Goal: Information Seeking & Learning: Find contact information

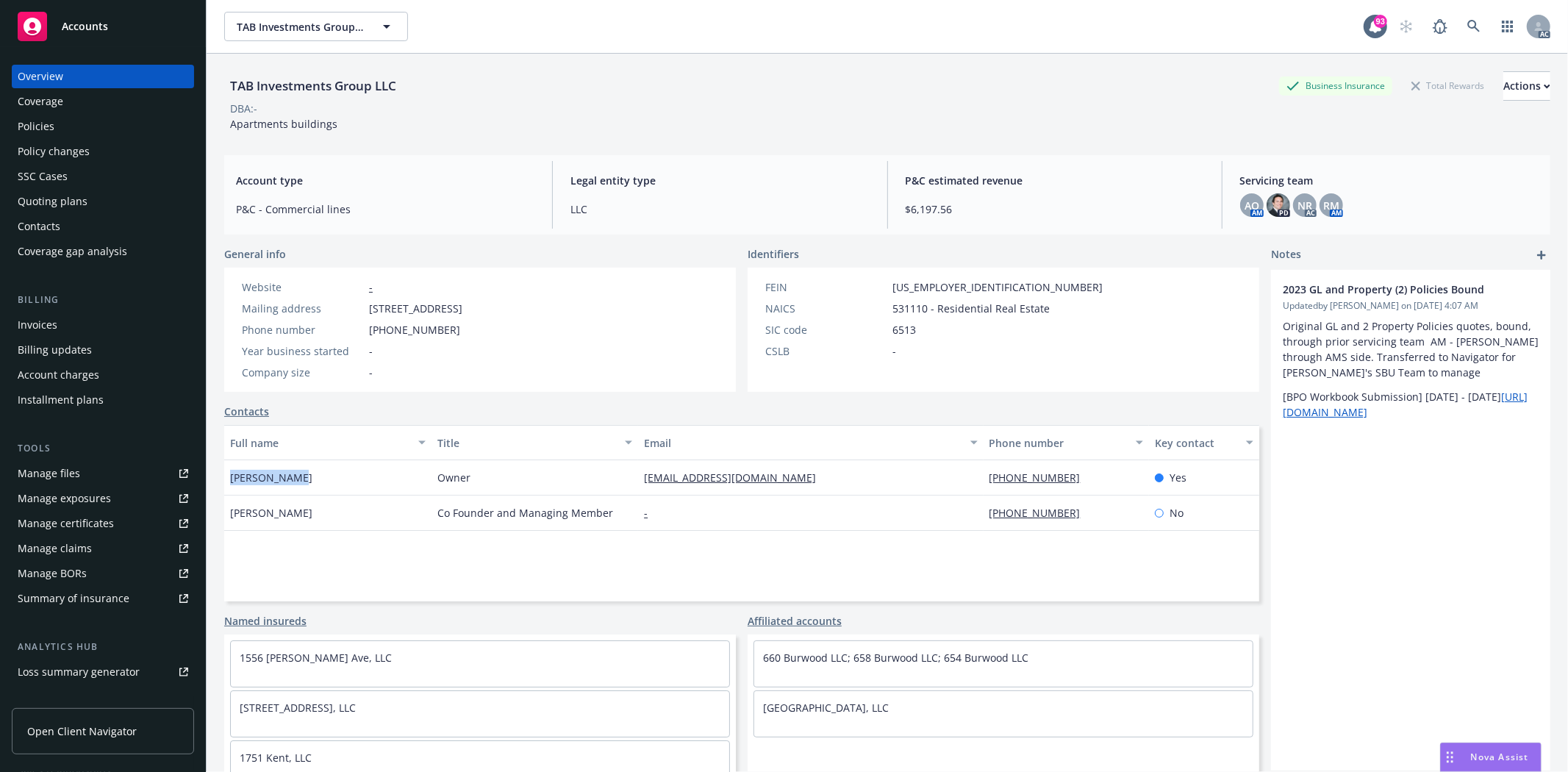
drag, startPoint x: 253, startPoint y: 476, endPoint x: 362, endPoint y: 479, distance: 109.0
click at [362, 479] on div "[PERSON_NAME]" at bounding box center [328, 478] width 208 height 35
click at [50, 125] on div "Policies" at bounding box center [36, 126] width 37 height 24
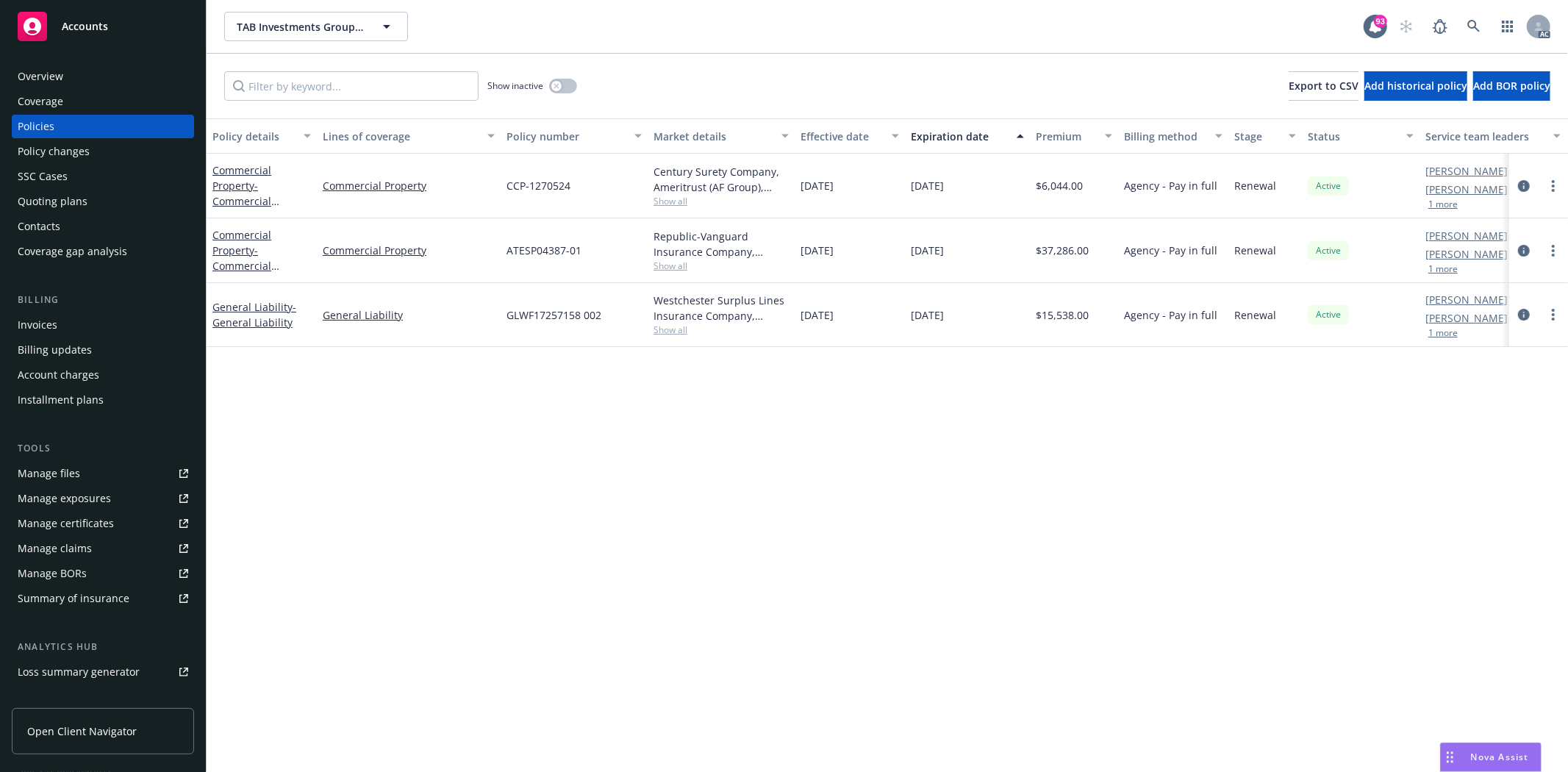
drag, startPoint x: 794, startPoint y: 314, endPoint x: 998, endPoint y: 322, distance: 204.2
click at [998, 322] on div "General Liability - General Liability General Liability GLWF17257158 002 Westch…" at bounding box center [916, 314] width 1418 height 64
click at [1070, 405] on div "Policy details Lines of coverage Policy number Market details Effective date Ex…" at bounding box center [887, 445] width 1361 height 653
click at [664, 331] on span "Show all" at bounding box center [721, 329] width 135 height 13
click at [552, 344] on div "Writing company Westchester Surplus Lines Insurance Company Carrier Chubb Group…" at bounding box center [641, 433] width 294 height 180
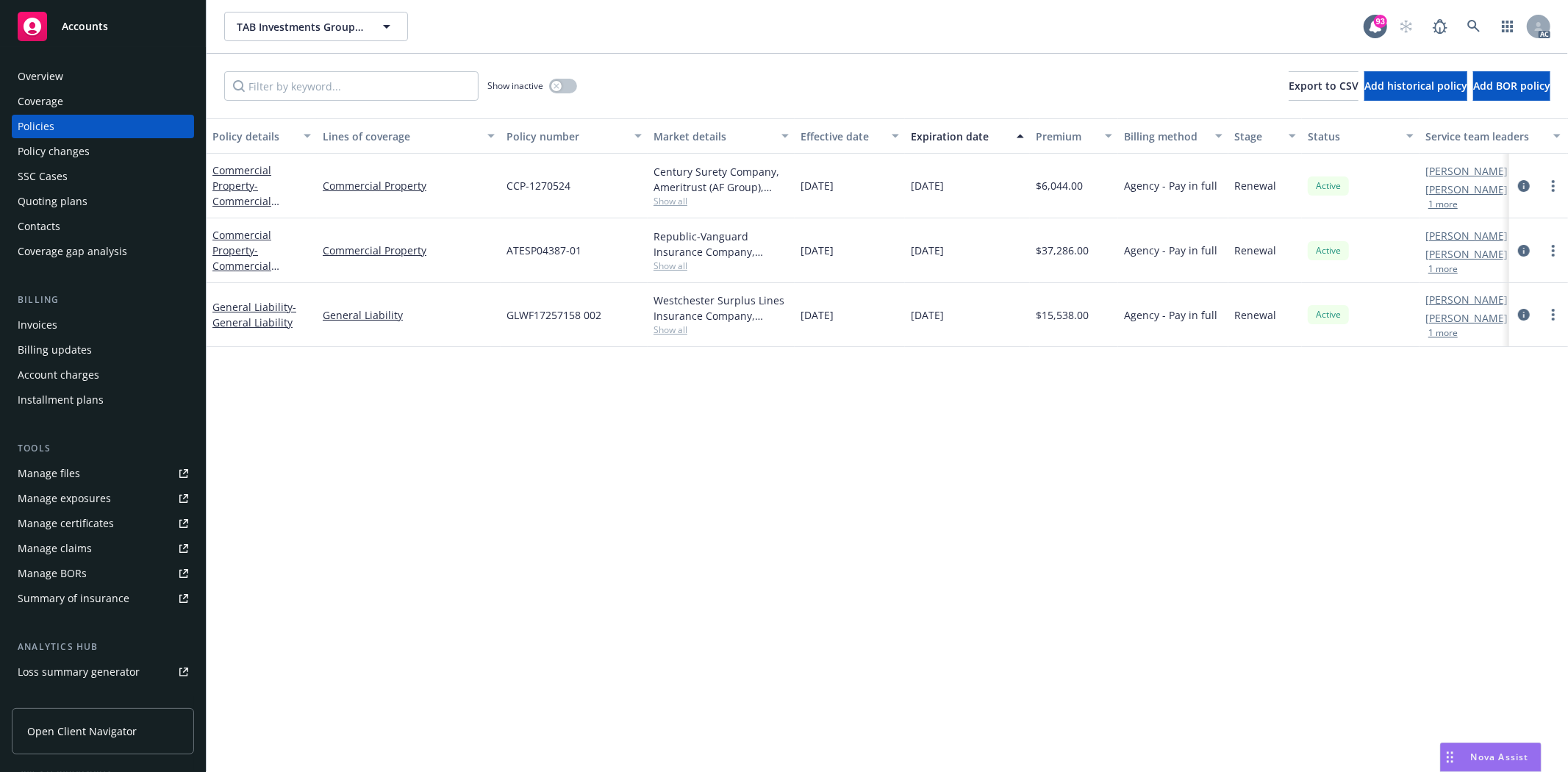
click at [1493, 570] on div "Policy details Lines of coverage Policy number Market details Effective date Ex…" at bounding box center [887, 445] width 1361 height 653
click at [573, 82] on button "button" at bounding box center [563, 85] width 28 height 15
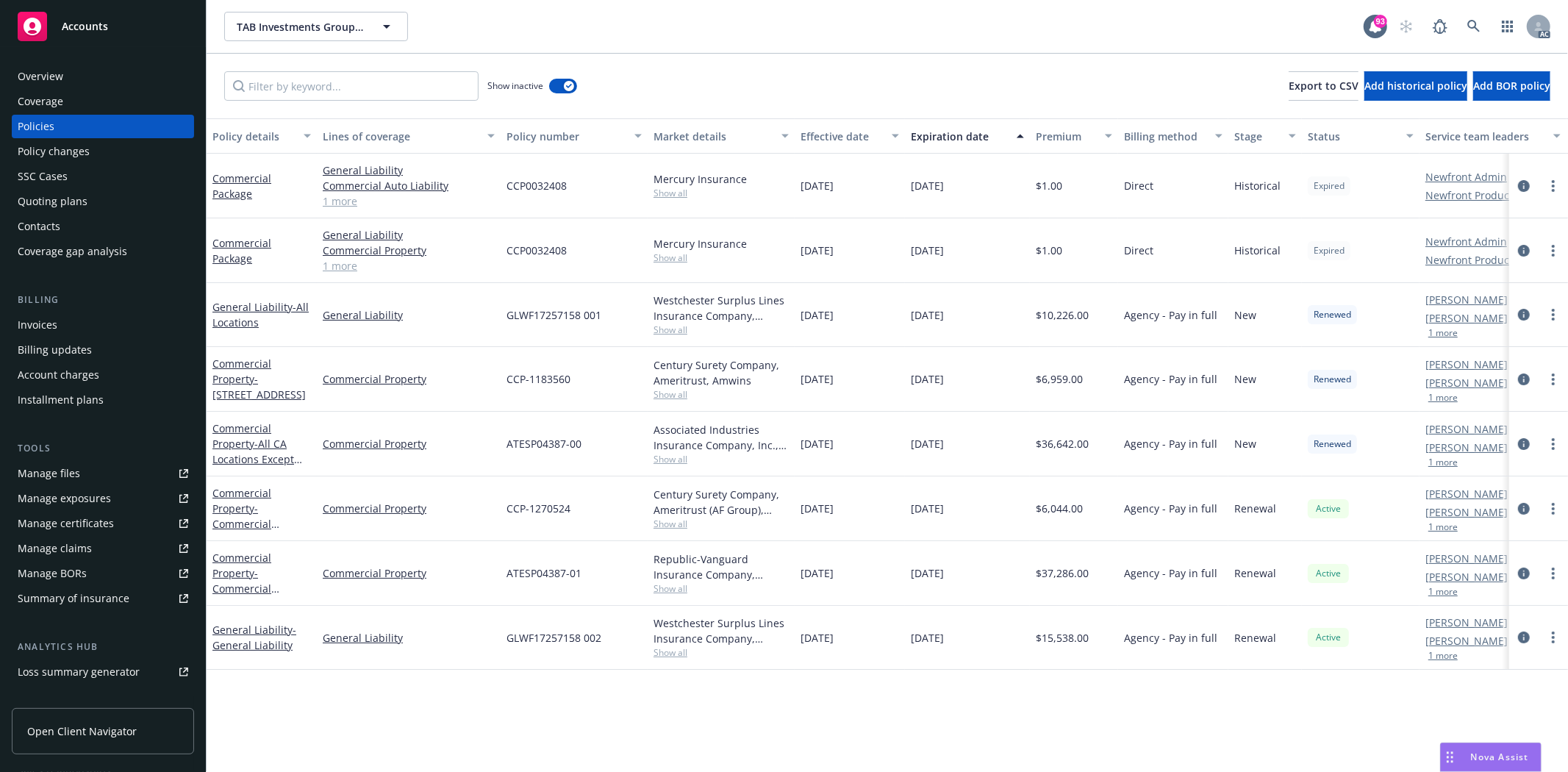
drag, startPoint x: 799, startPoint y: 309, endPoint x: 1022, endPoint y: 319, distance: 223.2
click at [1022, 319] on div "General Liability - All Locations General Liability GLWF17257158 001 Westcheste…" at bounding box center [916, 314] width 1418 height 64
drag, startPoint x: 1047, startPoint y: 321, endPoint x: 1082, endPoint y: 320, distance: 35.0
click at [1082, 320] on span "$10,226.00" at bounding box center [1062, 315] width 53 height 16
click at [665, 333] on span "Show all" at bounding box center [721, 329] width 135 height 13
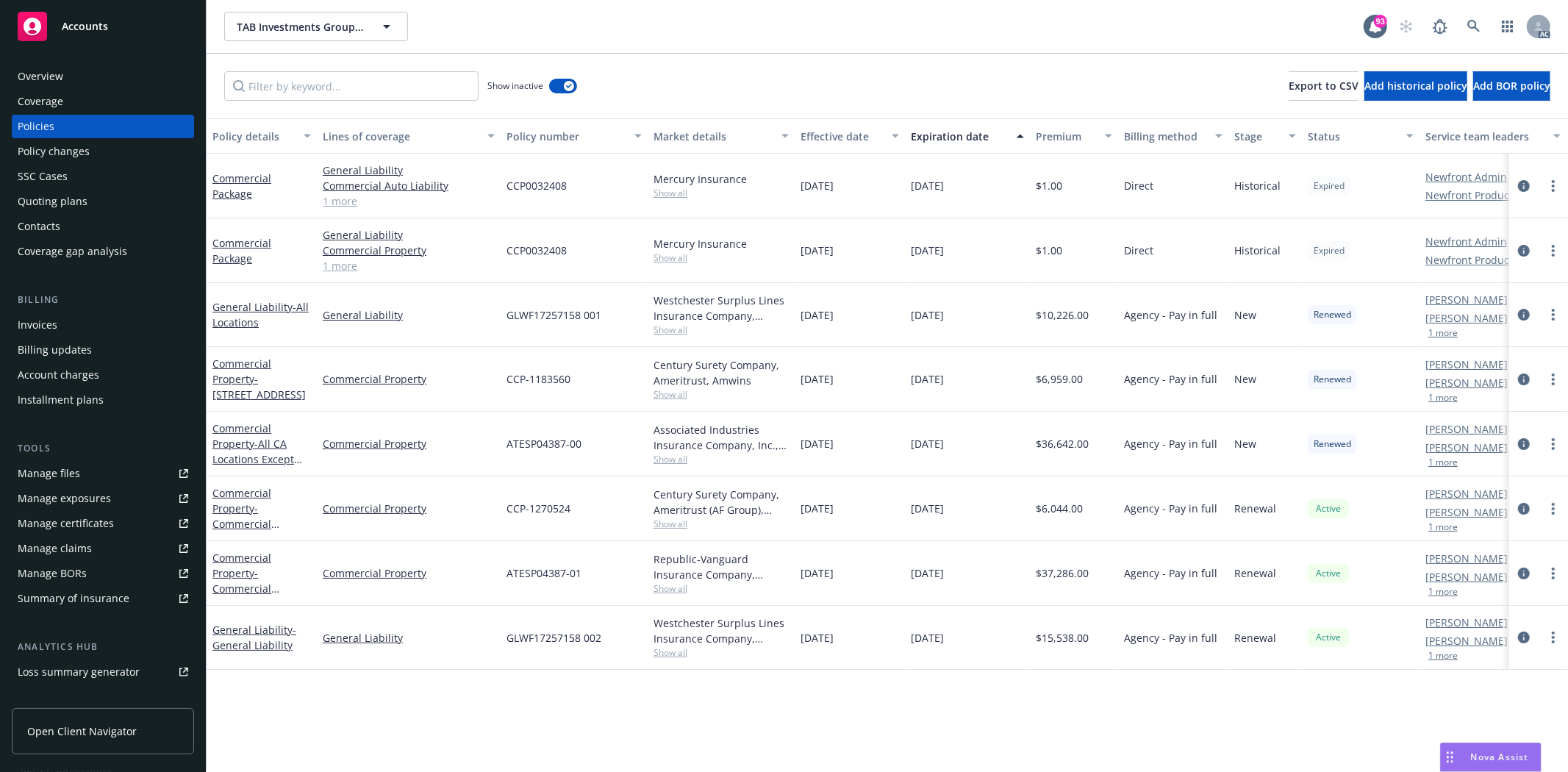
click at [634, 314] on div "GLWF17257158 001" at bounding box center [574, 314] width 147 height 64
click at [61, 81] on div "Overview" at bounding box center [40, 76] width 46 height 24
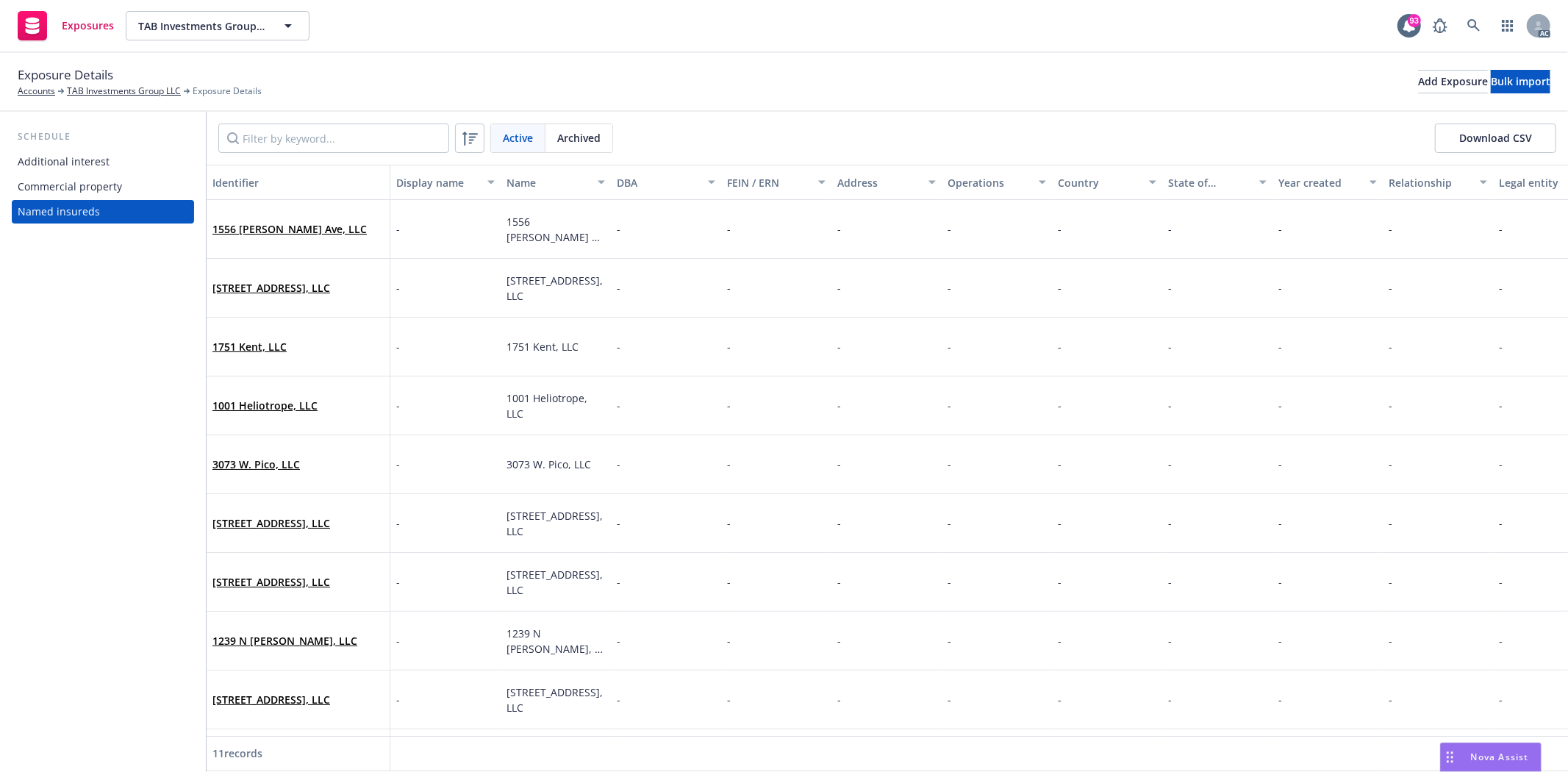
click at [105, 188] on div "Commercial property" at bounding box center [70, 187] width 105 height 24
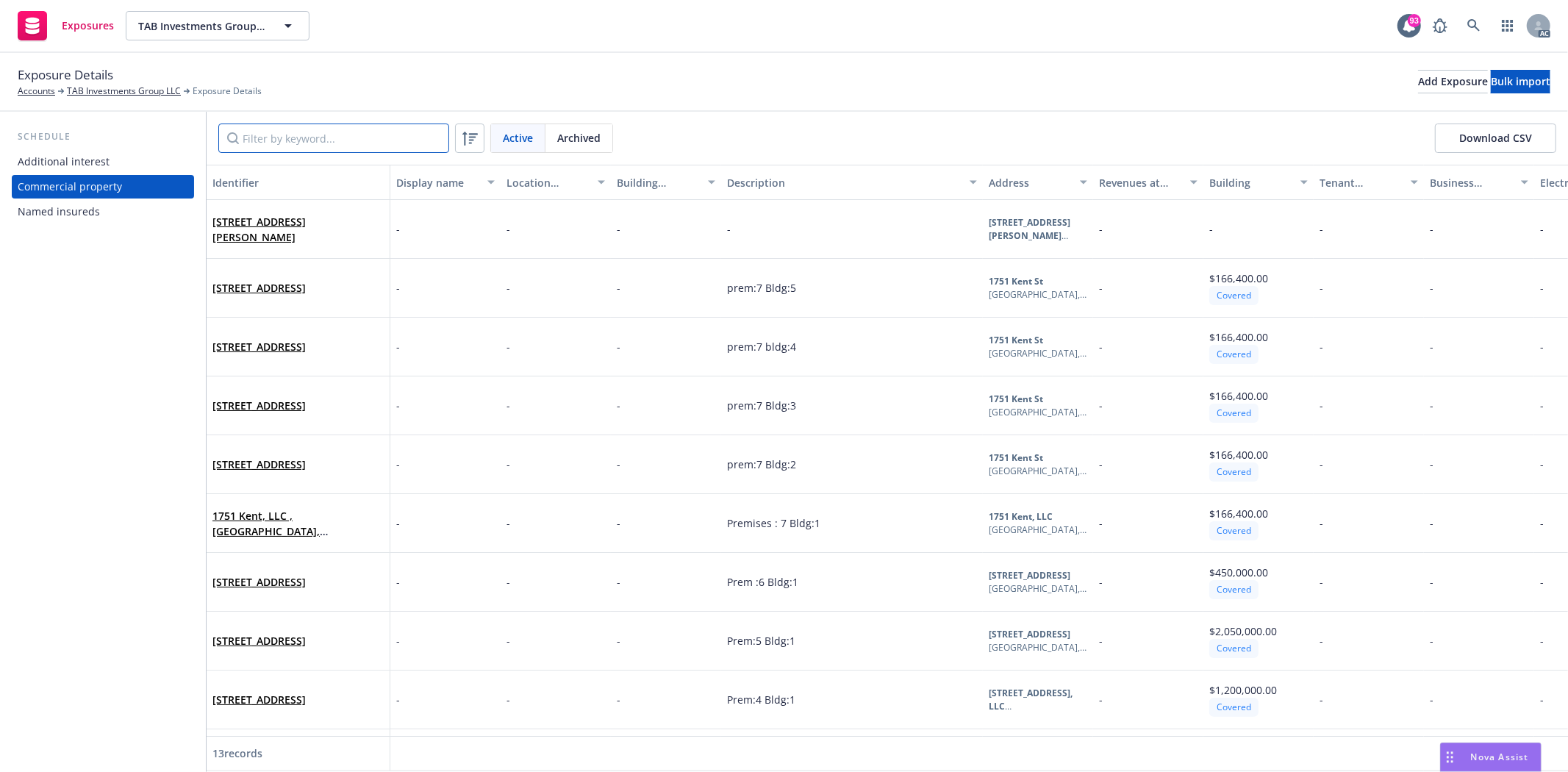
click at [323, 136] on input "Filter by keyword..." at bounding box center [334, 138] width 231 height 29
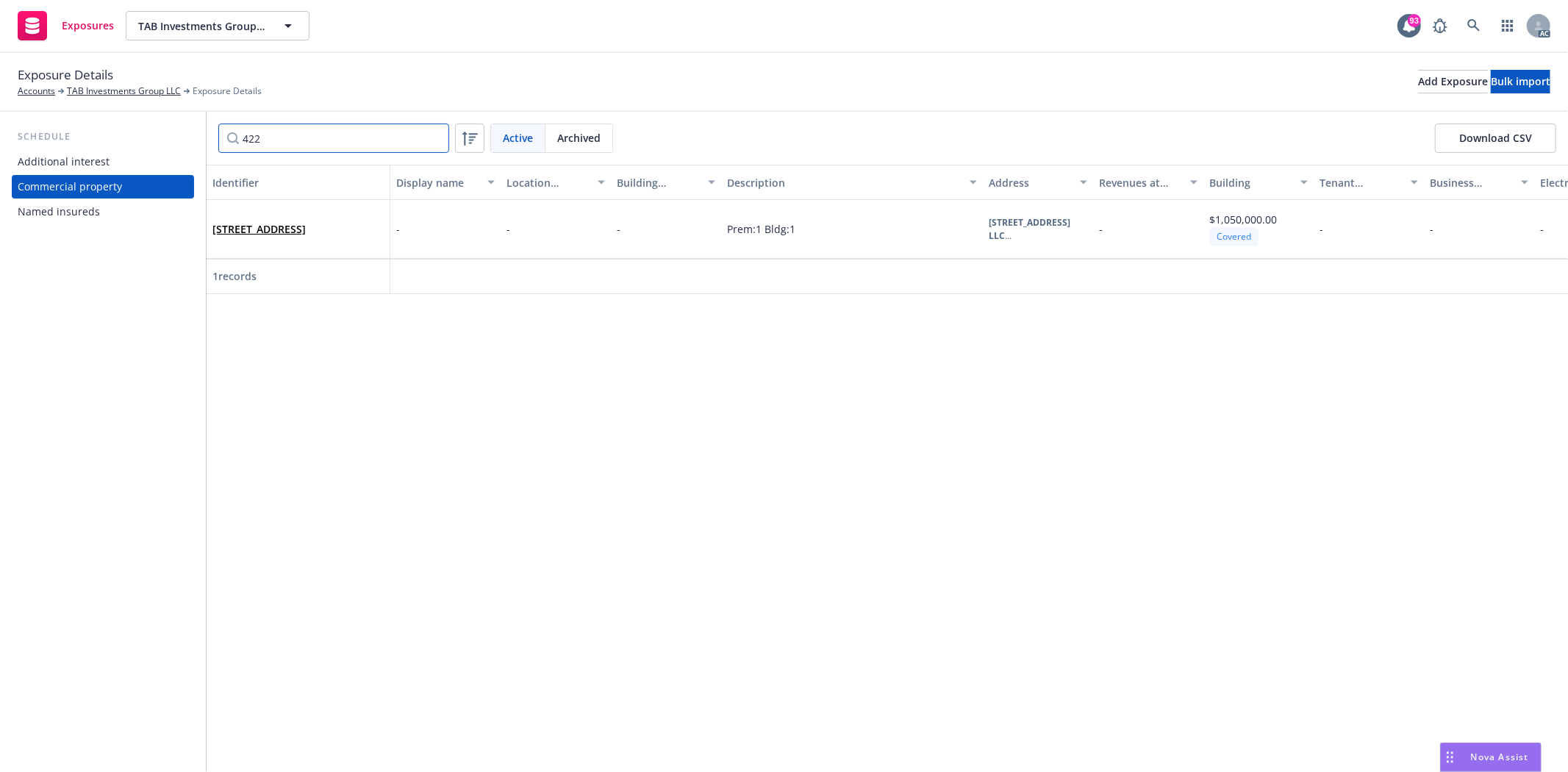
drag, startPoint x: 290, startPoint y: 130, endPoint x: 149, endPoint y: 136, distance: 141.1
click at [149, 140] on div "Schedule Additional interest Commercial property Named insureds 422 Active Arch…" at bounding box center [784, 442] width 1568 height 660
drag, startPoint x: 314, startPoint y: 120, endPoint x: 0, endPoint y: 5, distance: 334.4
click at [15, 112] on div "Schedule Additional interest Commercial property Named insureds 1239 Active Arc…" at bounding box center [784, 442] width 1568 height 660
drag, startPoint x: 296, startPoint y: 127, endPoint x: 134, endPoint y: 6, distance: 202.2
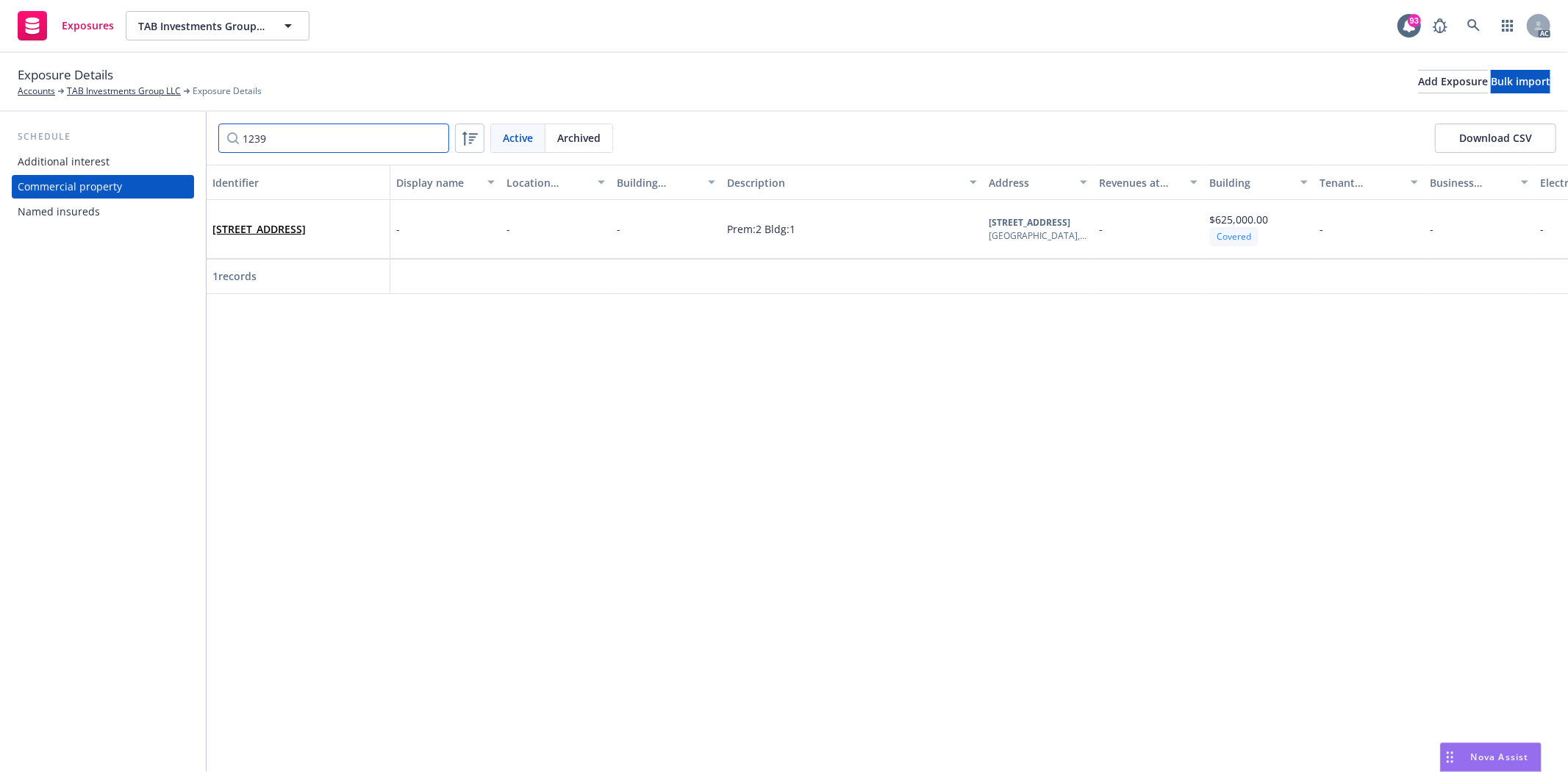
click at [159, 121] on div "Schedule Additional interest Commercial property Named insureds 1239 Active Arc…" at bounding box center [784, 442] width 1568 height 660
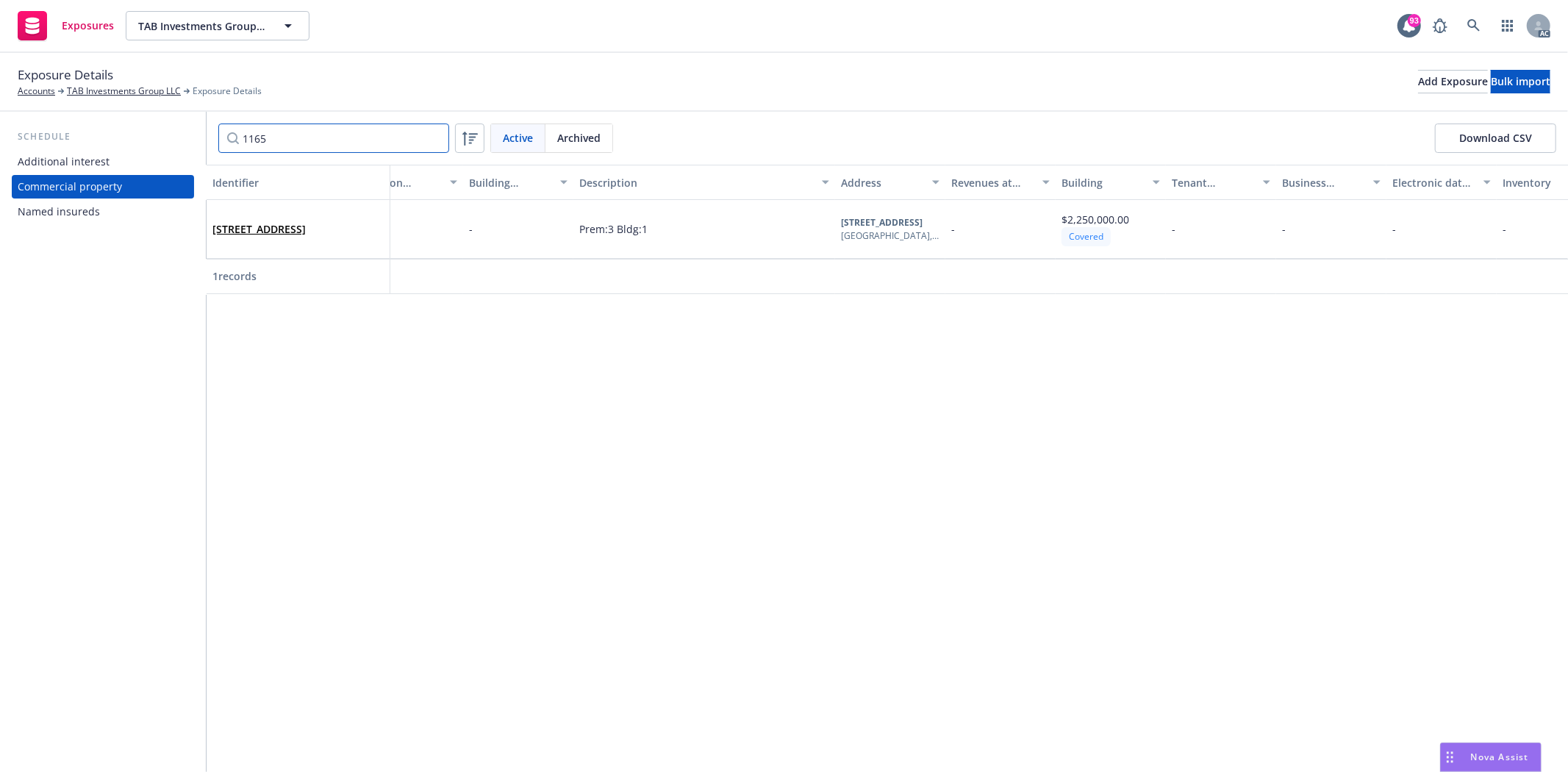
scroll to position [0, 89]
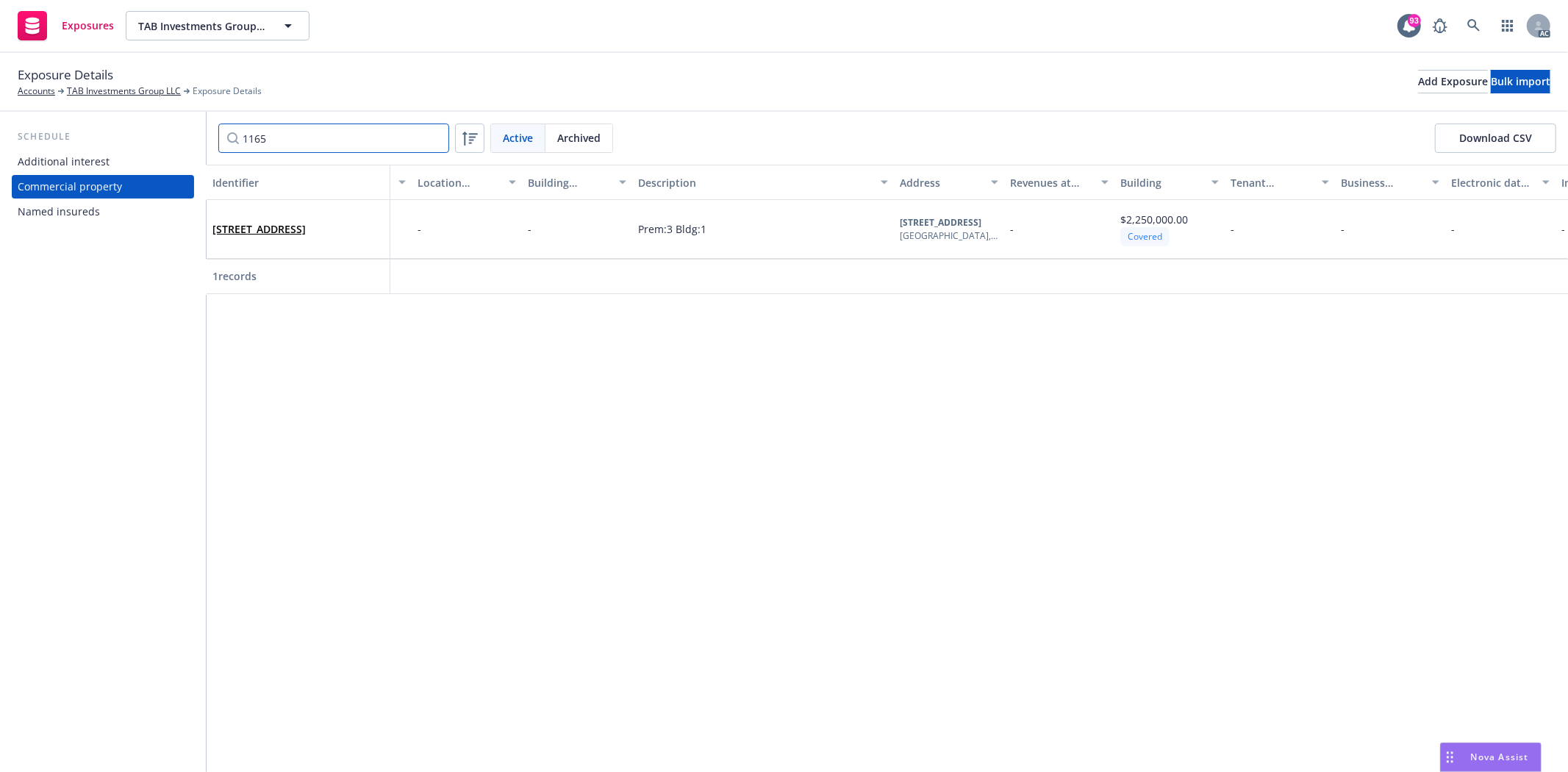
drag, startPoint x: 306, startPoint y: 134, endPoint x: 163, endPoint y: 35, distance: 173.9
click at [170, 133] on div "Schedule Additional interest Commercial property Named insureds 1165 Active Arc…" at bounding box center [784, 442] width 1568 height 660
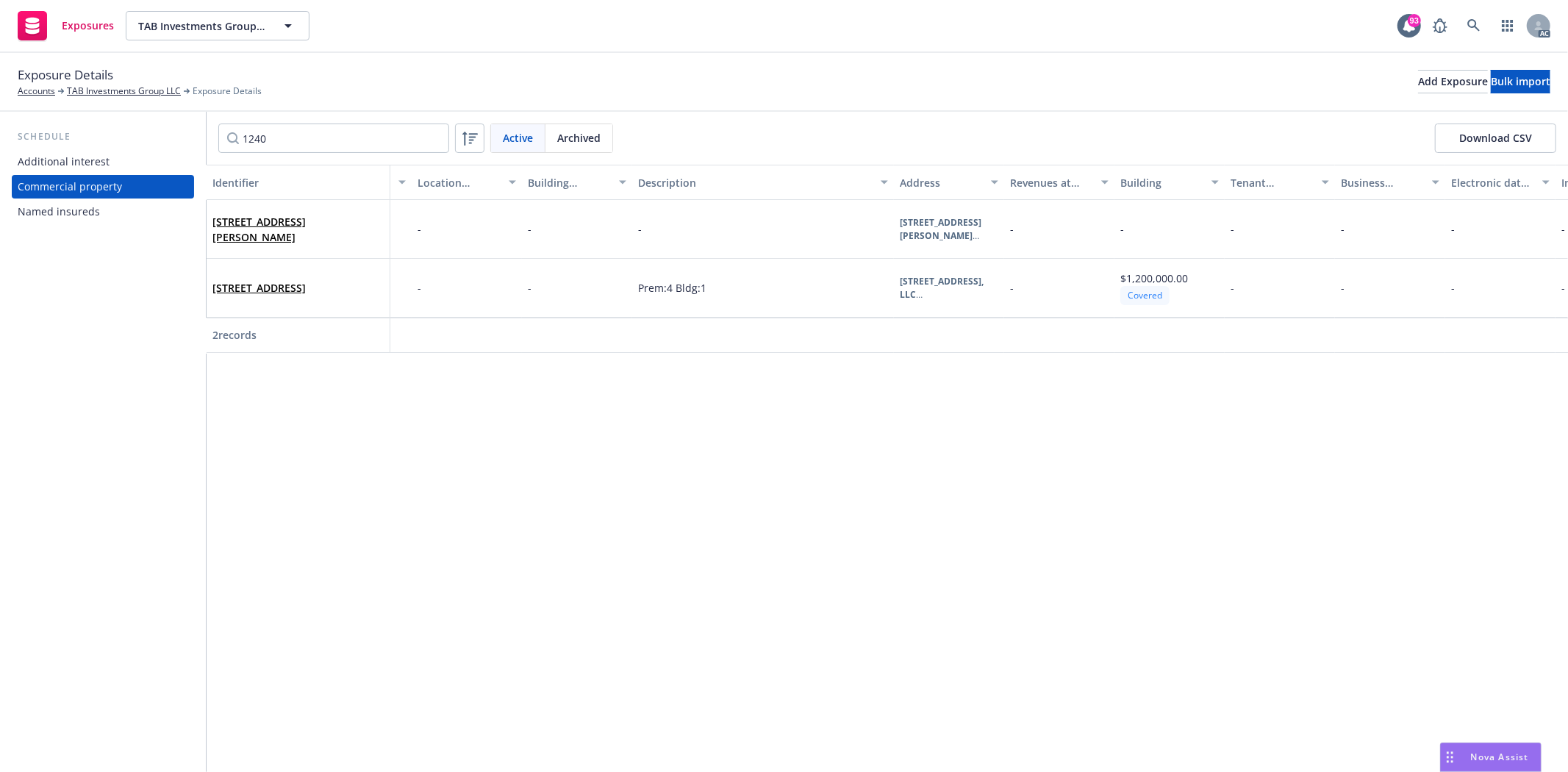
scroll to position [0, 0]
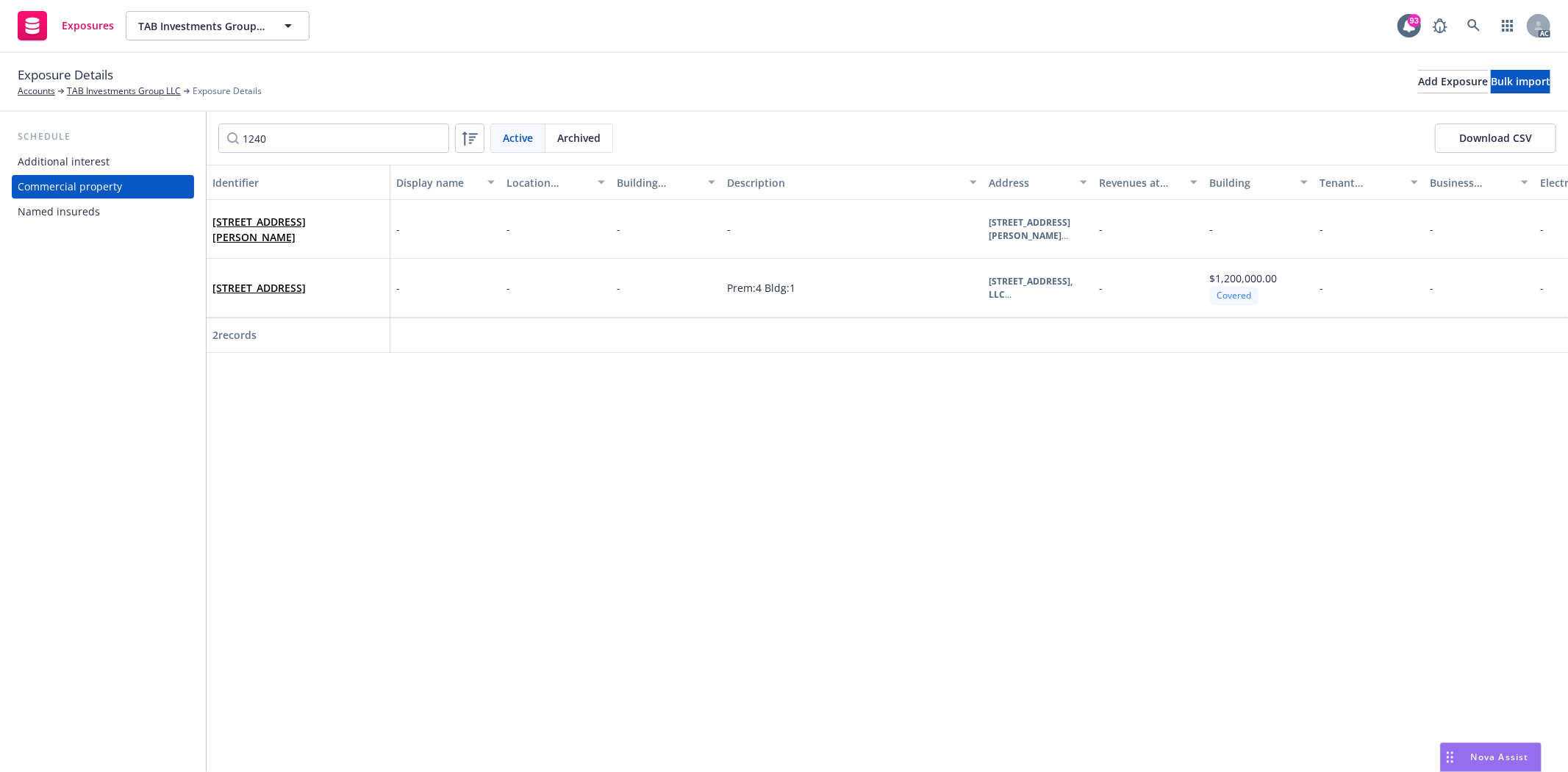
drag, startPoint x: 305, startPoint y: 353, endPoint x: 596, endPoint y: 344, distance: 291.1
click at [977, 420] on div "Identifier Display name Location number Building number Description Address Rev…" at bounding box center [887, 468] width 1361 height 607
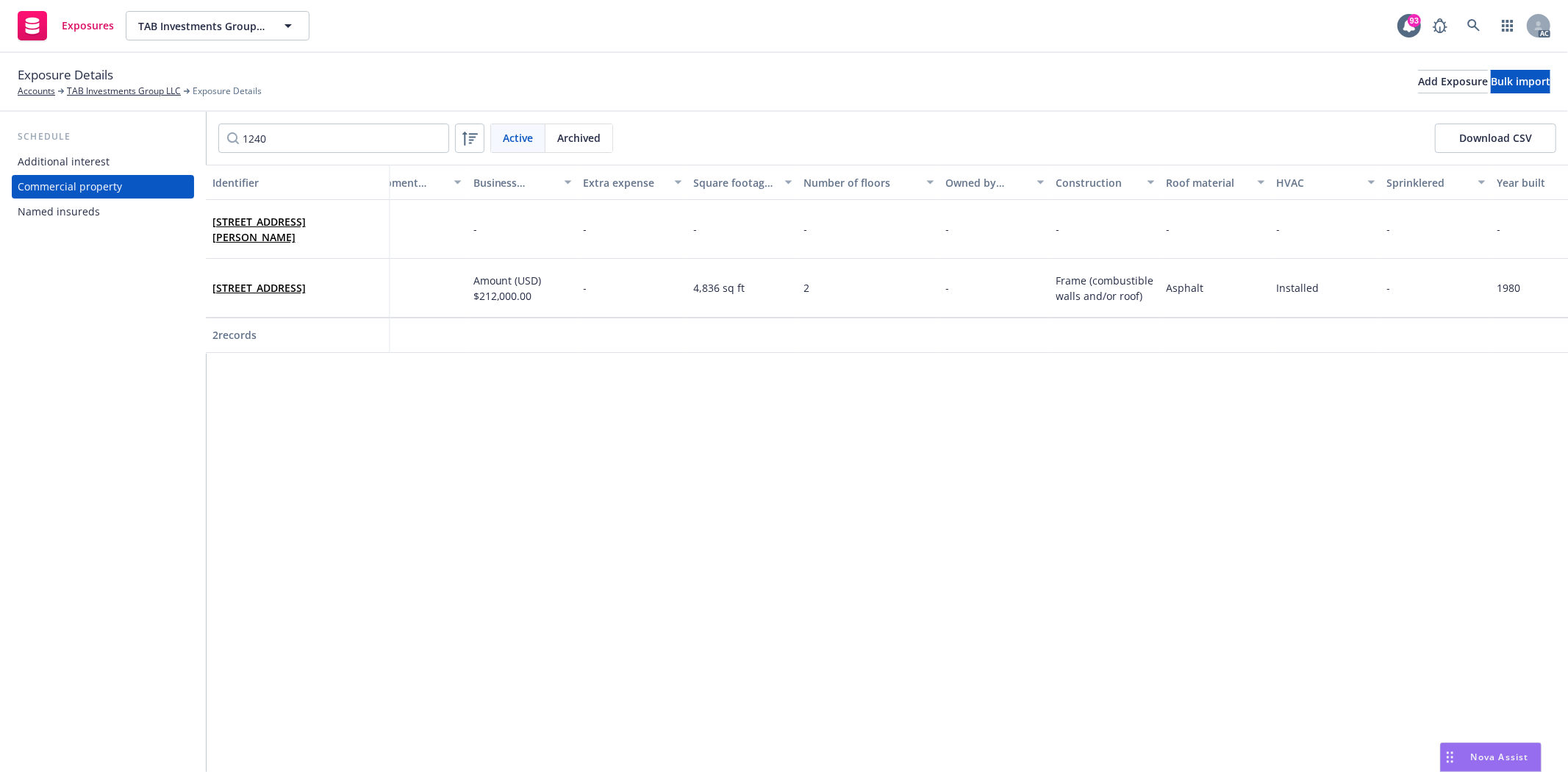
scroll to position [0, 2067]
drag, startPoint x: 369, startPoint y: 137, endPoint x: 186, endPoint y: 120, distance: 183.8
click at [186, 120] on div "Schedule Additional interest Commercial property Named insureds 1240 Active Arc…" at bounding box center [784, 442] width 1568 height 660
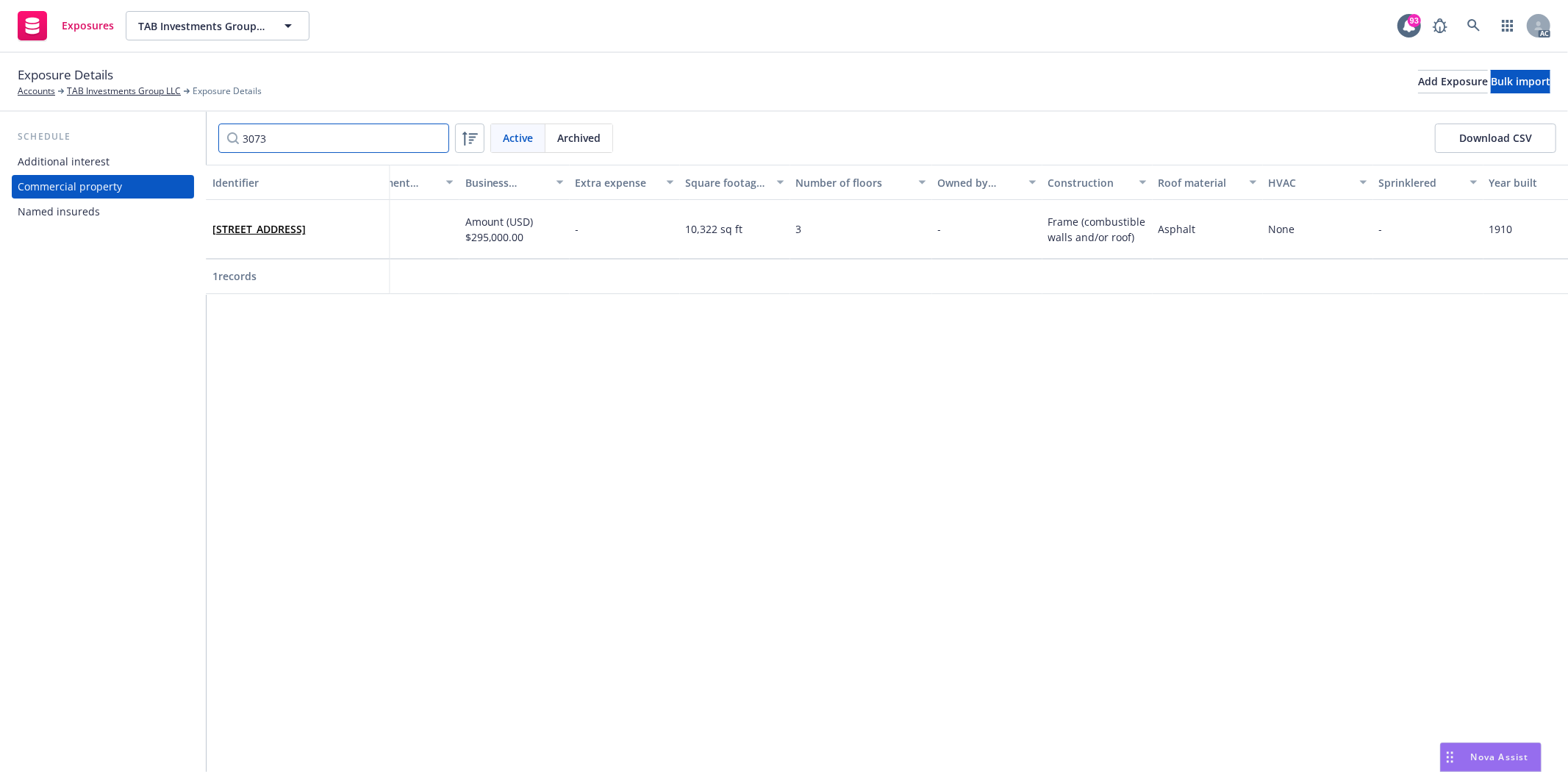
drag, startPoint x: 253, startPoint y: 130, endPoint x: 214, endPoint y: 123, distance: 39.6
click at [214, 123] on div "3073 Active Archived Download CSV" at bounding box center [887, 138] width 1361 height 53
drag, startPoint x: 298, startPoint y: 137, endPoint x: 211, endPoint y: 134, distance: 87.1
click at [211, 134] on div "1001 Active Archived Download CSV" at bounding box center [887, 138] width 1361 height 53
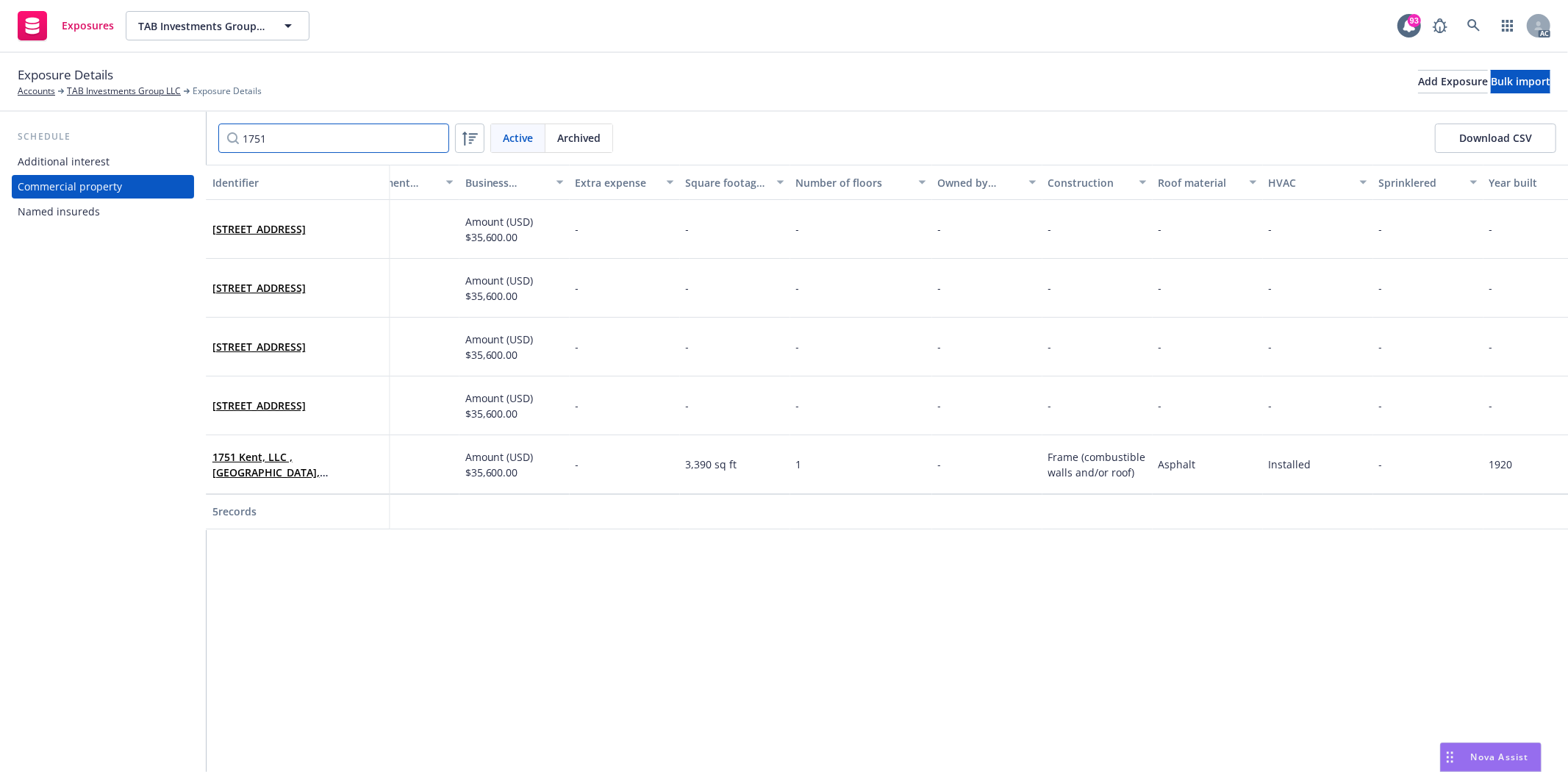
drag, startPoint x: 239, startPoint y: 140, endPoint x: 218, endPoint y: 125, distance: 25.8
click at [218, 125] on input "1751" at bounding box center [334, 138] width 231 height 29
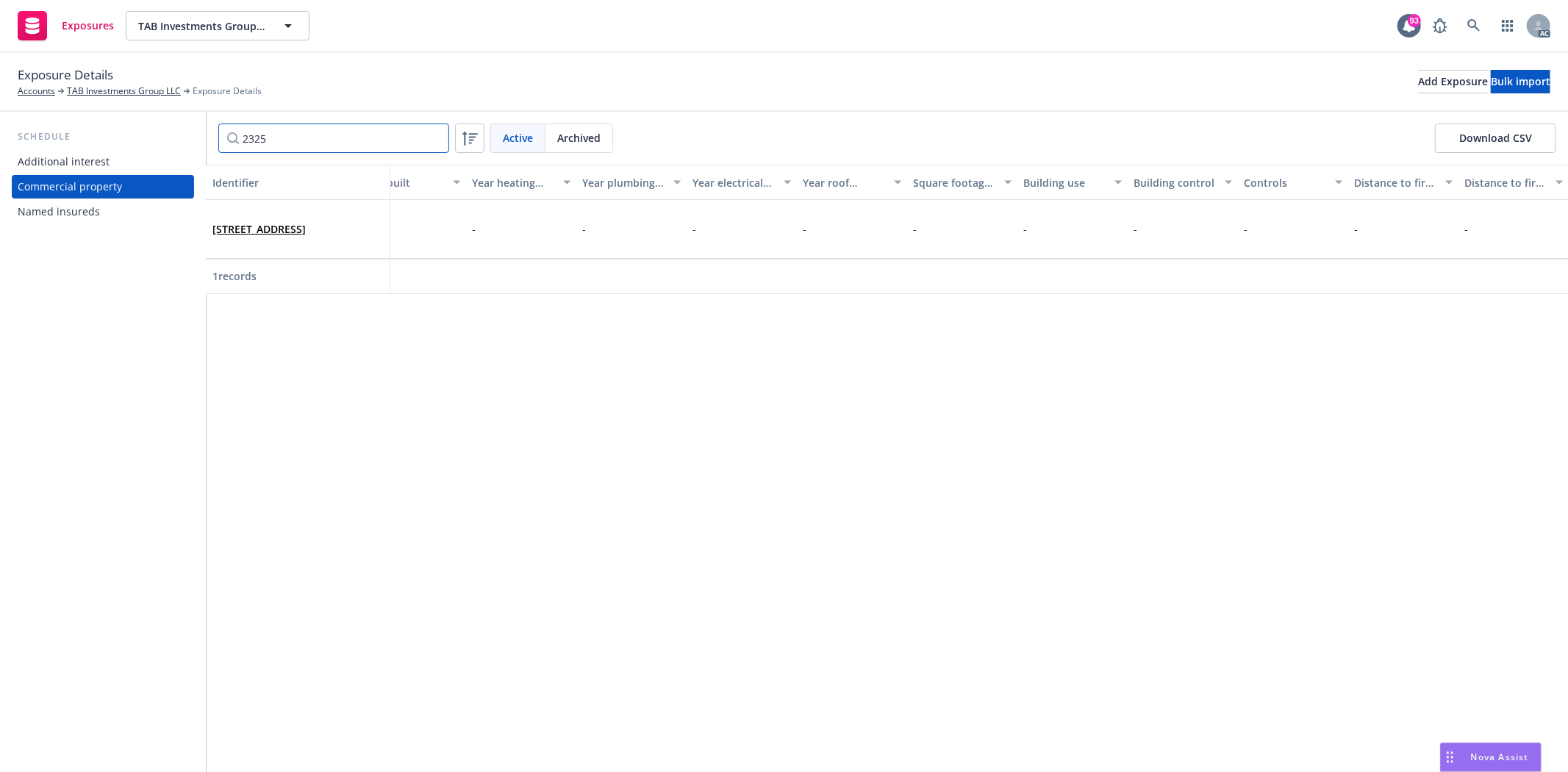
scroll to position [0, 1754]
type input "2325"
copy span "6,252"
drag, startPoint x: 996, startPoint y: 236, endPoint x: 1023, endPoint y: 235, distance: 27.0
click at [1023, 235] on div "6,252 sq ft" at bounding box center [1048, 229] width 111 height 59
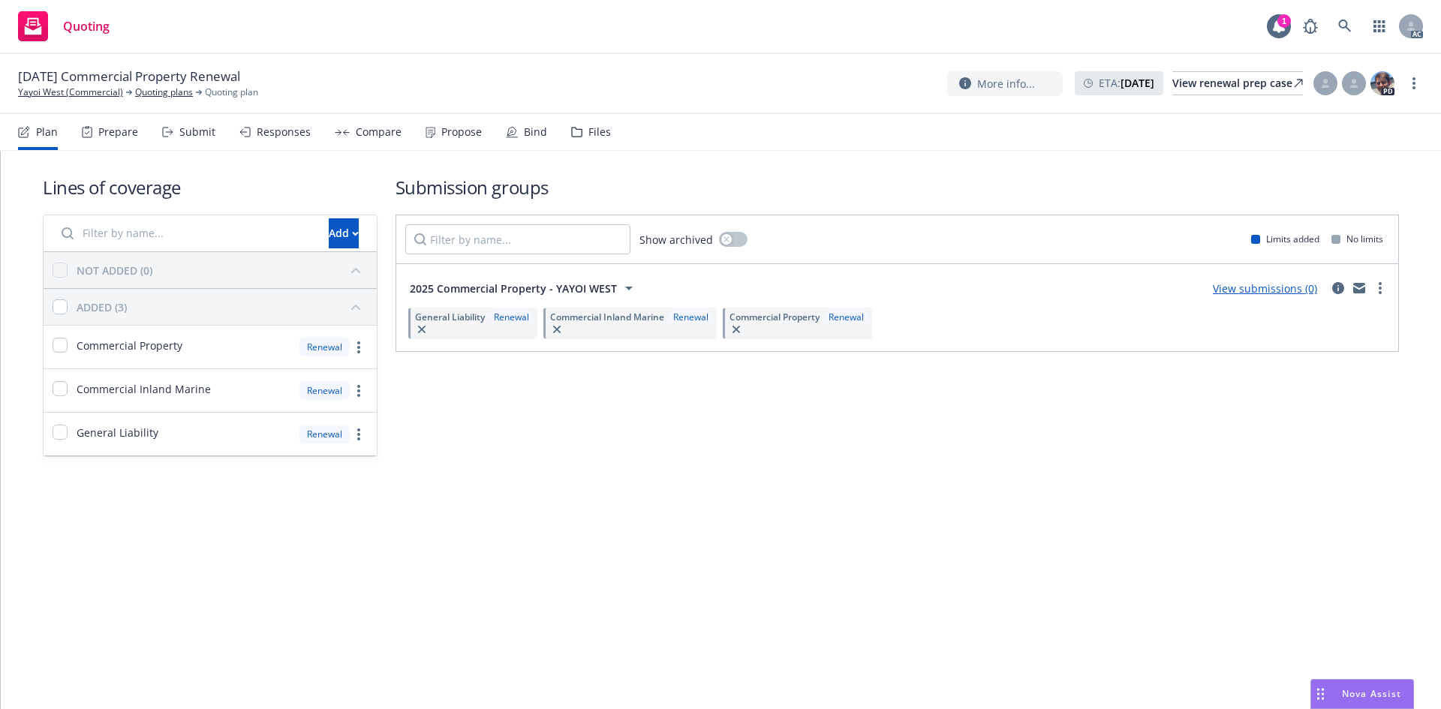
click at [143, 128] on div "Plan Prepare Submit Responses Compare Propose Bind Files" at bounding box center [314, 132] width 593 height 36
click at [128, 128] on div "Prepare" at bounding box center [118, 132] width 40 height 12
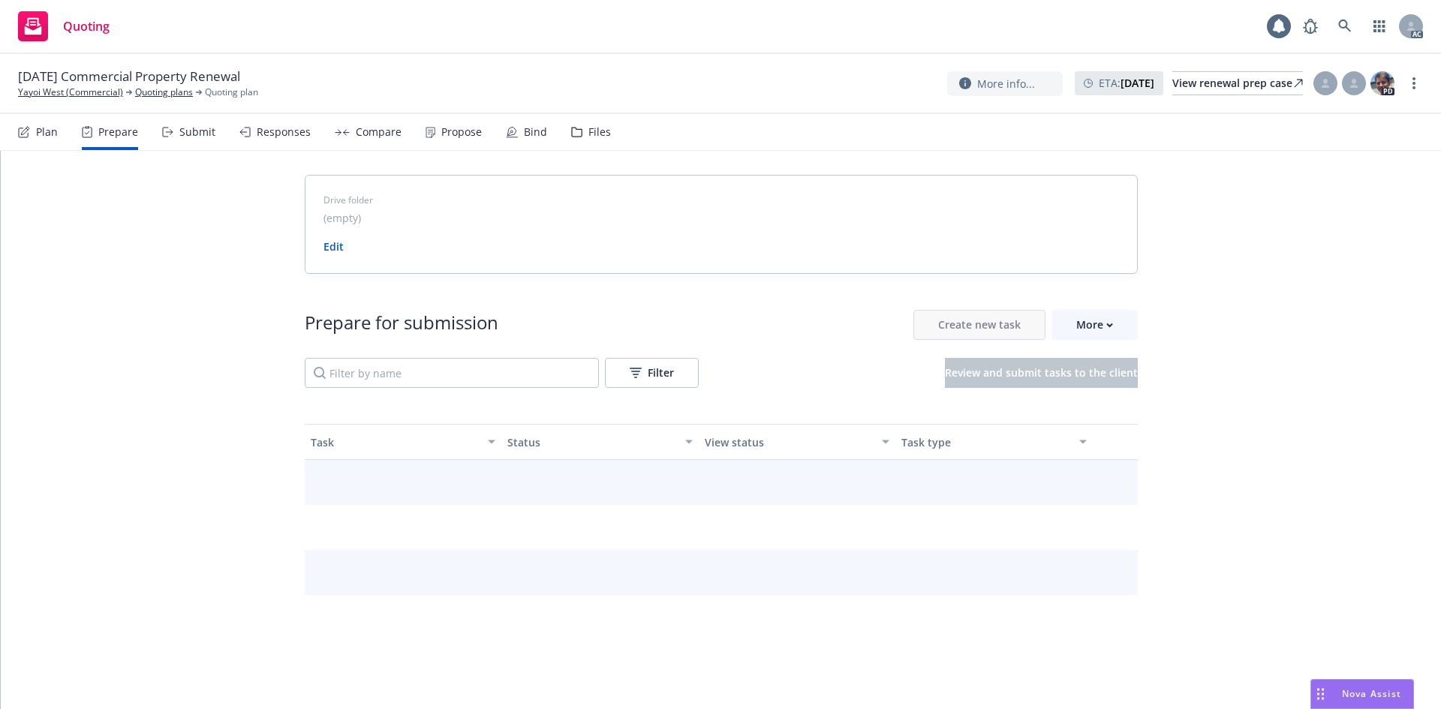
click at [120, 128] on div "Prepare" at bounding box center [118, 132] width 40 height 12
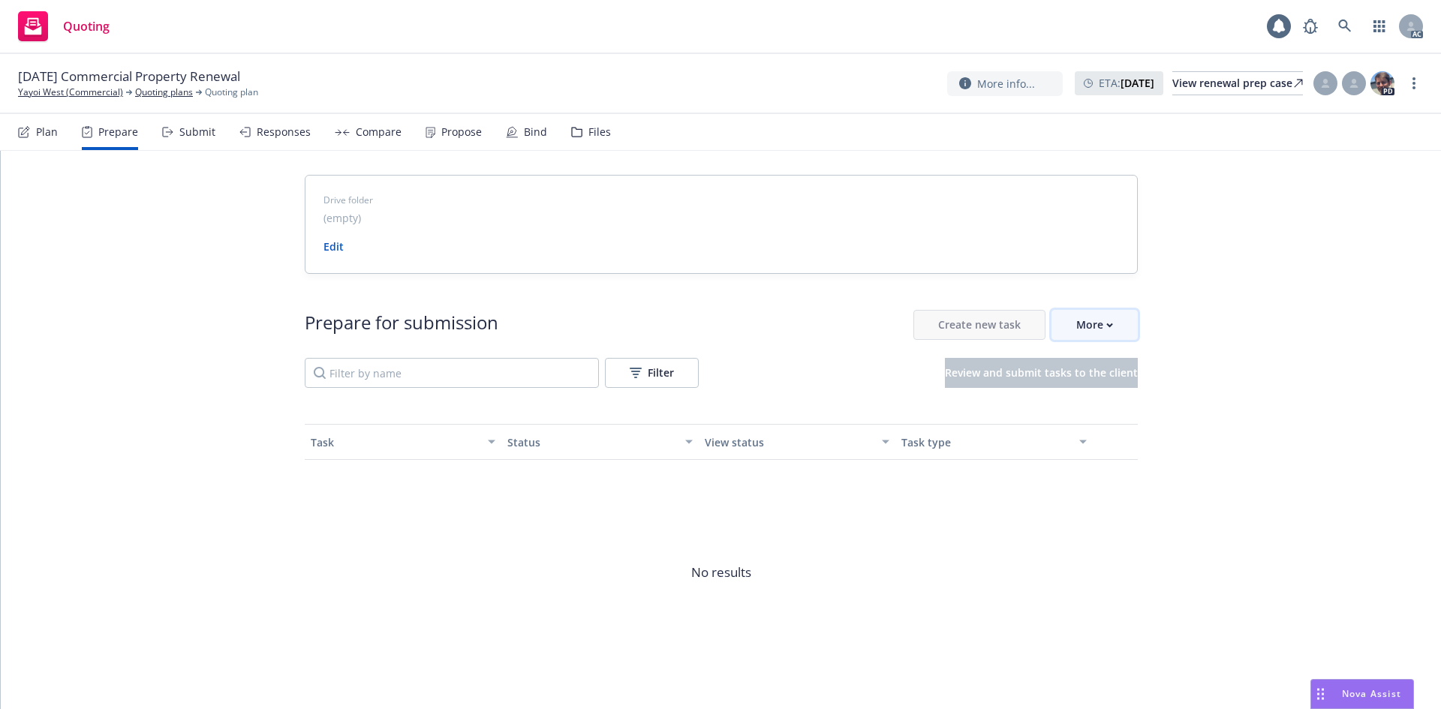
click at [1076, 327] on div "More" at bounding box center [1094, 325] width 37 height 29
drag, startPoint x: 14, startPoint y: 92, endPoint x: 65, endPoint y: 108, distance: 53.6
click at [65, 108] on div "08/09/25 Commercial Property Renewal Yayoi West (Commercial) Quoting plans Quot…" at bounding box center [720, 84] width 1441 height 60
copy link "Yayoi West"
click at [77, 97] on link "Yayoi West (Commercial)" at bounding box center [70, 93] width 105 height 14
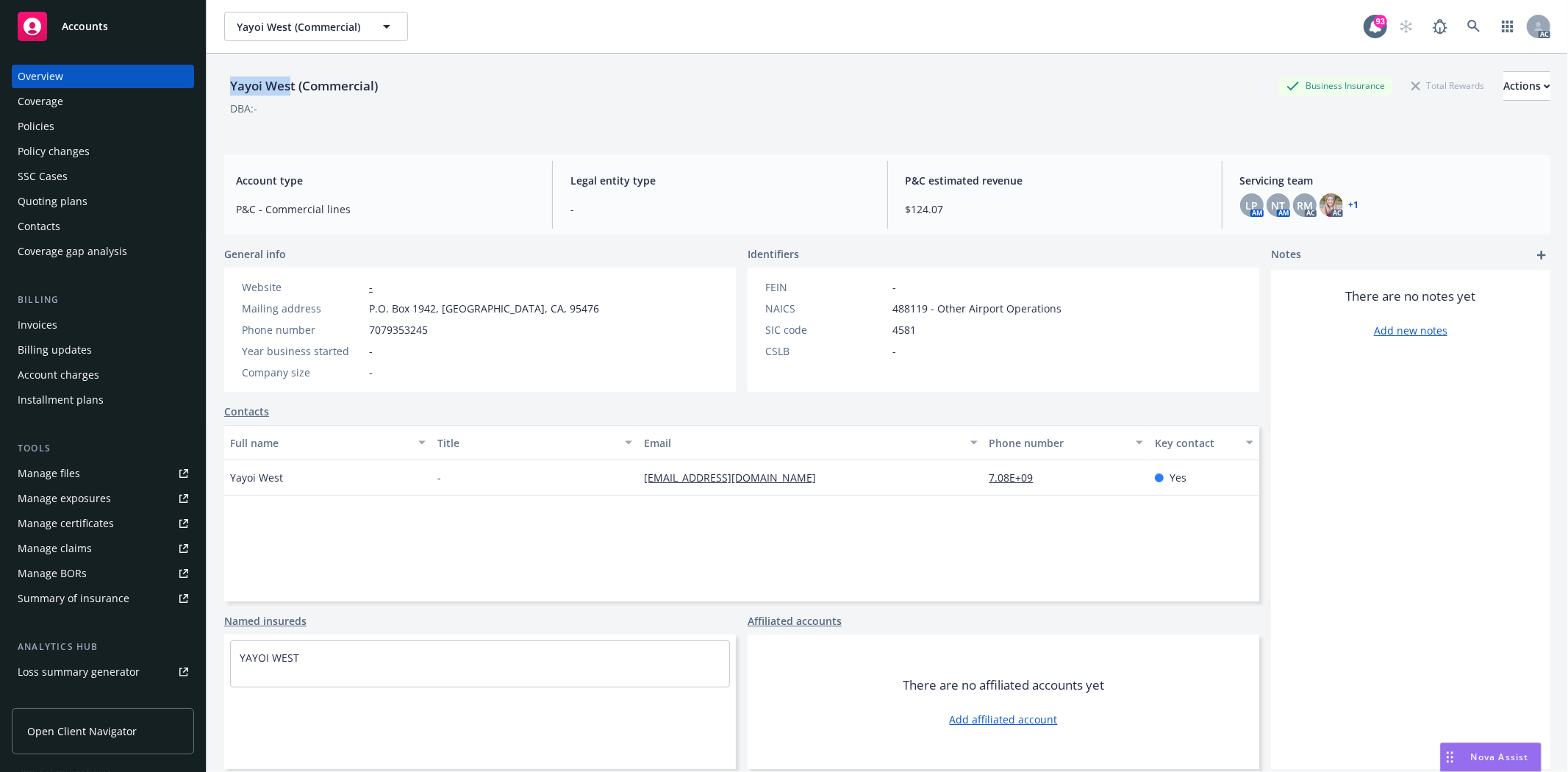
drag, startPoint x: 224, startPoint y: 81, endPoint x: 293, endPoint y: 81, distance: 69.0
click at [293, 81] on div "Yayoi West (Commercial)" at bounding box center [304, 86] width 160 height 20
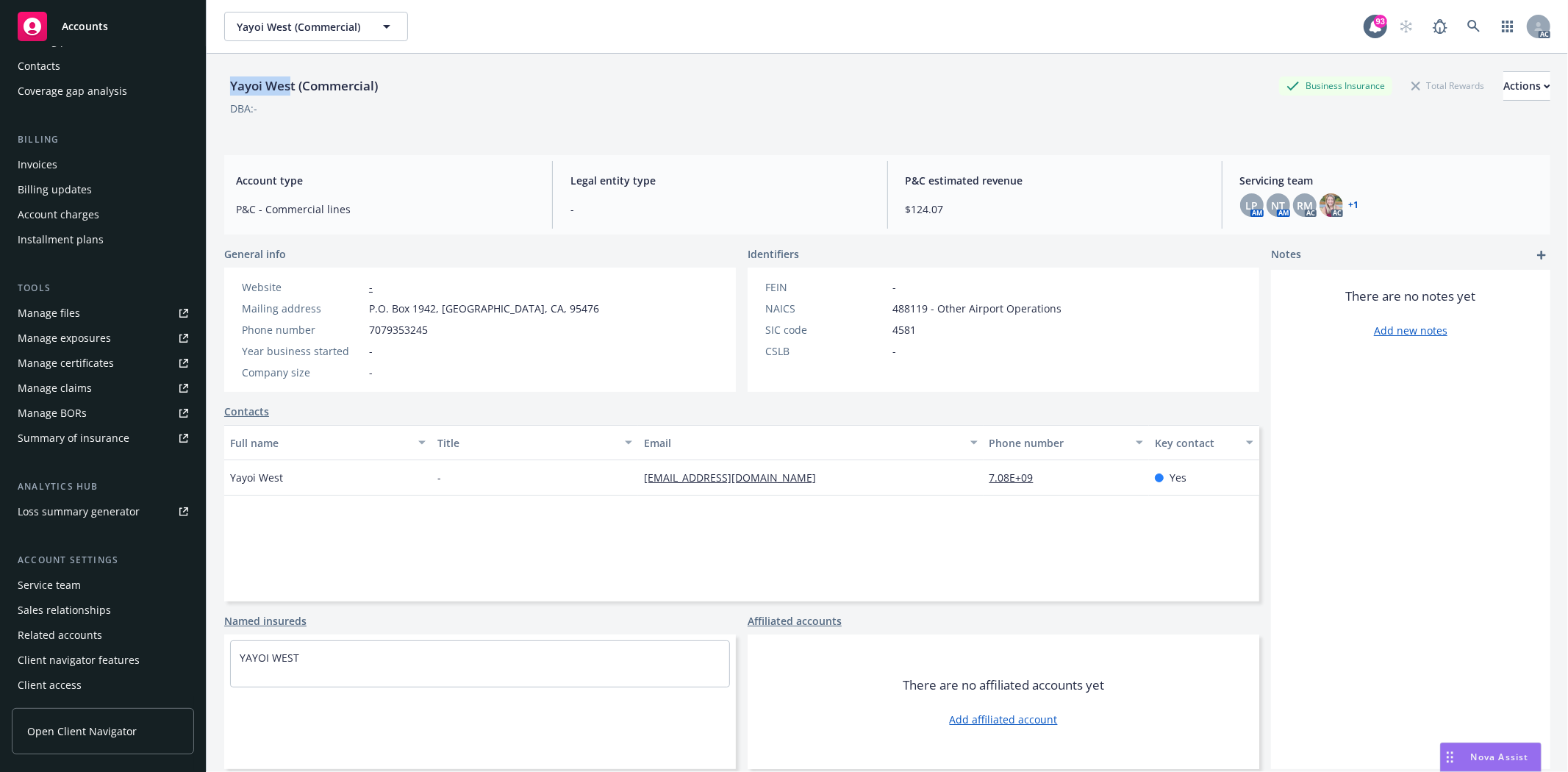
click at [64, 586] on div "Service team" at bounding box center [49, 585] width 64 height 24
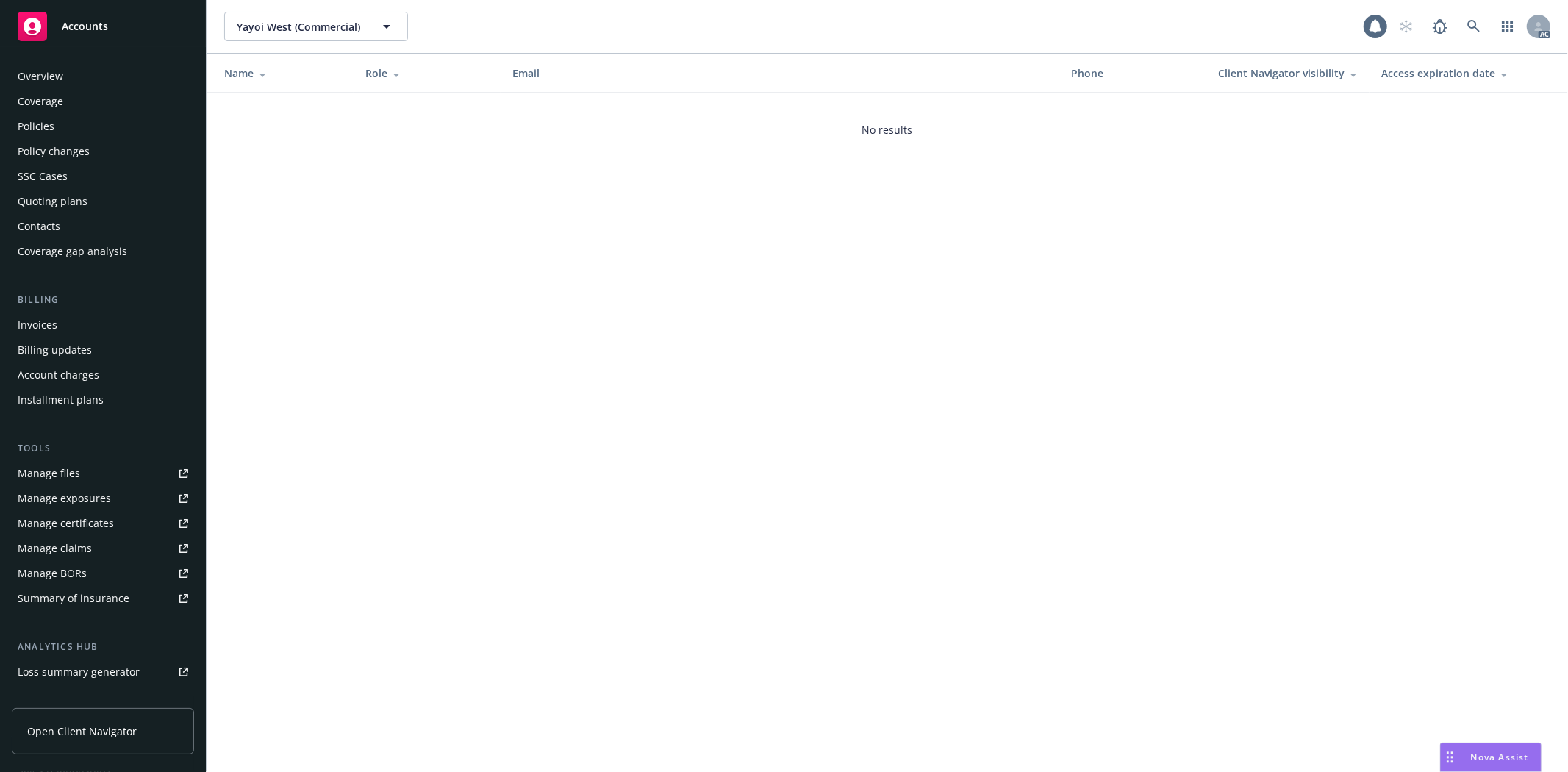
scroll to position [161, 0]
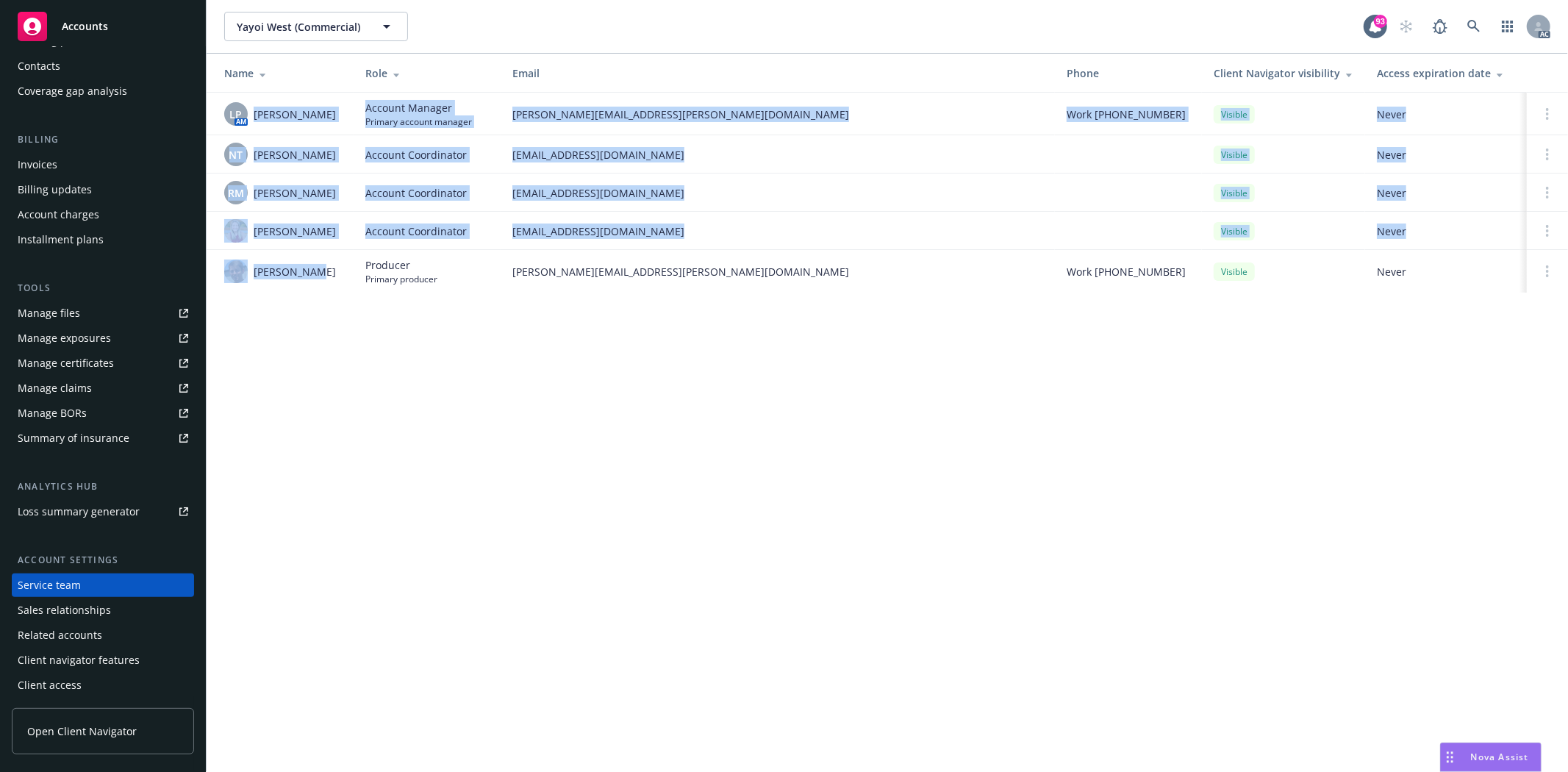
drag, startPoint x: 299, startPoint y: 121, endPoint x: 261, endPoint y: 362, distance: 244.0
click at [334, 288] on tbody "LP AM Linsey Piotrowski Account Manager Primary account manager linsey.piotrows…" at bounding box center [887, 193] width 1361 height 200
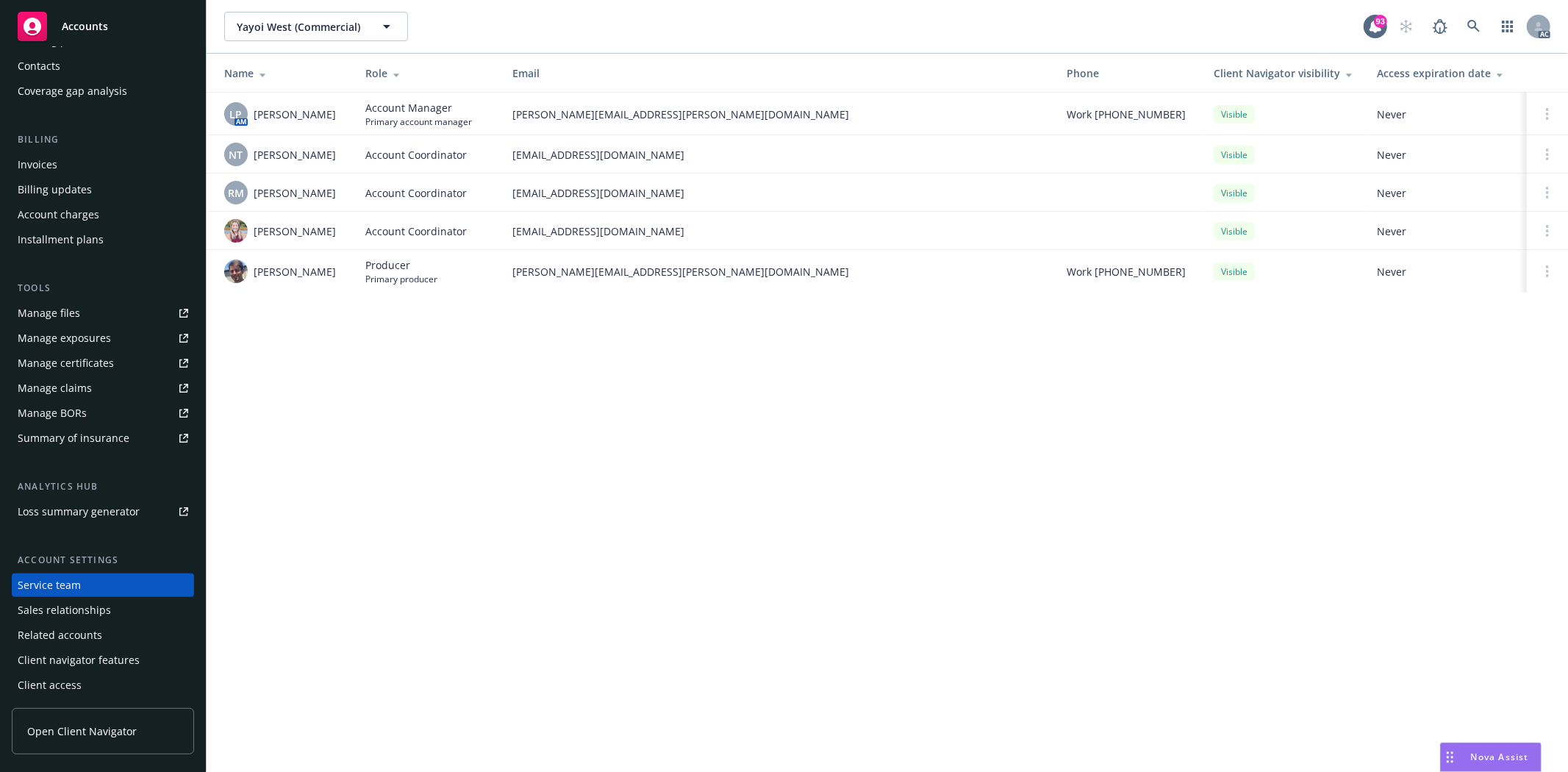
click at [259, 363] on div "Yayoi West (Commercial) Yayoi West (Commercial) 93 AC Name Role Email Phone Cli…" at bounding box center [887, 386] width 1361 height 772
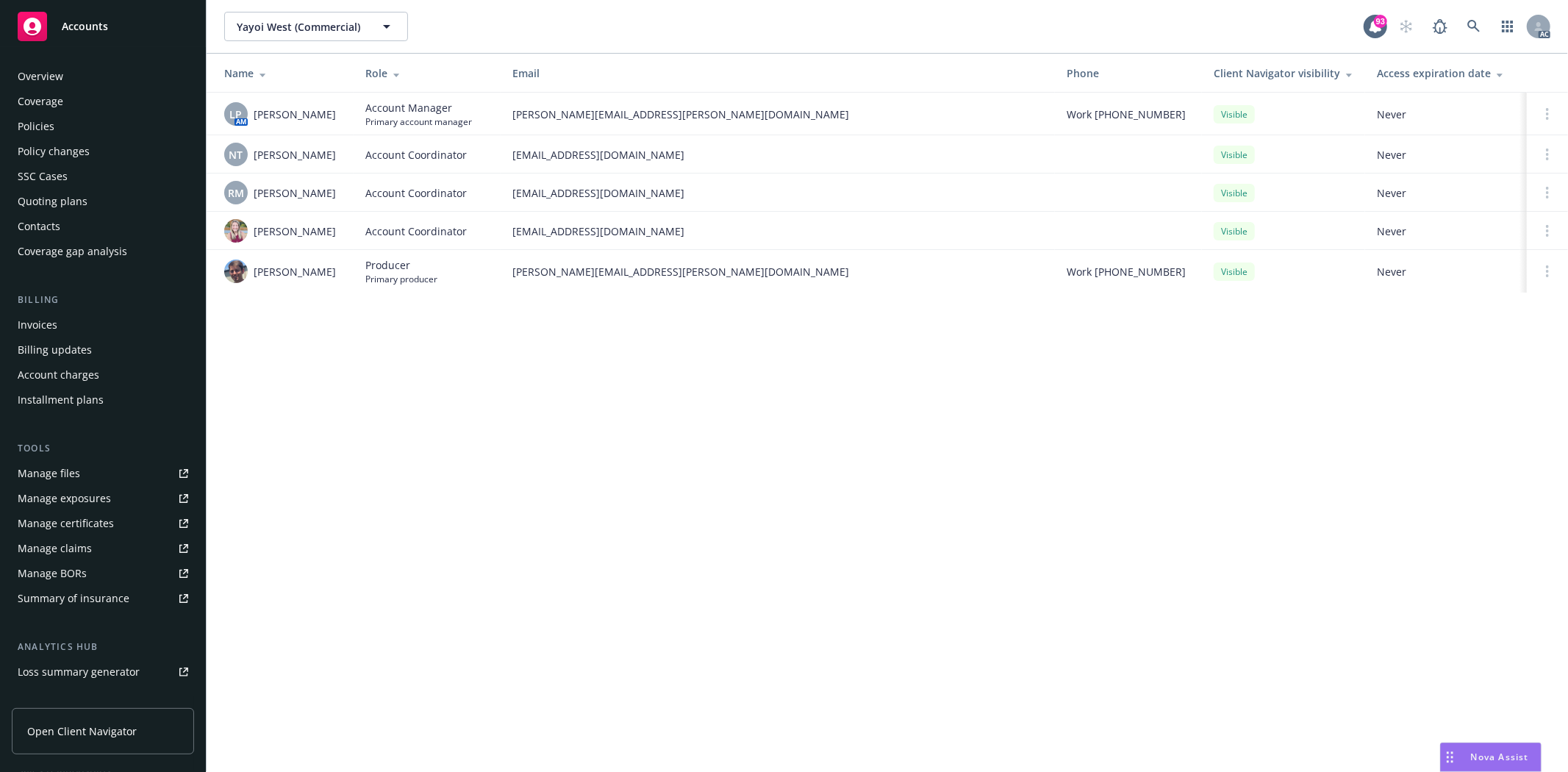
click at [25, 122] on div "Policies" at bounding box center [36, 126] width 37 height 24
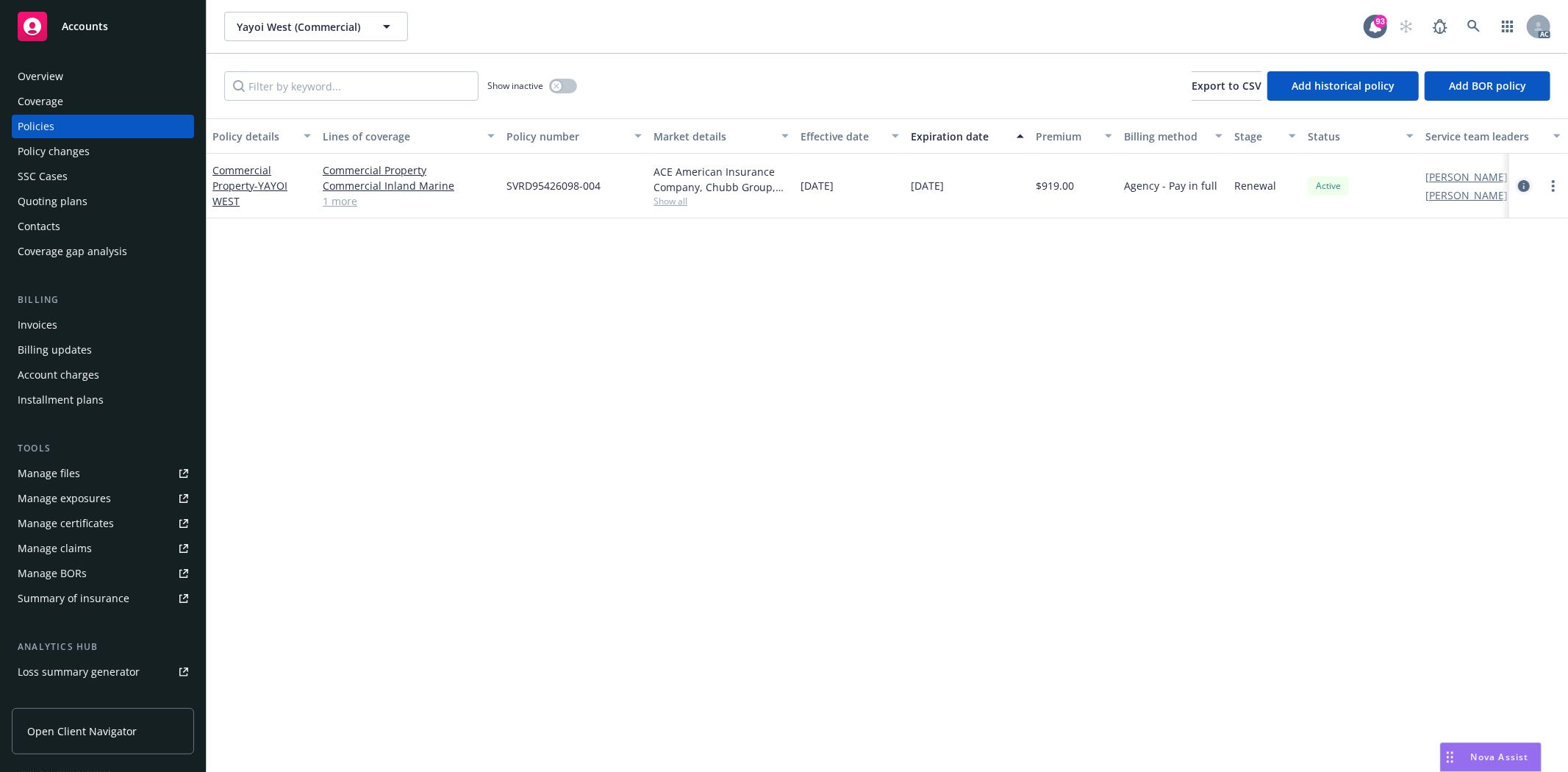
click at [1530, 182] on link "circleInformation" at bounding box center [1524, 186] width 18 height 18
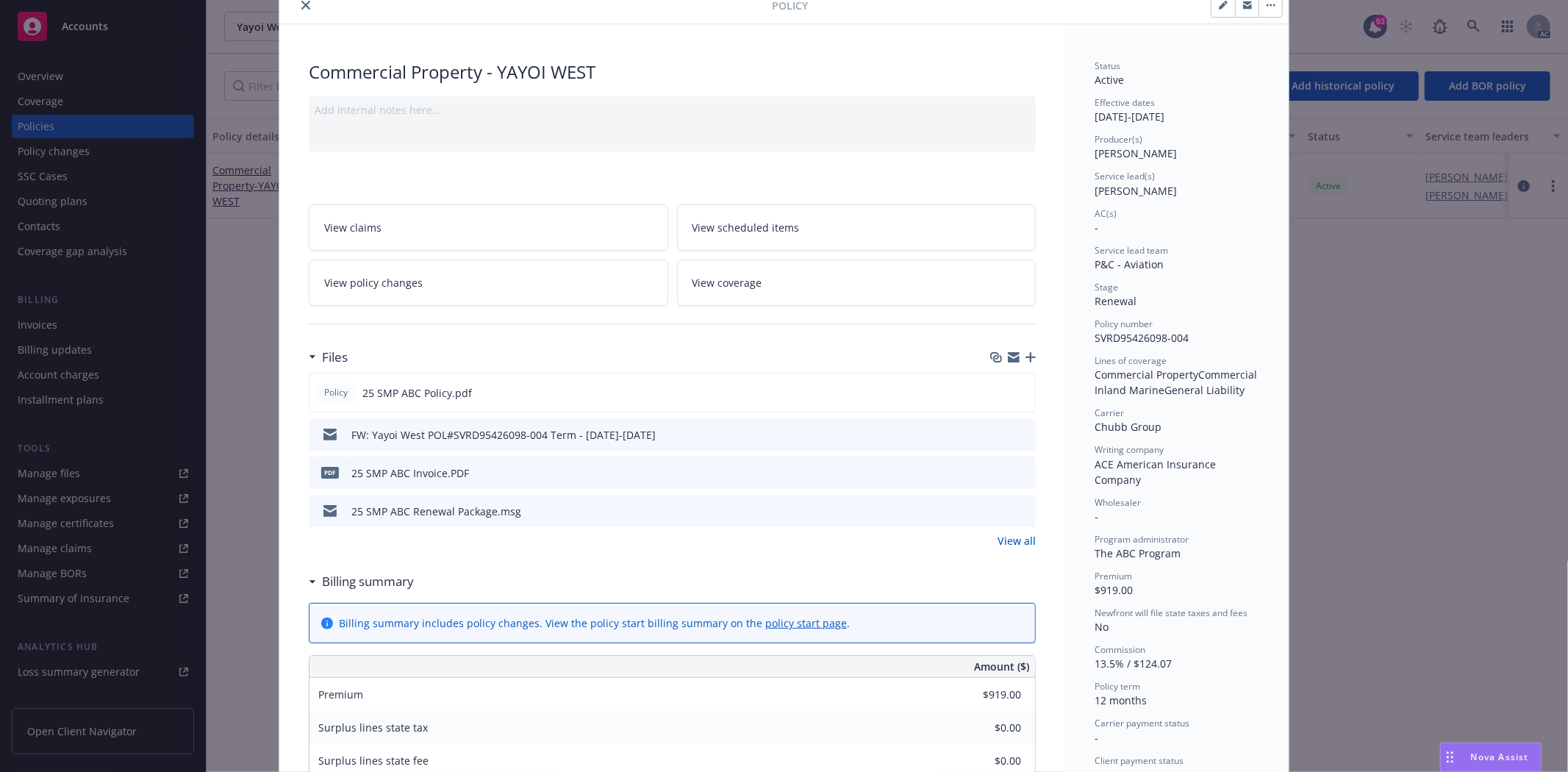
scroll to position [164, 0]
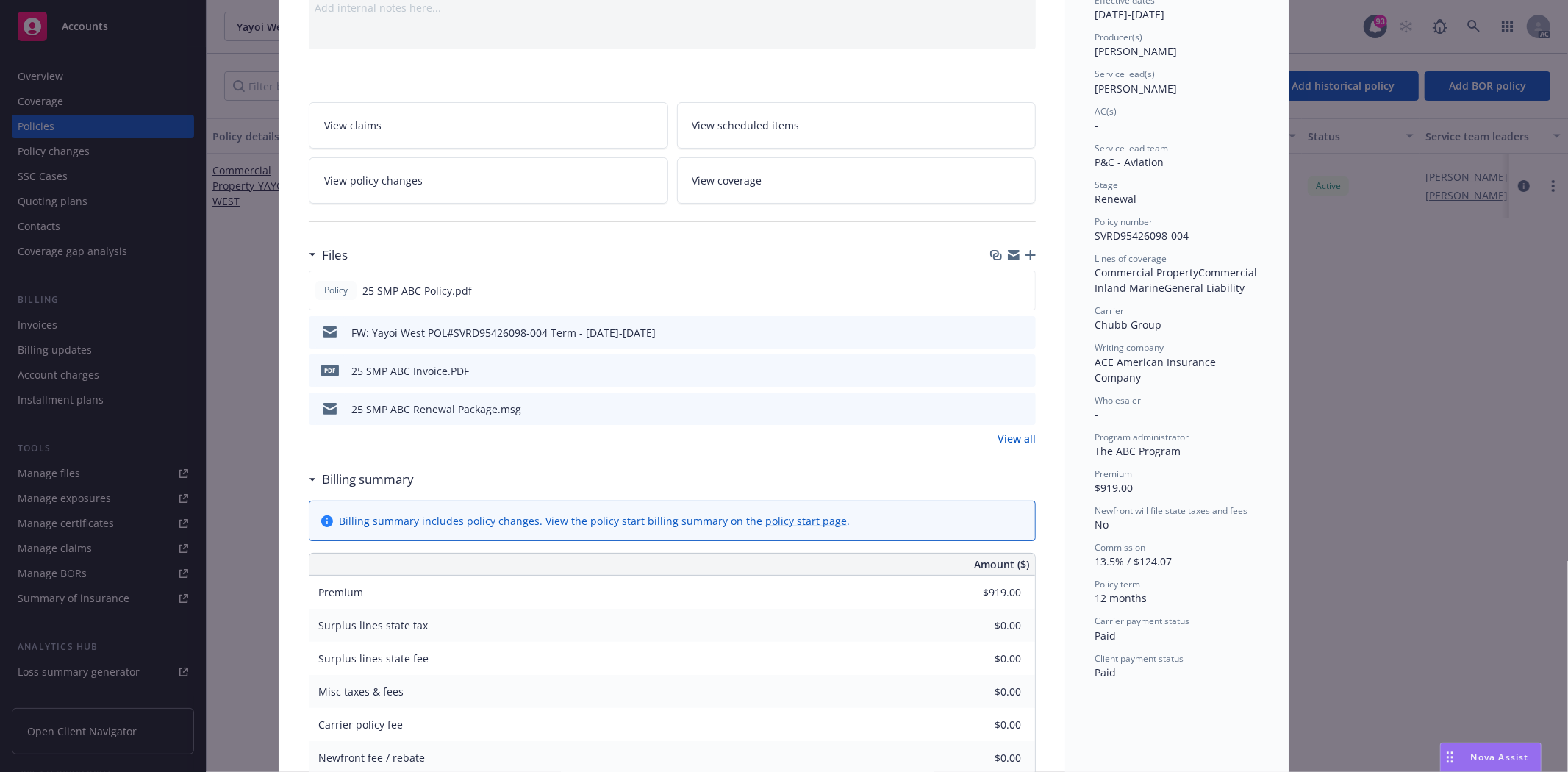
click at [1004, 439] on link "View all" at bounding box center [1016, 439] width 38 height 16
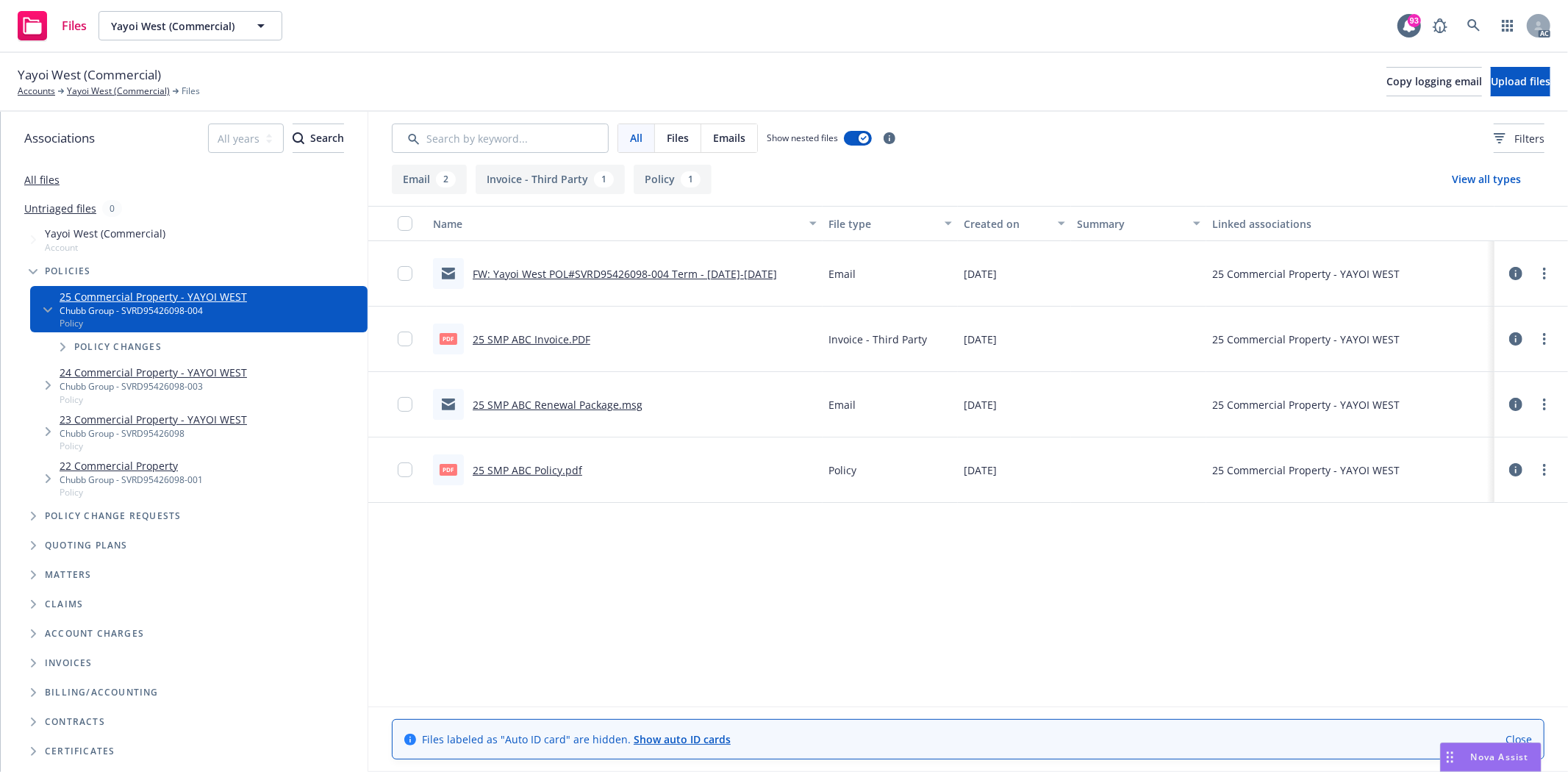
click at [532, 467] on link "25 SMP ABC Policy.pdf" at bounding box center [528, 470] width 110 height 14
click at [37, 171] on div "All files" at bounding box center [184, 179] width 366 height 29
click at [32, 173] on link "All files" at bounding box center [42, 179] width 35 height 14
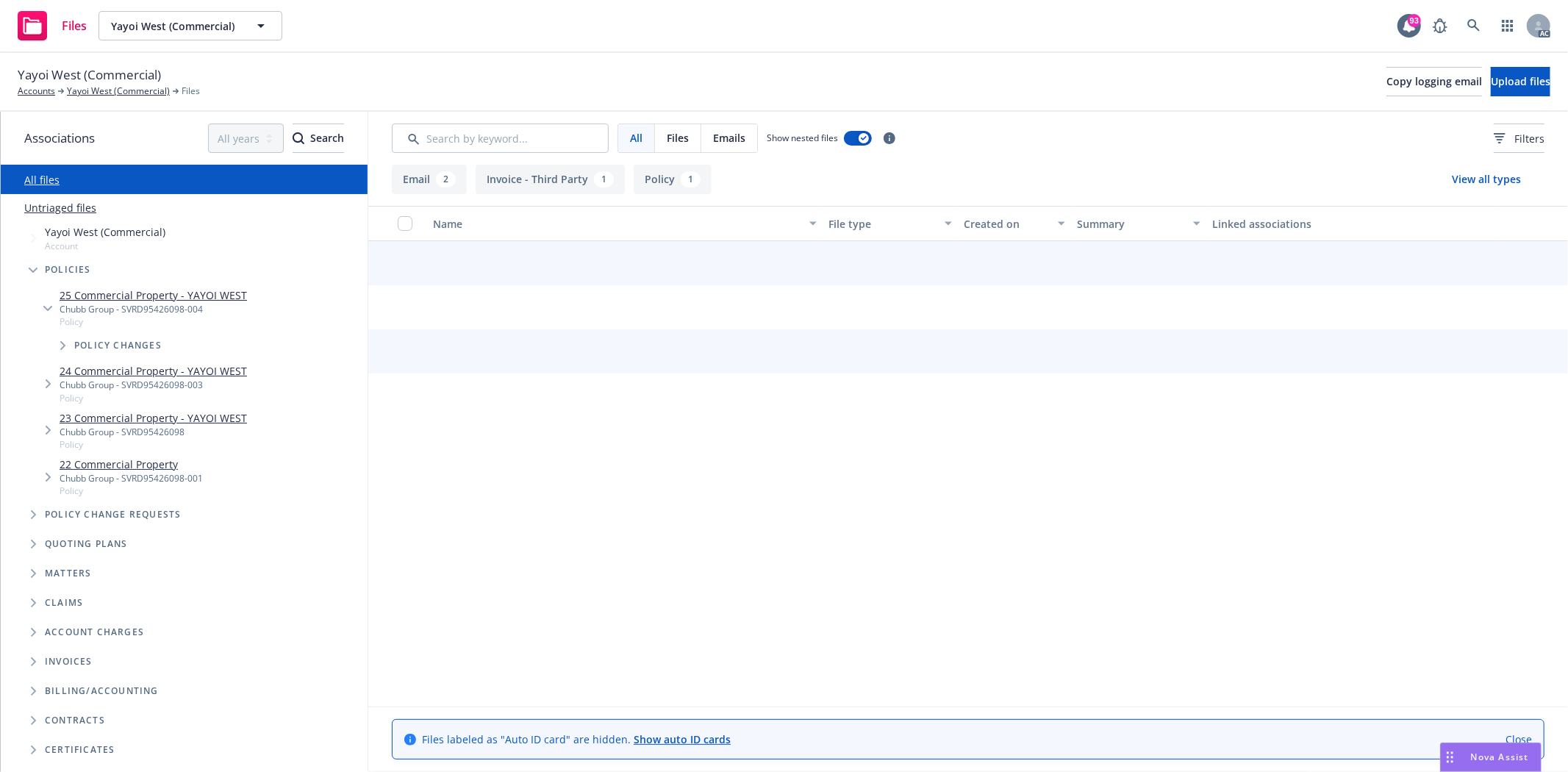
click at [32, 173] on link "All files" at bounding box center [42, 179] width 35 height 14
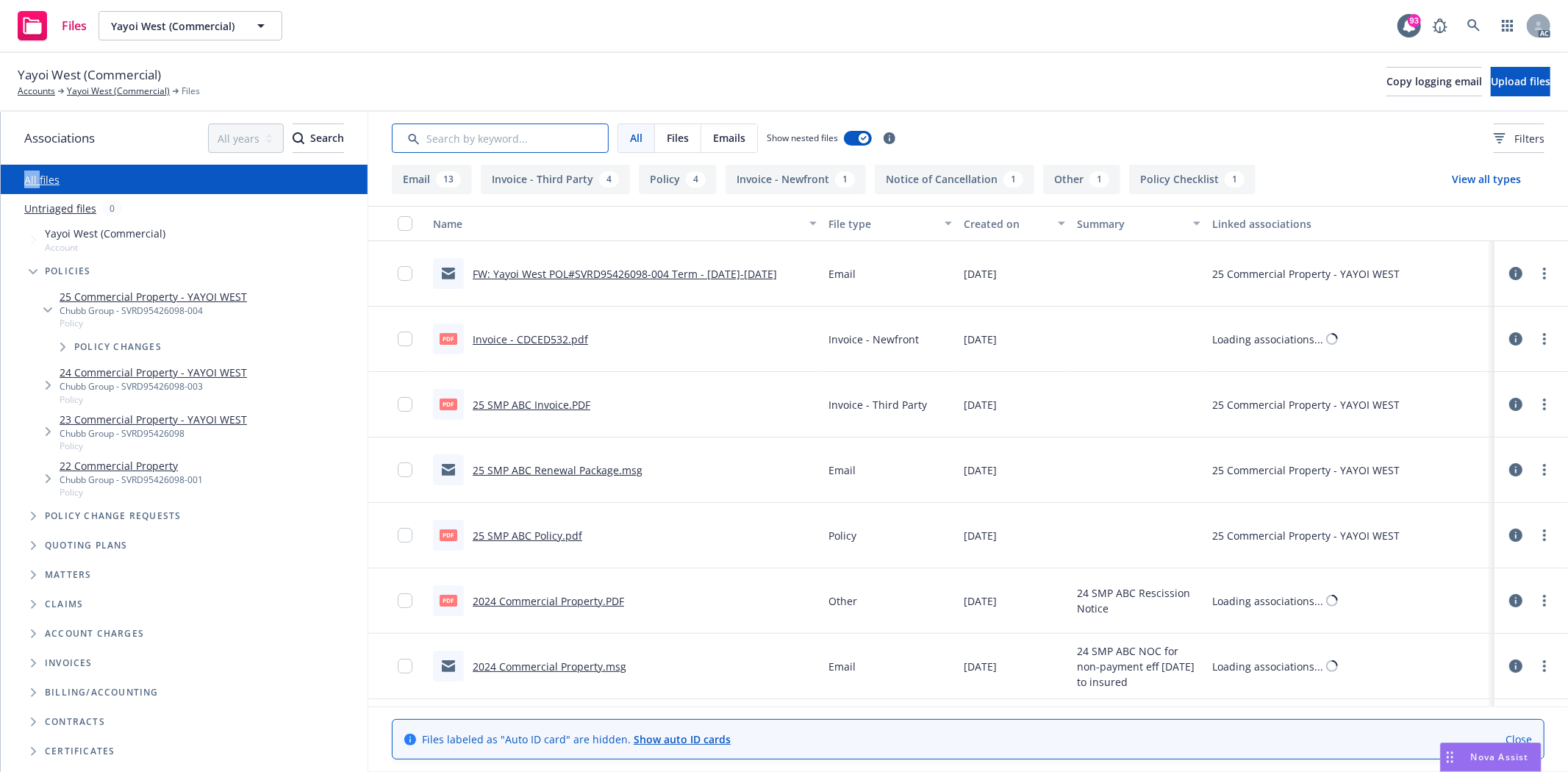
click at [451, 128] on input "Search by keyword..." at bounding box center [499, 138] width 216 height 29
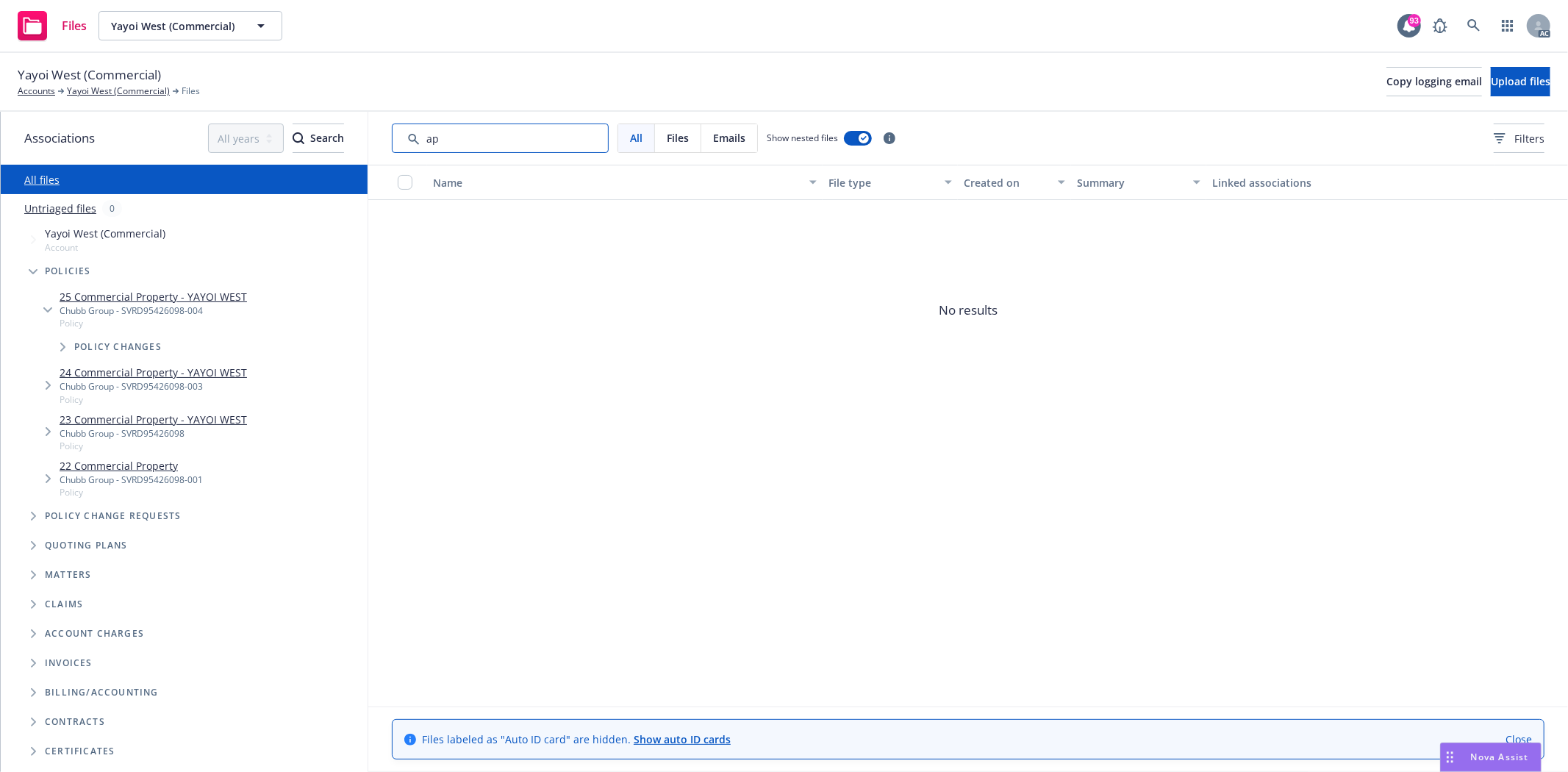
type input "a"
type input "application"
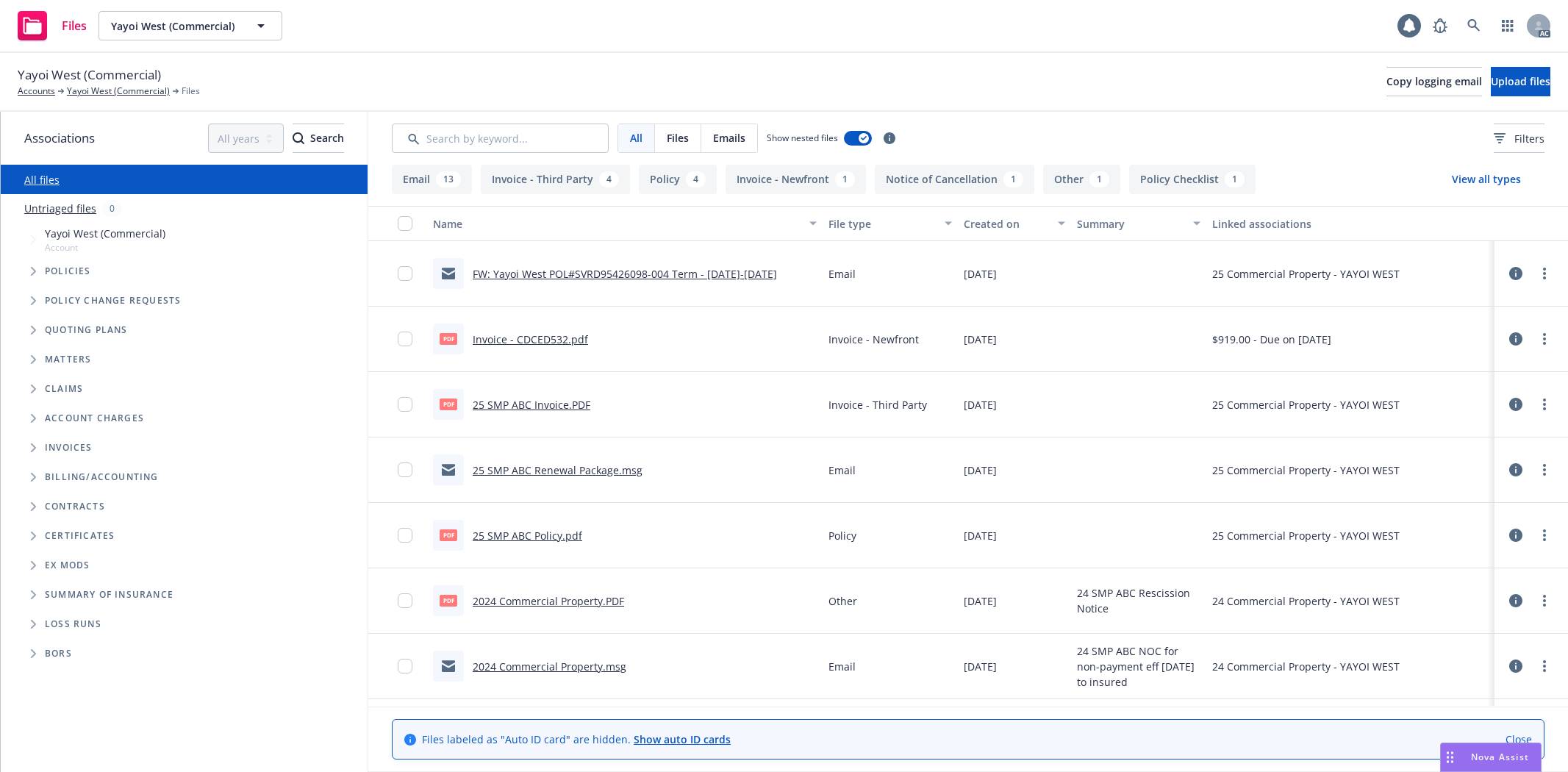
click at [109, 93] on link "Yayoi West (Commercial)" at bounding box center [118, 91] width 103 height 14
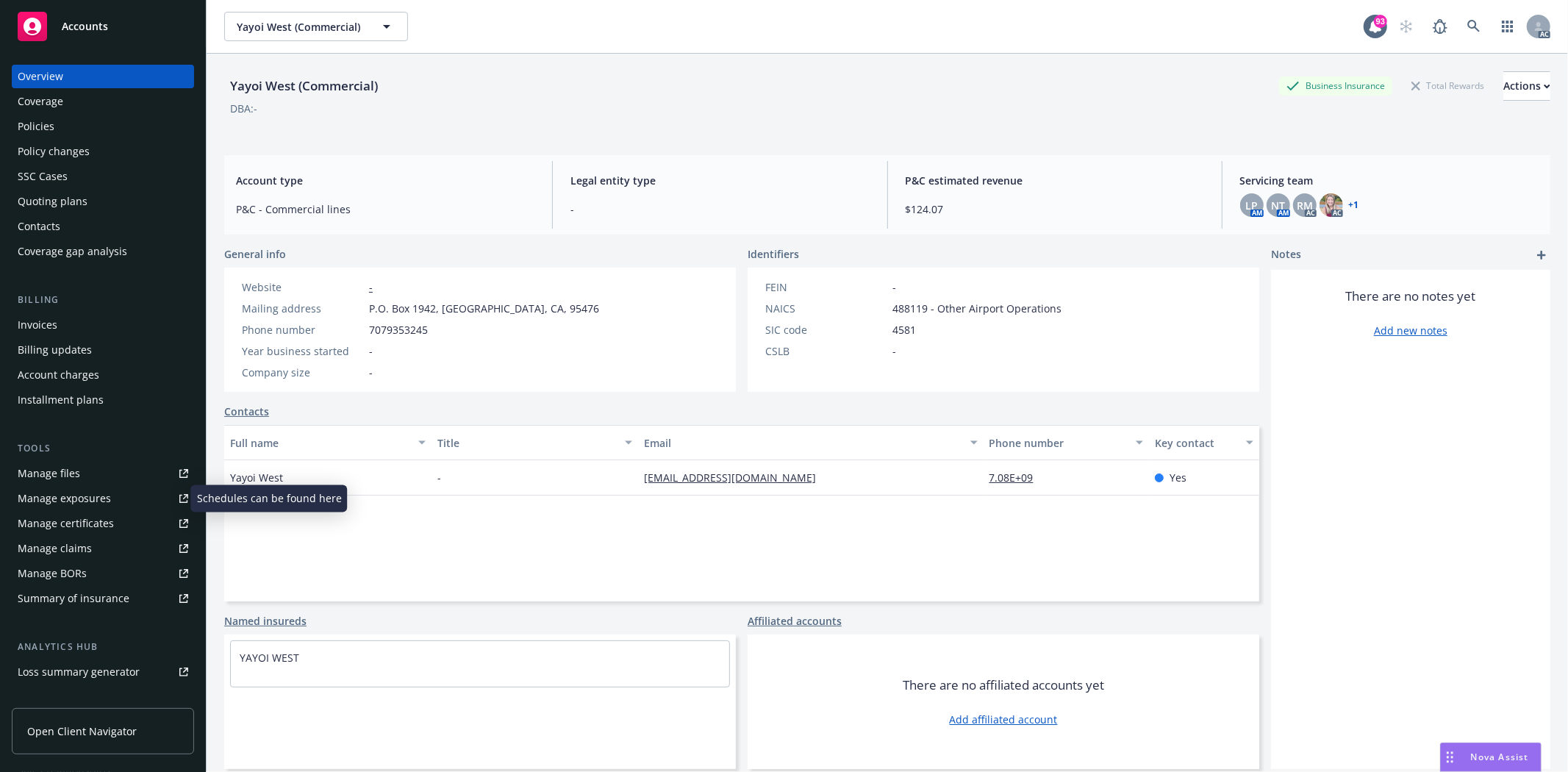
click at [68, 500] on div "Manage exposures" at bounding box center [64, 499] width 93 height 24
click at [74, 122] on div "Policies" at bounding box center [103, 126] width 170 height 24
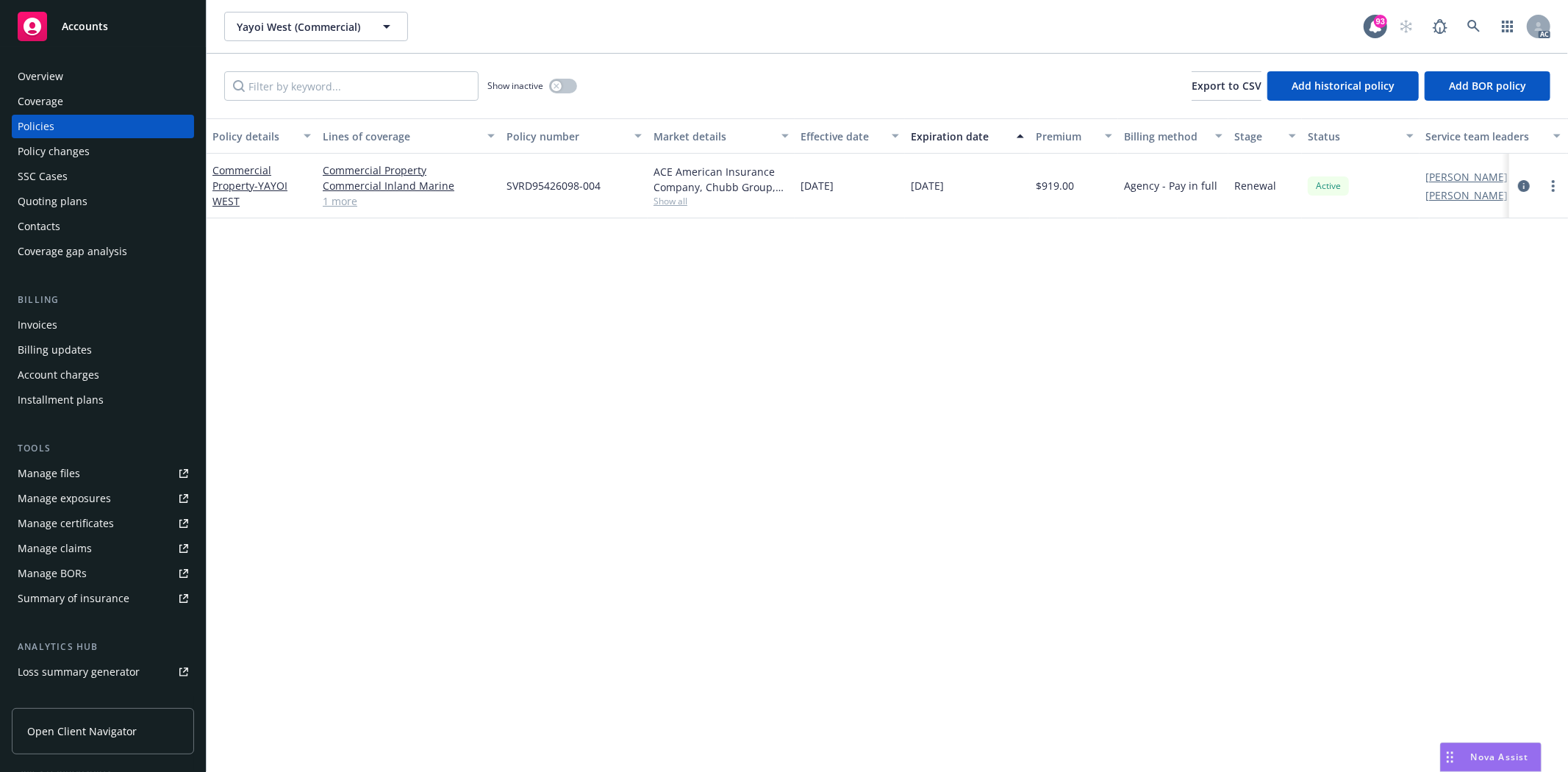
click at [346, 208] on link "1 more" at bounding box center [408, 201] width 172 height 16
drag, startPoint x: 799, startPoint y: 194, endPoint x: 995, endPoint y: 202, distance: 196.2
click at [995, 202] on div "Commercial Property - YAYOI WEST Commercial Property Commercial Inland Marine G…" at bounding box center [916, 194] width 1418 height 80
click at [566, 91] on button "button" at bounding box center [563, 85] width 28 height 15
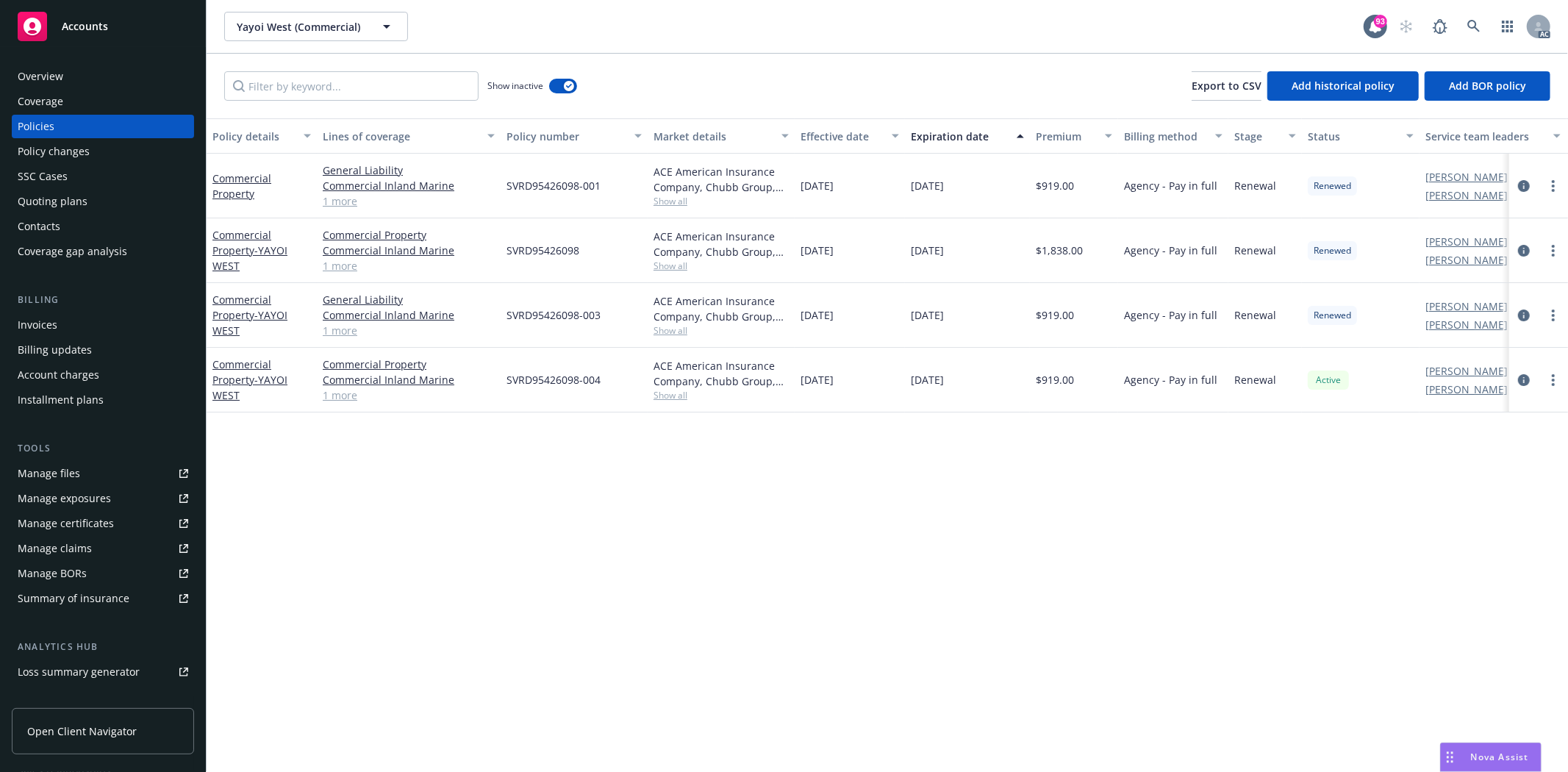
drag, startPoint x: 804, startPoint y: 314, endPoint x: 1006, endPoint y: 314, distance: 202.0
click at [1006, 314] on div "Commercial Property - YAYOI WEST General Liability Commercial Inland Marine Com…" at bounding box center [916, 315] width 1418 height 65
click at [1006, 314] on div "08/09/2025" at bounding box center [968, 315] width 125 height 65
drag, startPoint x: 1036, startPoint y: 314, endPoint x: 1082, endPoint y: 316, distance: 46.0
click at [1082, 316] on div "$919.00" at bounding box center [1073, 315] width 88 height 65
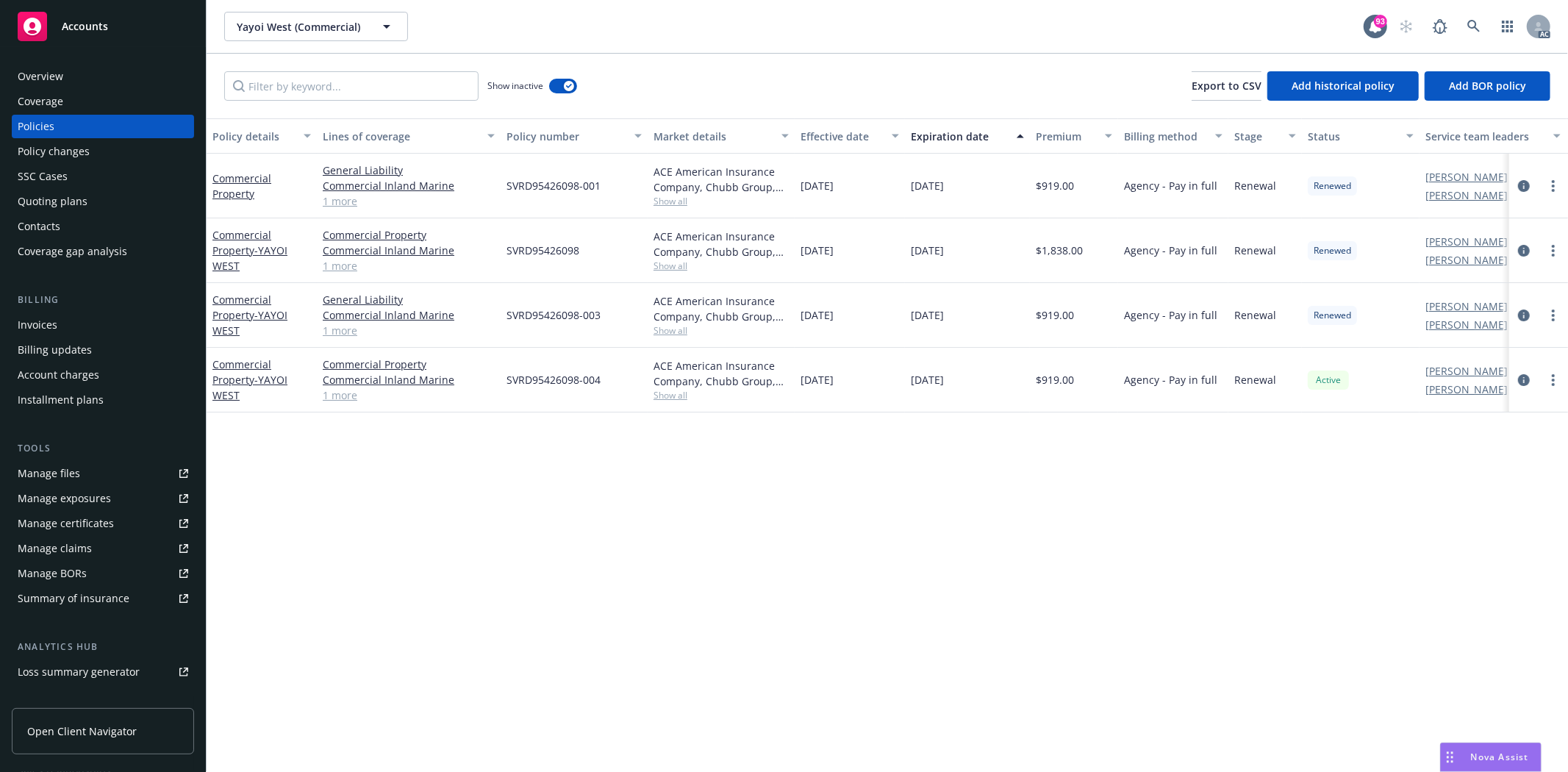
click at [826, 266] on div "08/09/2023" at bounding box center [849, 251] width 111 height 65
drag, startPoint x: 793, startPoint y: 251, endPoint x: 1003, endPoint y: 255, distance: 210.0
click at [1003, 255] on div "Commercial Property - YAYOI WEST Commercial Property Commercial Inland Marine G…" at bounding box center [916, 251] width 1418 height 65
drag, startPoint x: 1062, startPoint y: 251, endPoint x: 1145, endPoint y: 252, distance: 83.0
click at [1145, 252] on div "Commercial Property - YAYOI WEST Commercial Property Commercial Inland Marine G…" at bounding box center [916, 251] width 1418 height 65
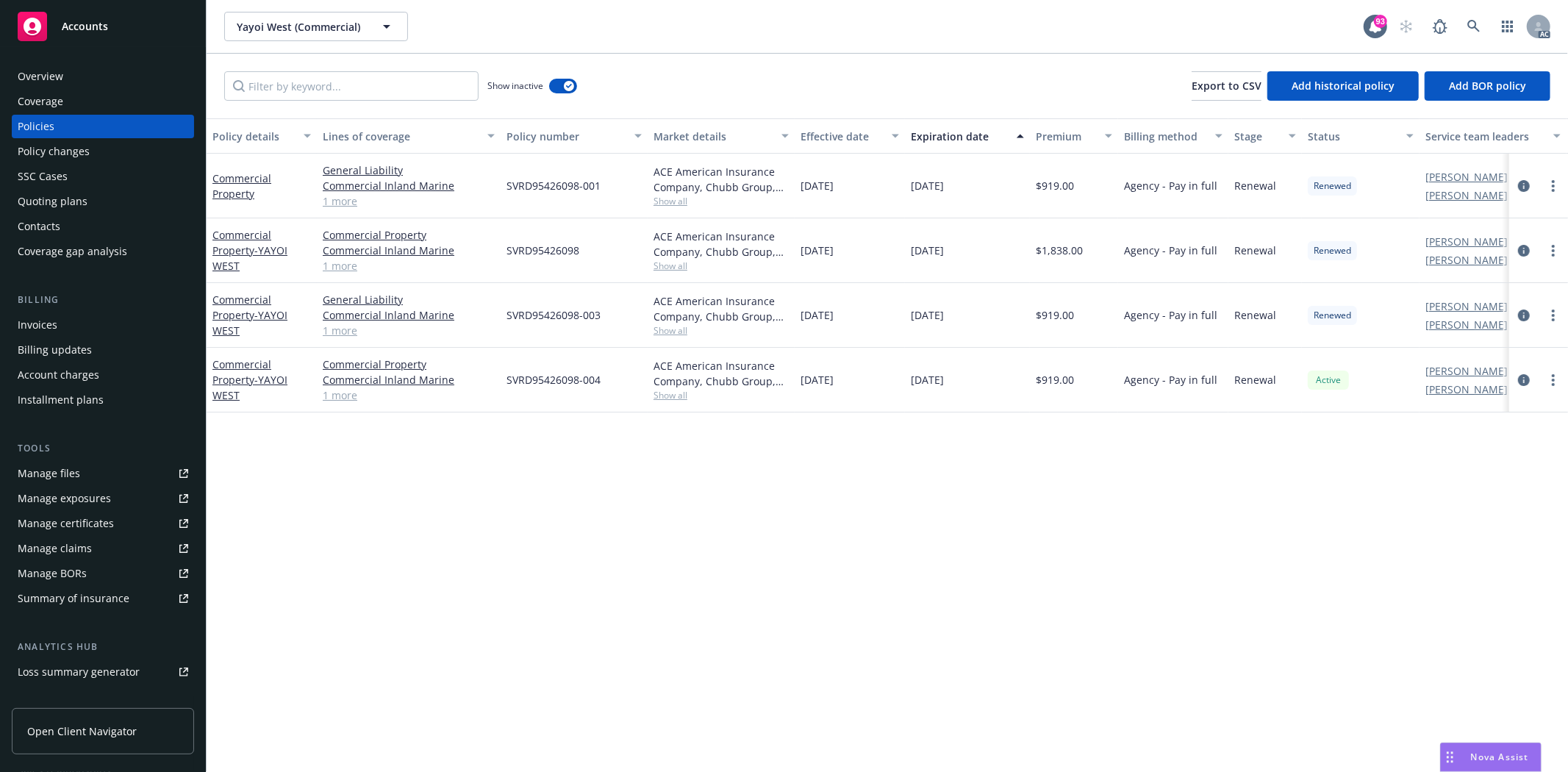
click at [1022, 230] on div "08/09/2024" at bounding box center [968, 251] width 125 height 65
drag, startPoint x: 802, startPoint y: 194, endPoint x: 1024, endPoint y: 202, distance: 222.1
click at [1024, 202] on div "Commercial Property General Liability Commercial Inland Marine Commercial Prope…" at bounding box center [916, 186] width 1418 height 65
drag, startPoint x: 1047, startPoint y: 180, endPoint x: 1135, endPoint y: 185, distance: 88.1
click at [1135, 185] on div "Commercial Property General Liability Commercial Inland Marine Commercial Prope…" at bounding box center [916, 186] width 1418 height 65
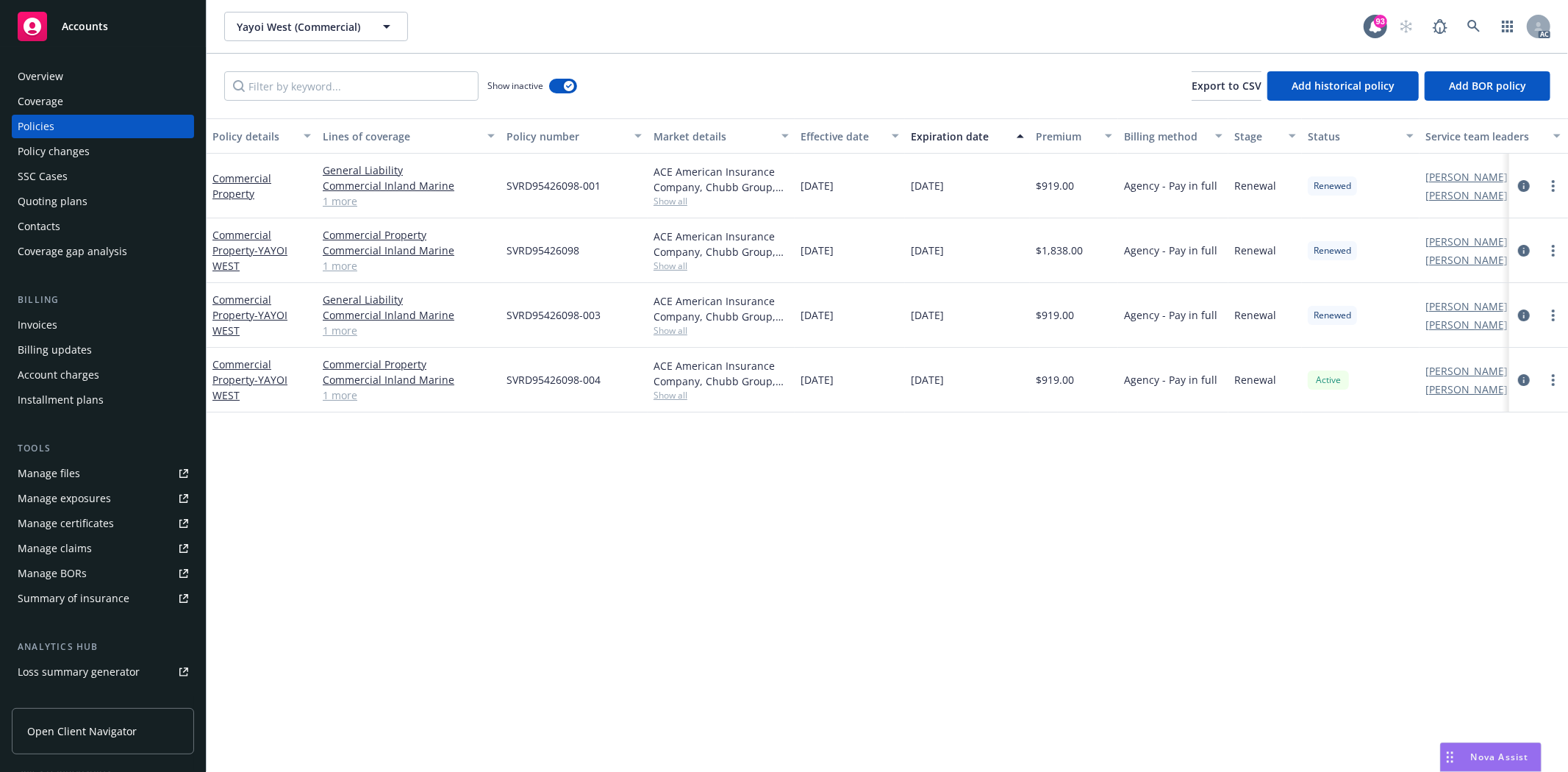
click at [1097, 272] on div "$1,838.00" at bounding box center [1073, 251] width 88 height 65
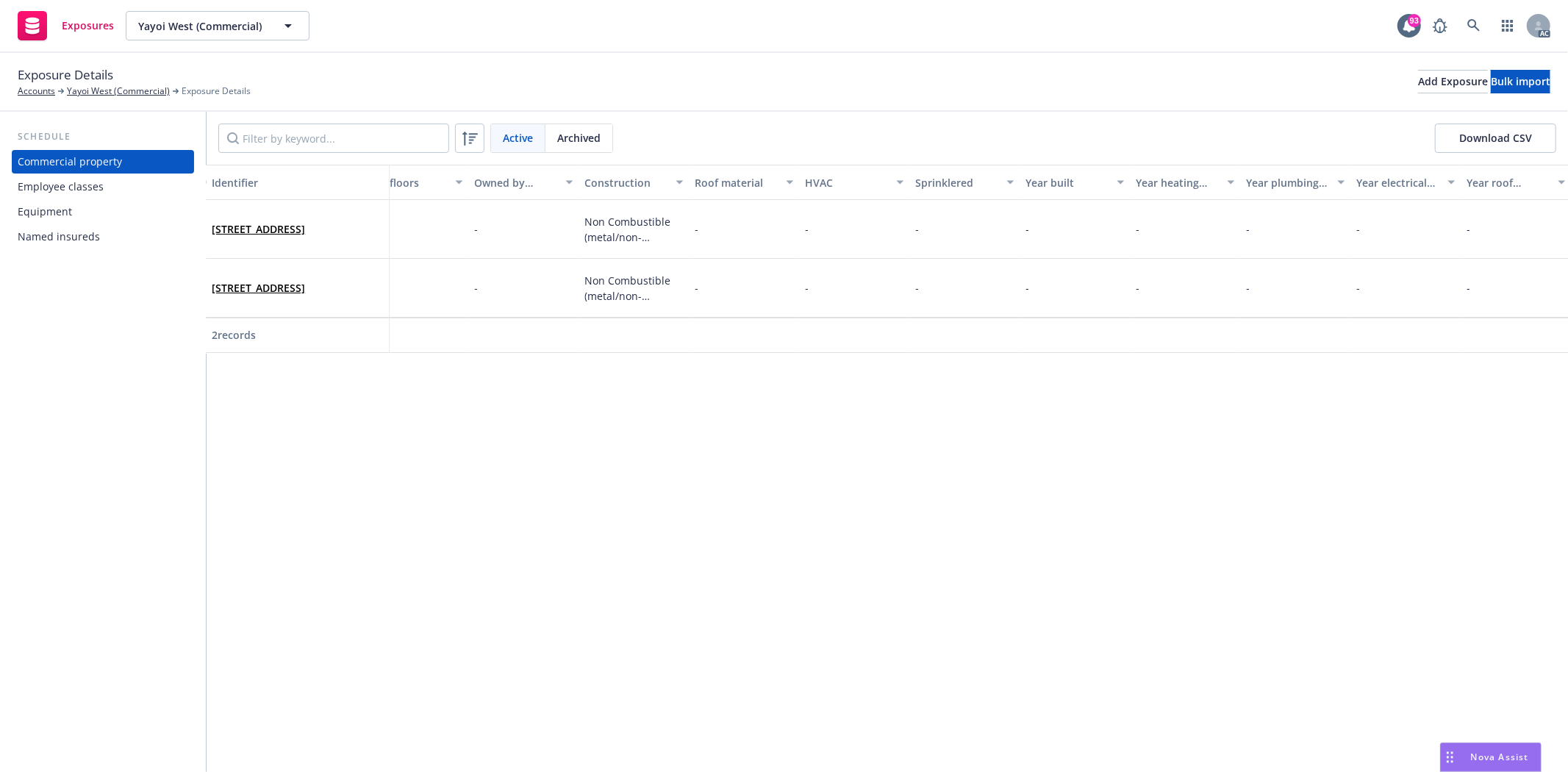
scroll to position [0, 3194]
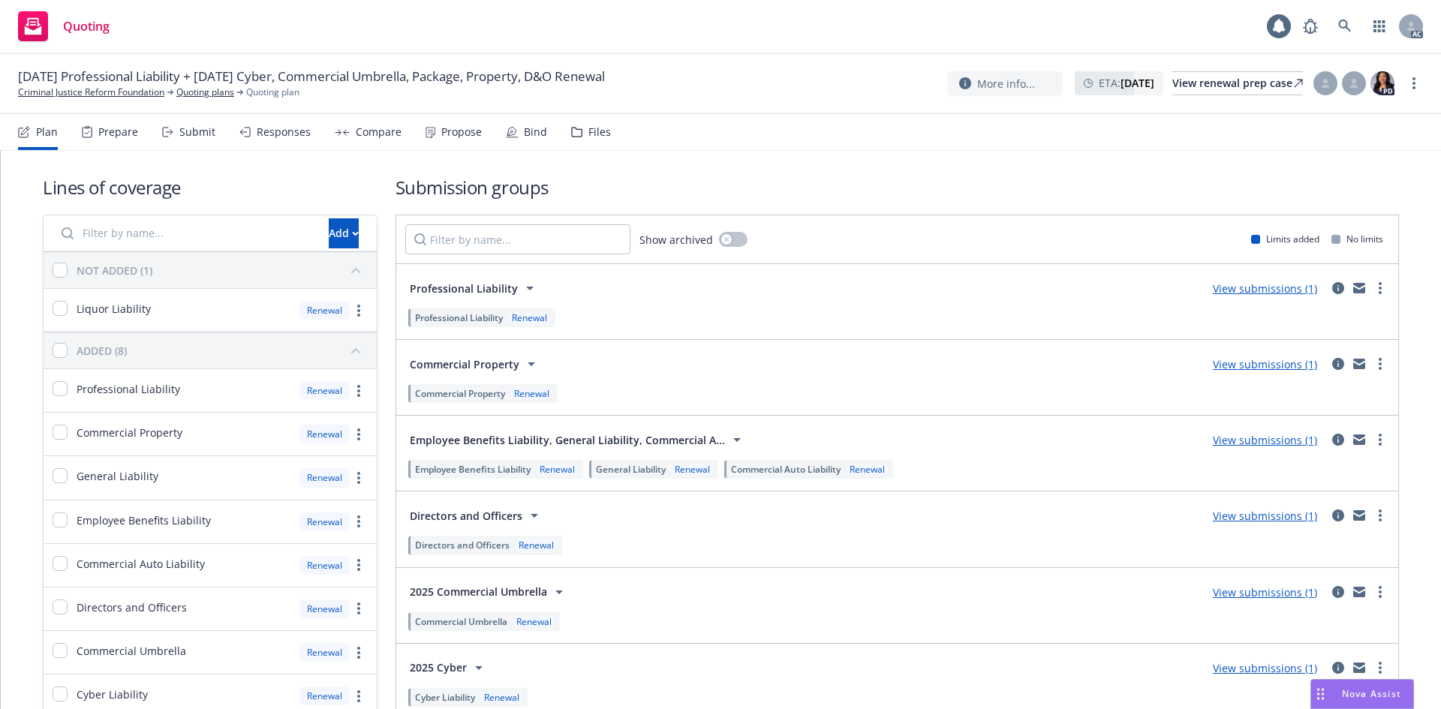
click at [123, 136] on div "Prepare" at bounding box center [118, 132] width 40 height 12
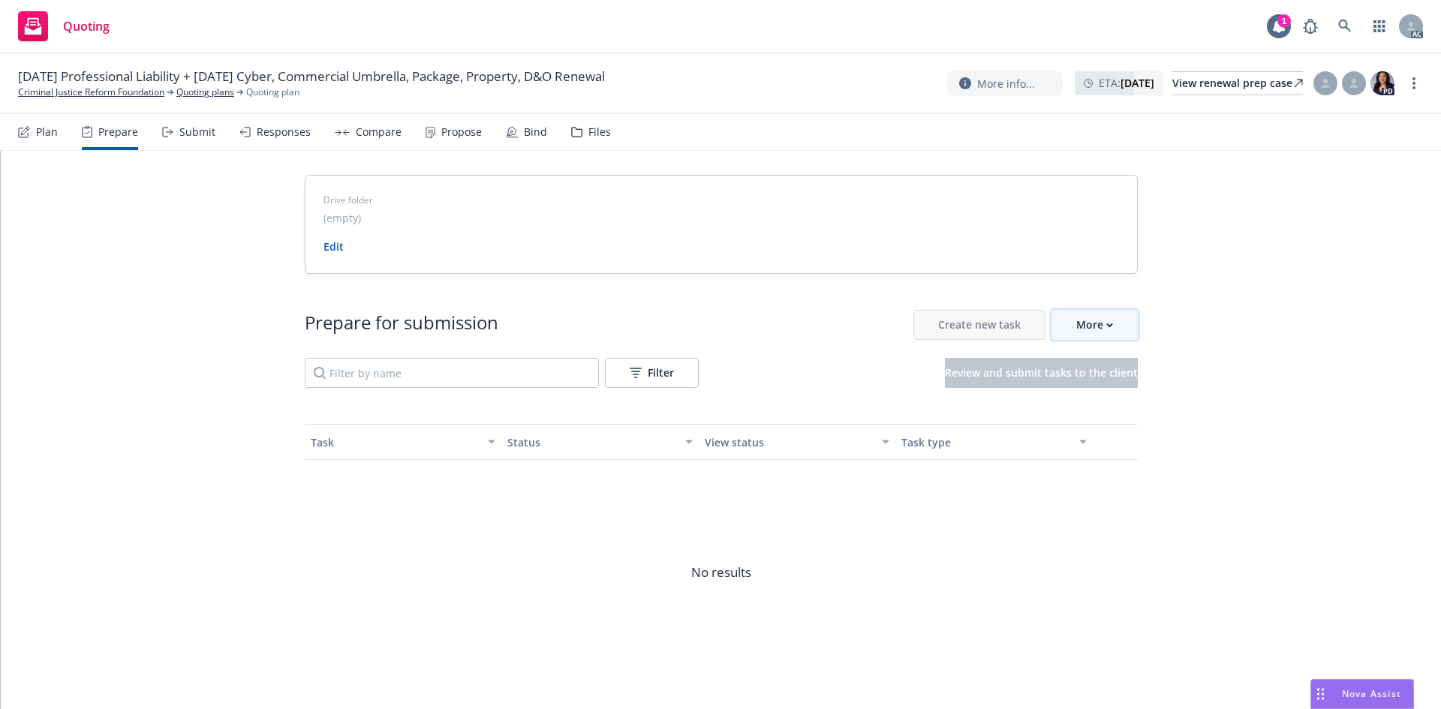
click at [1115, 326] on button "More" at bounding box center [1094, 325] width 86 height 30
click at [1099, 395] on span "Go to Indio account" at bounding box center [1113, 393] width 134 height 14
click at [1105, 330] on div "More" at bounding box center [1094, 325] width 37 height 29
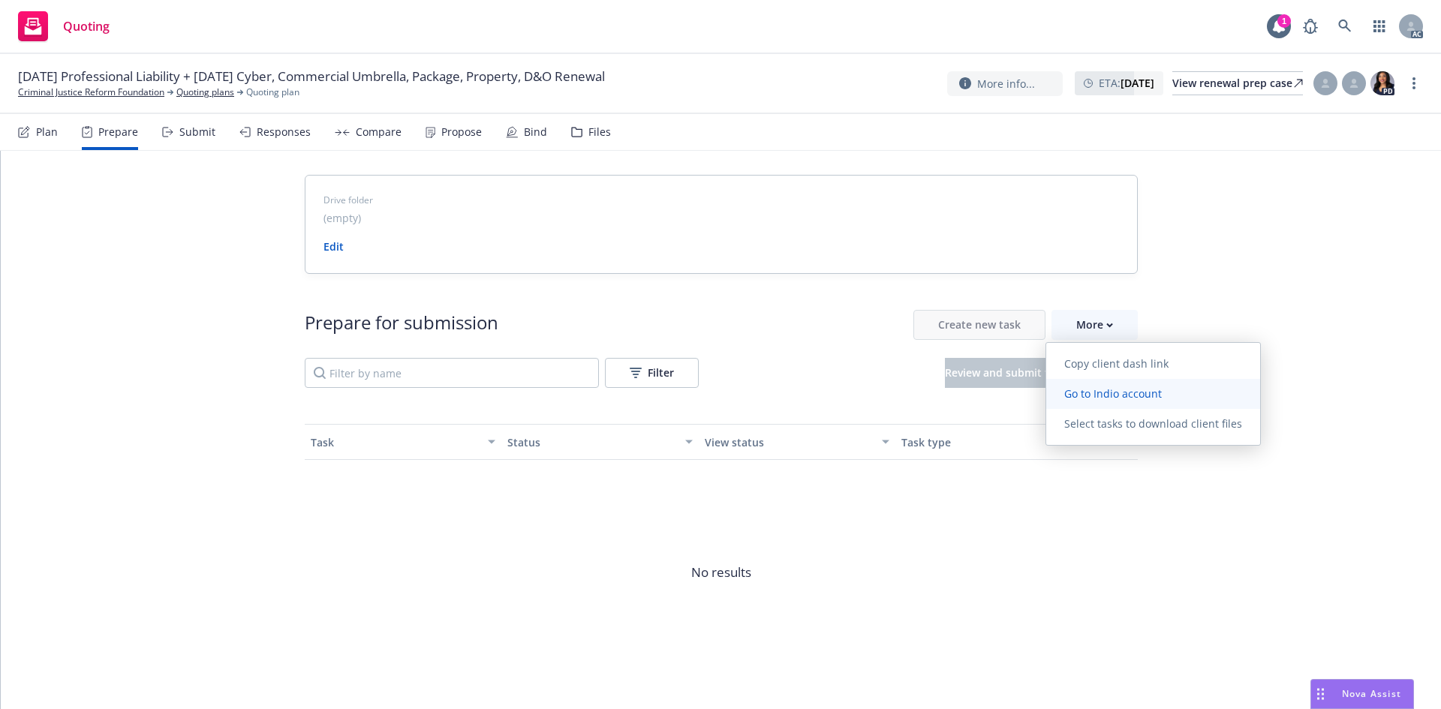
click at [1116, 394] on span "Go to Indio account" at bounding box center [1113, 393] width 134 height 14
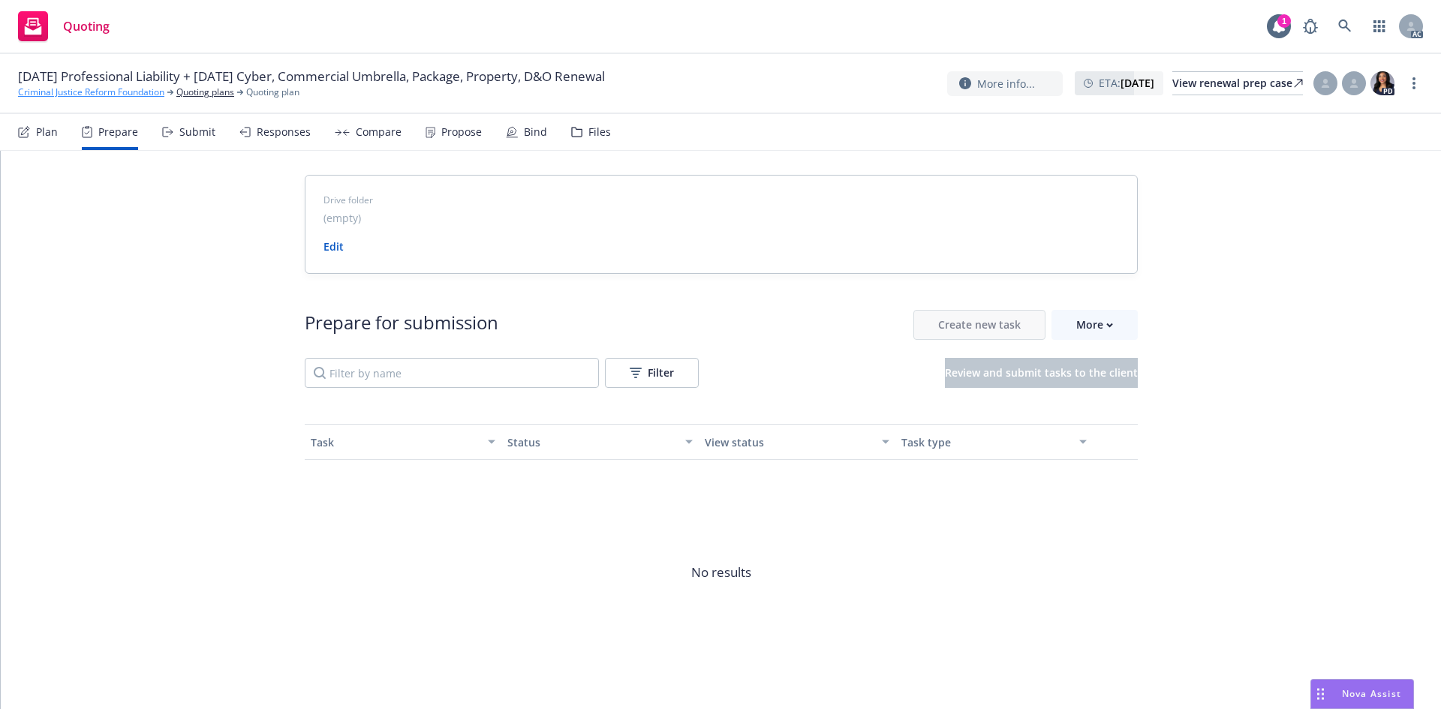
click at [76, 93] on link "Criminal Justice Reform Foundation" at bounding box center [91, 93] width 146 height 14
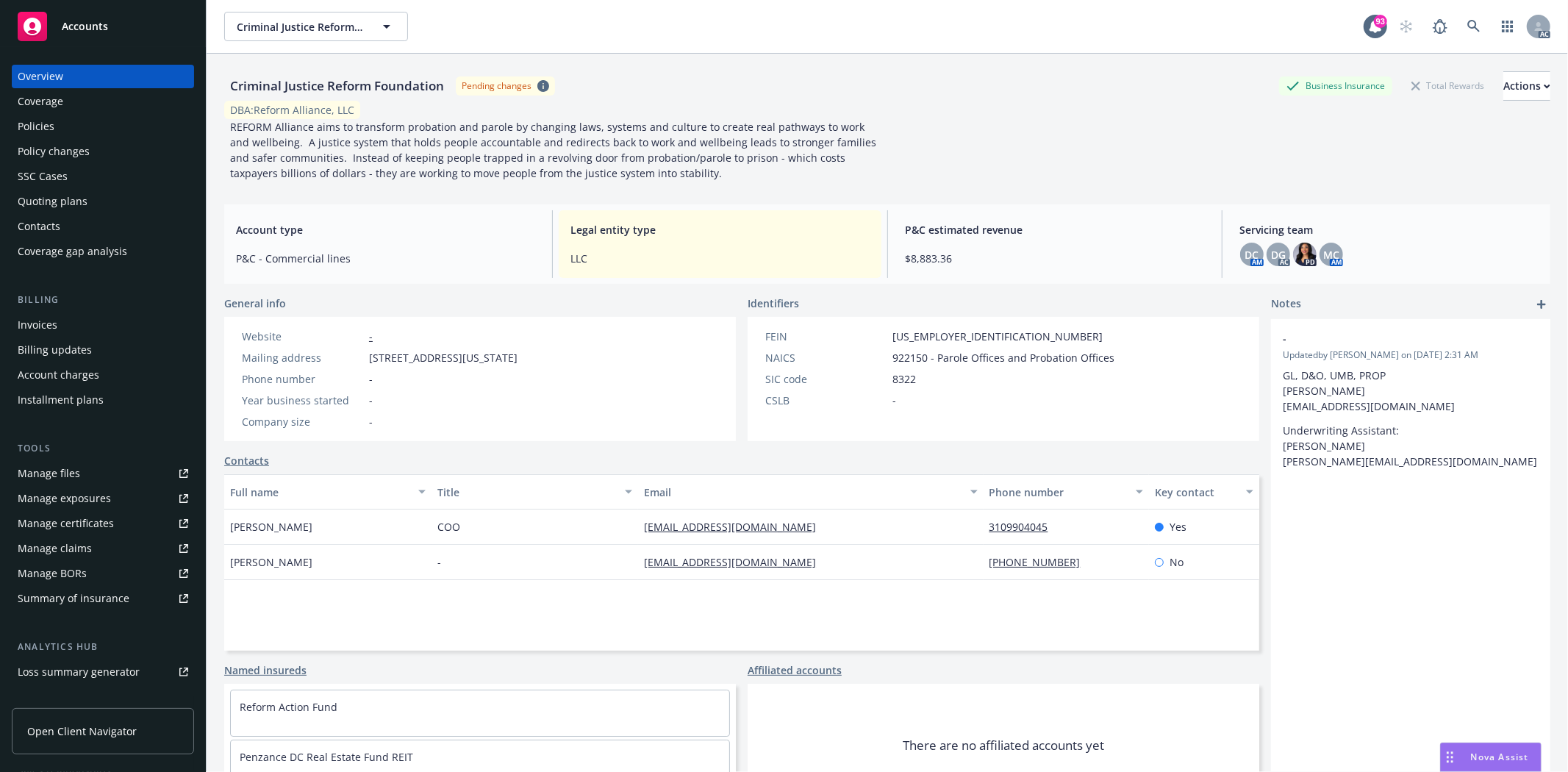
click at [234, 84] on div "Criminal Justice Reform Foundation" at bounding box center [337, 86] width 225 height 20
drag, startPoint x: 231, startPoint y: 83, endPoint x: 367, endPoint y: 76, distance: 136.2
click at [367, 76] on div "Criminal Justice Reform Foundation" at bounding box center [337, 86] width 225 height 20
copy div "Criminal Justice Reform"
drag, startPoint x: 228, startPoint y: 524, endPoint x: 311, endPoint y: 529, distance: 83.2
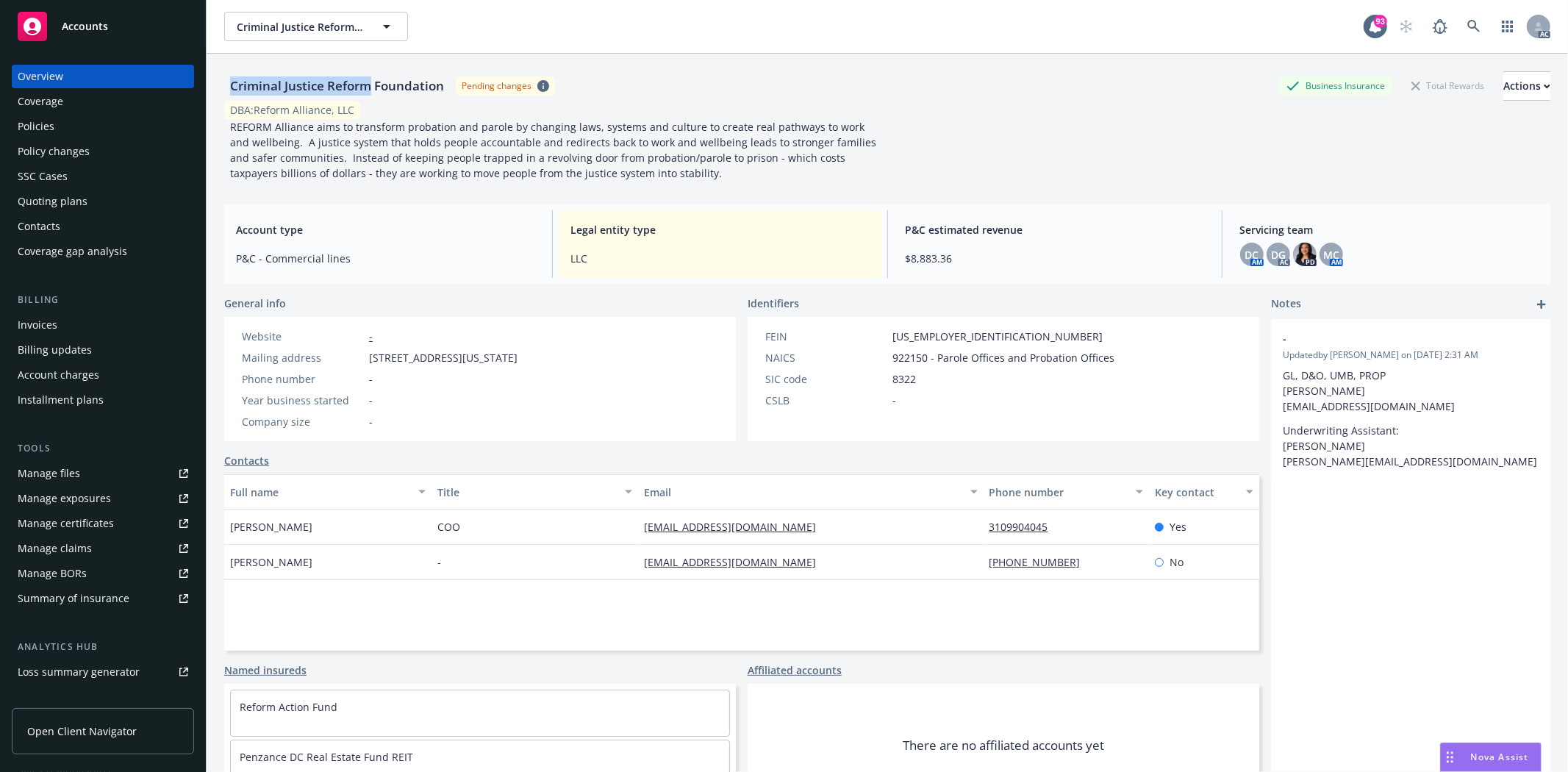
click at [311, 529] on div "[PERSON_NAME]" at bounding box center [328, 527] width 208 height 35
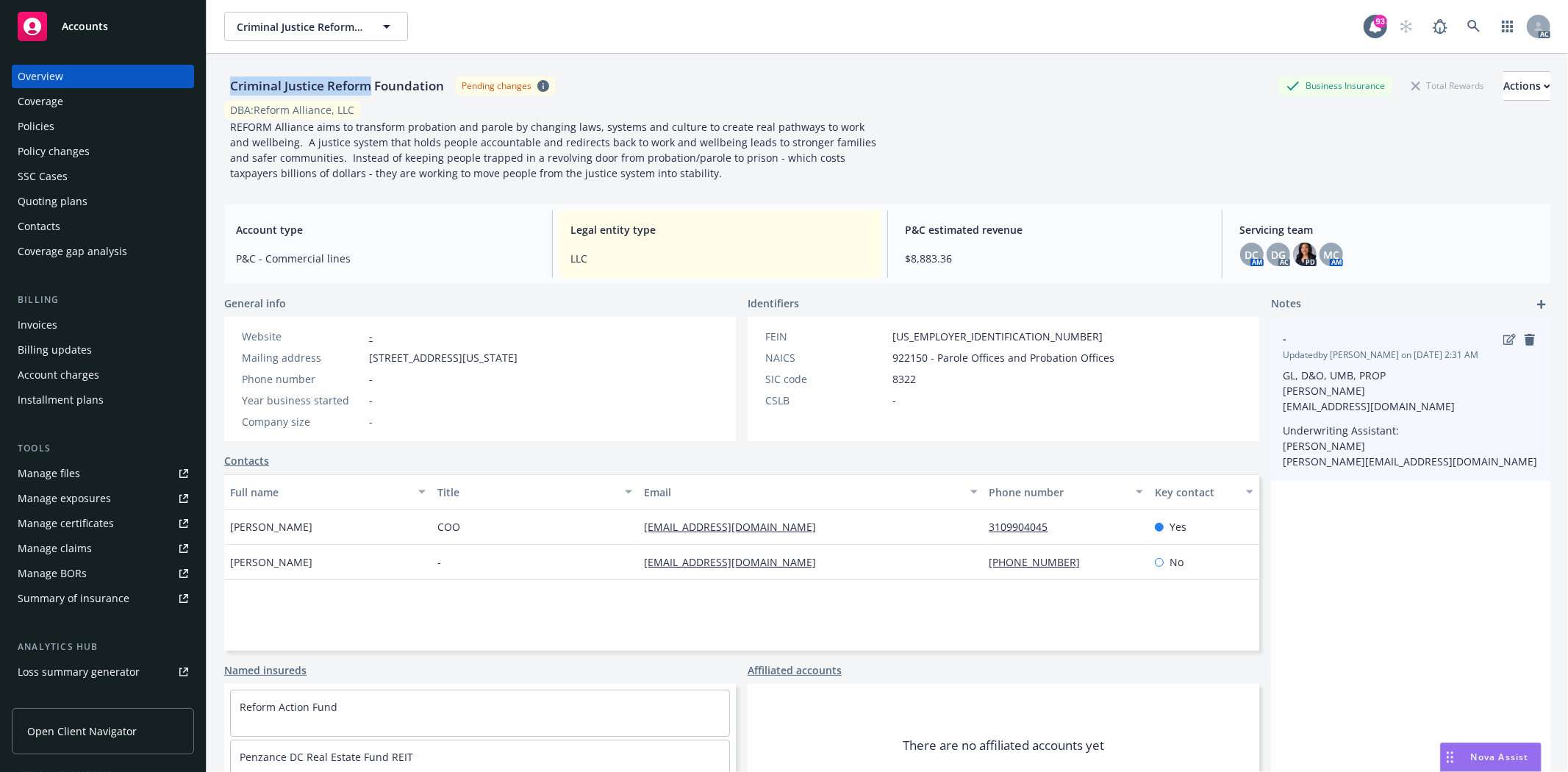
copy span "[PERSON_NAME]"
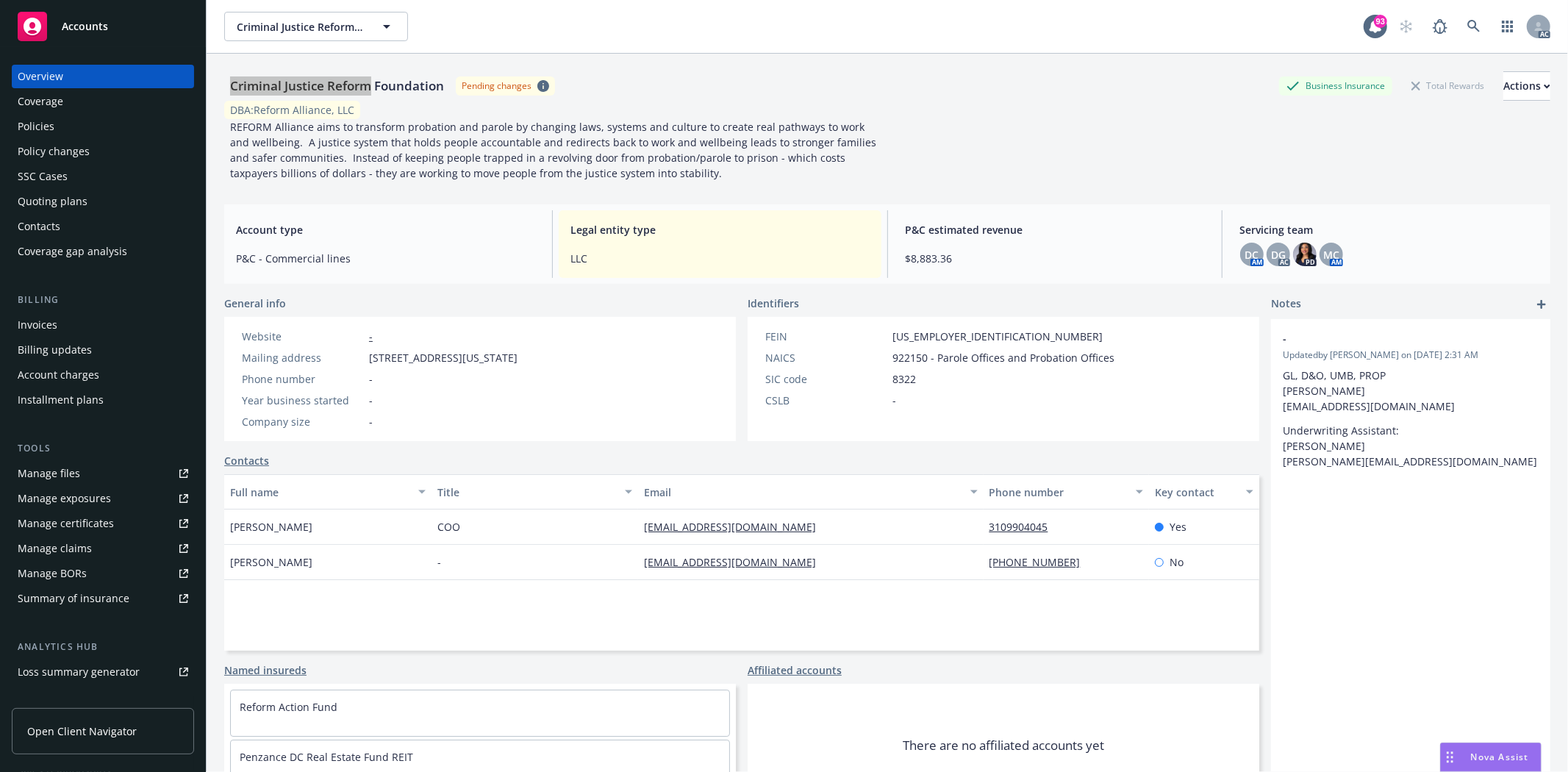
scroll to position [161, 0]
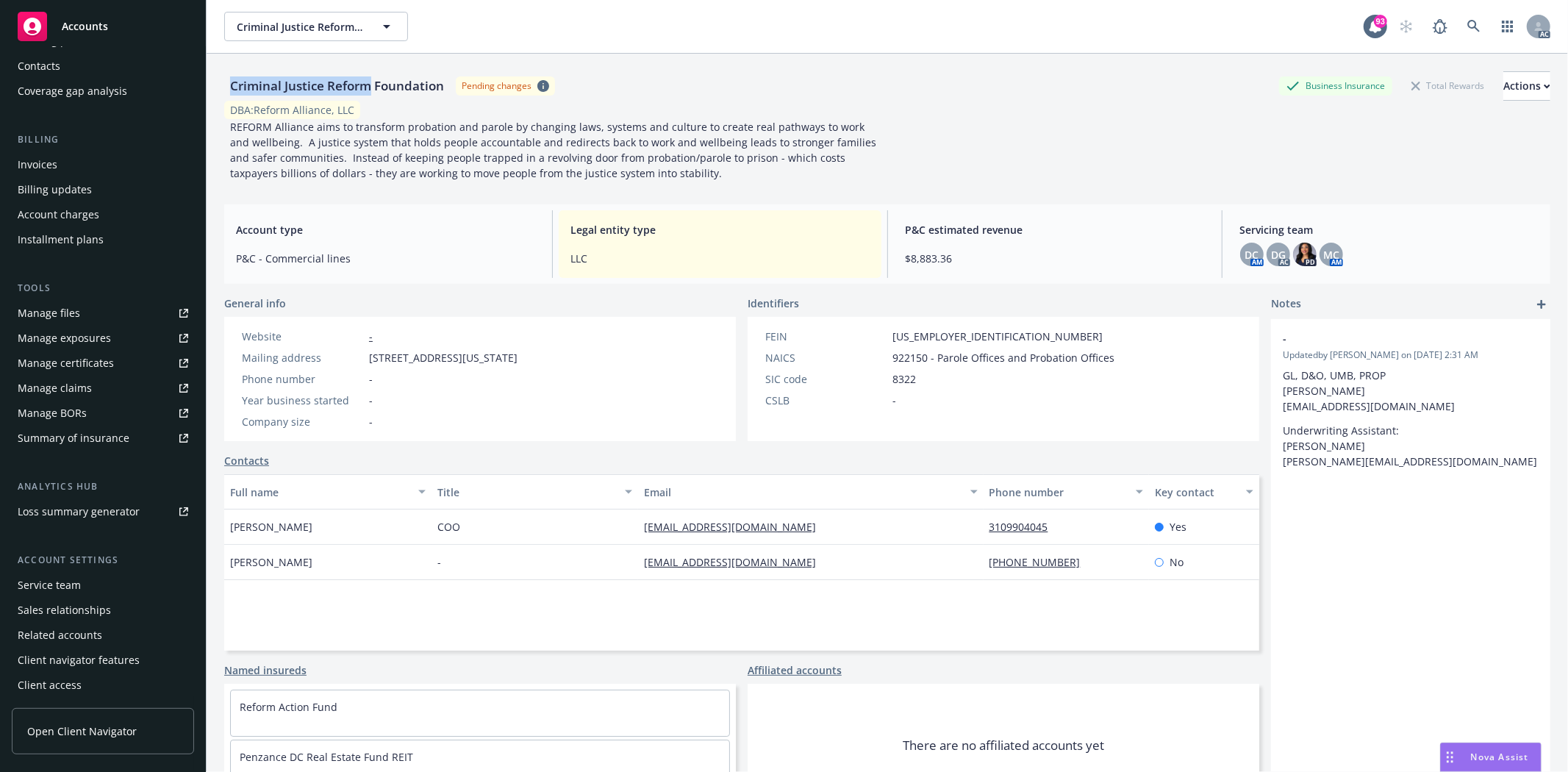
click at [31, 586] on div "Service team" at bounding box center [49, 585] width 64 height 24
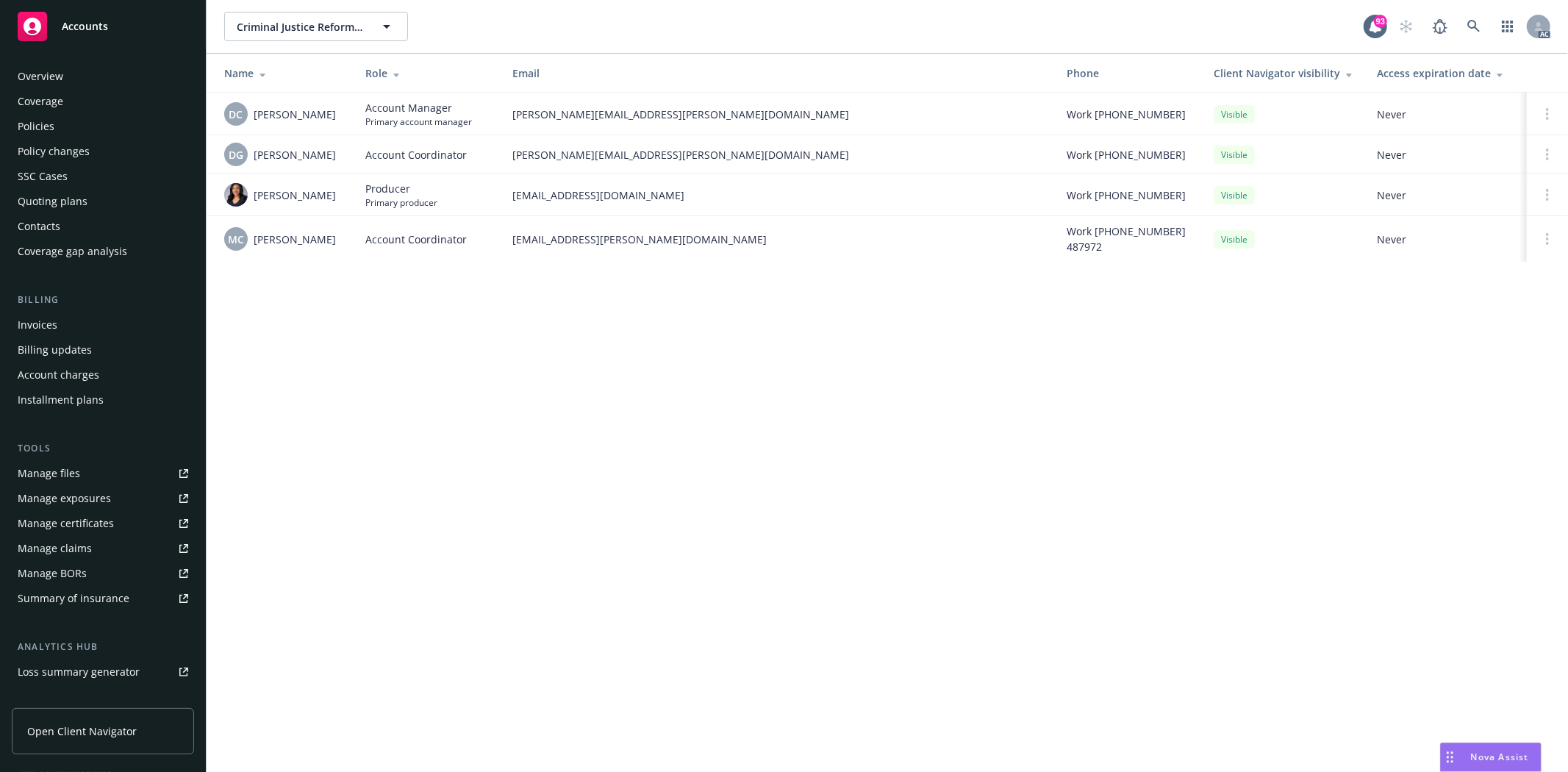
click at [55, 108] on div "Coverage" at bounding box center [40, 102] width 46 height 24
click at [48, 121] on div "Policies" at bounding box center [36, 126] width 37 height 24
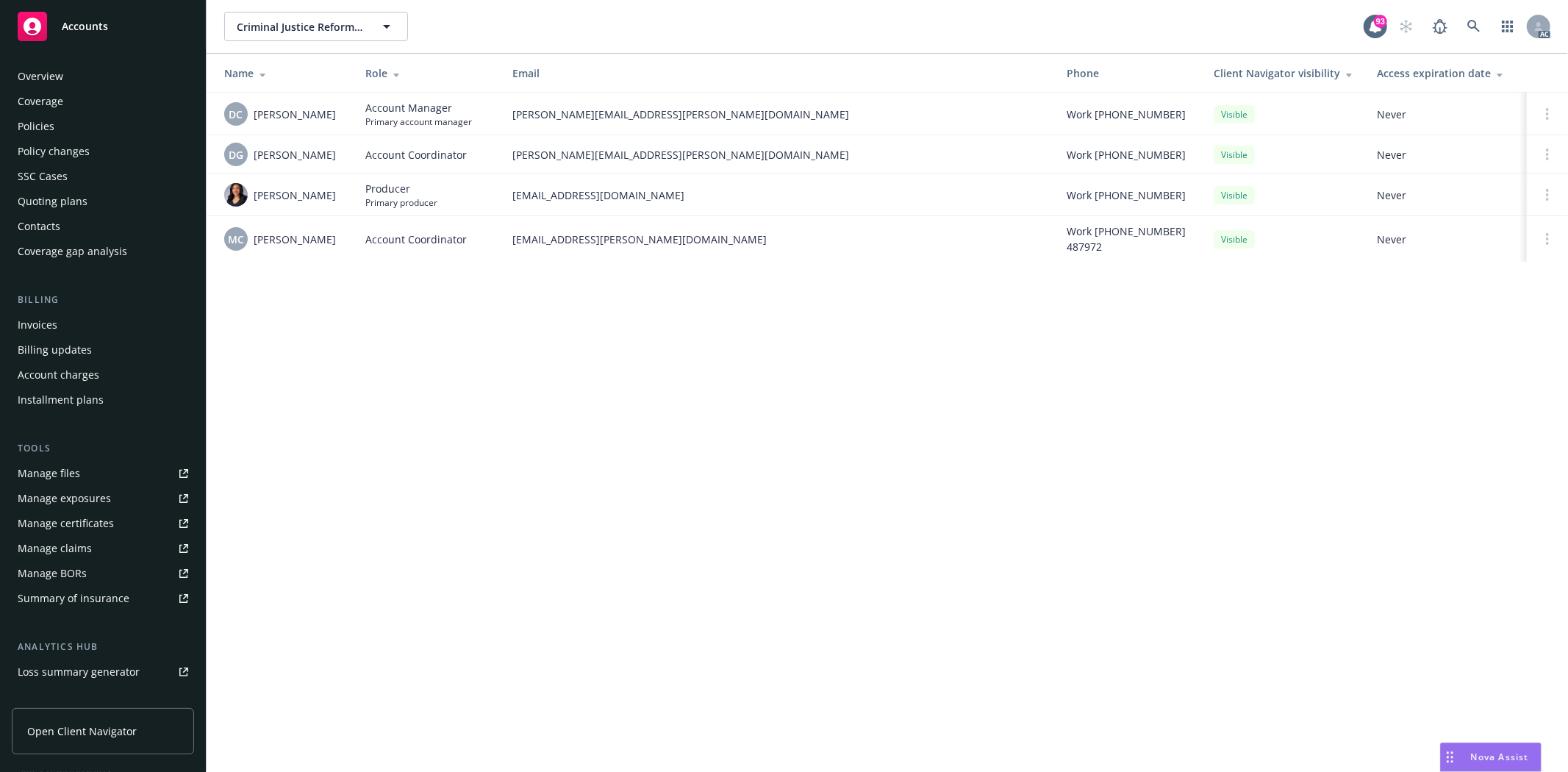
click at [48, 121] on div "Policies" at bounding box center [36, 126] width 37 height 24
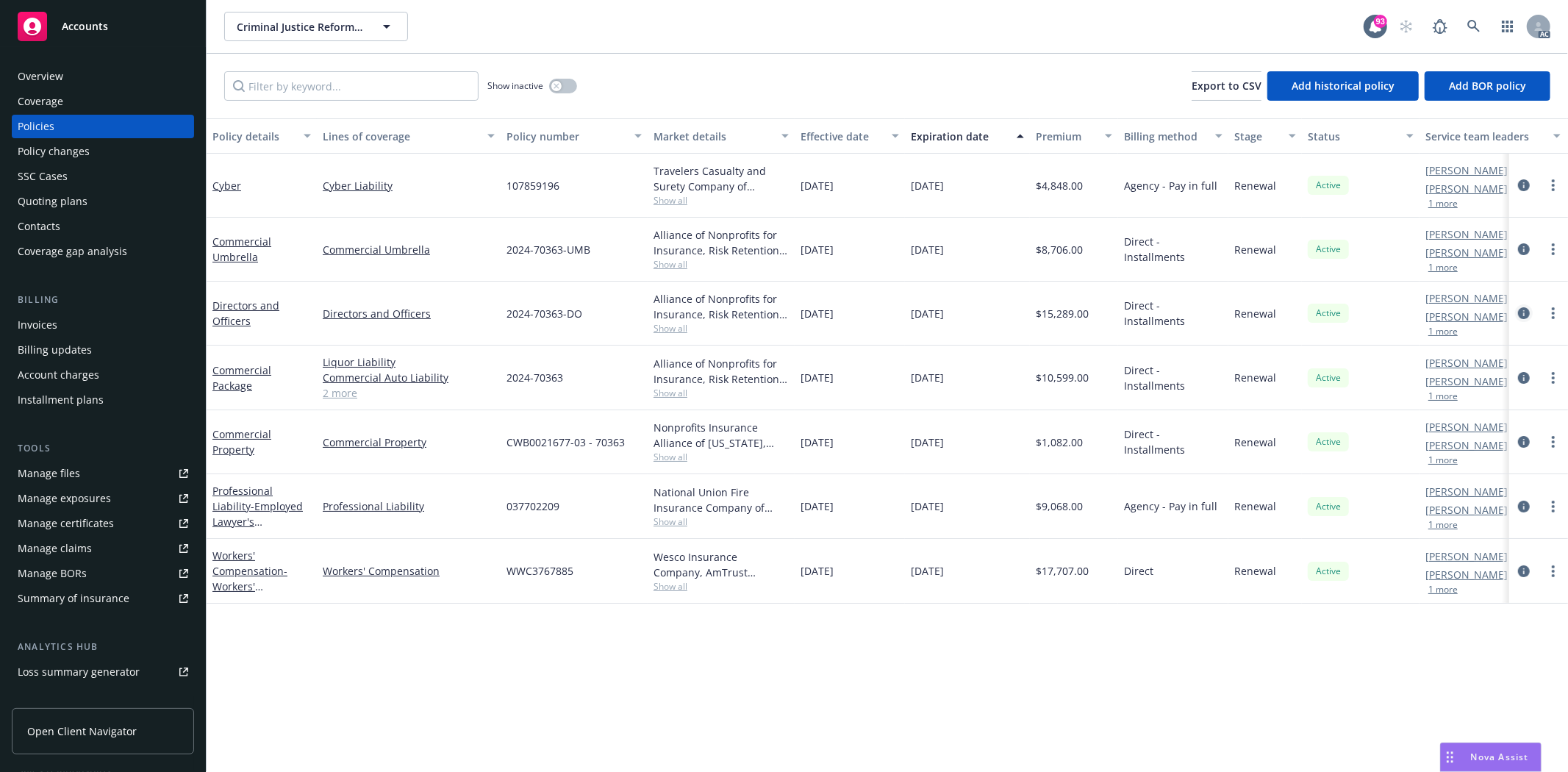
click at [1522, 306] on link "circleInformation" at bounding box center [1524, 314] width 18 height 18
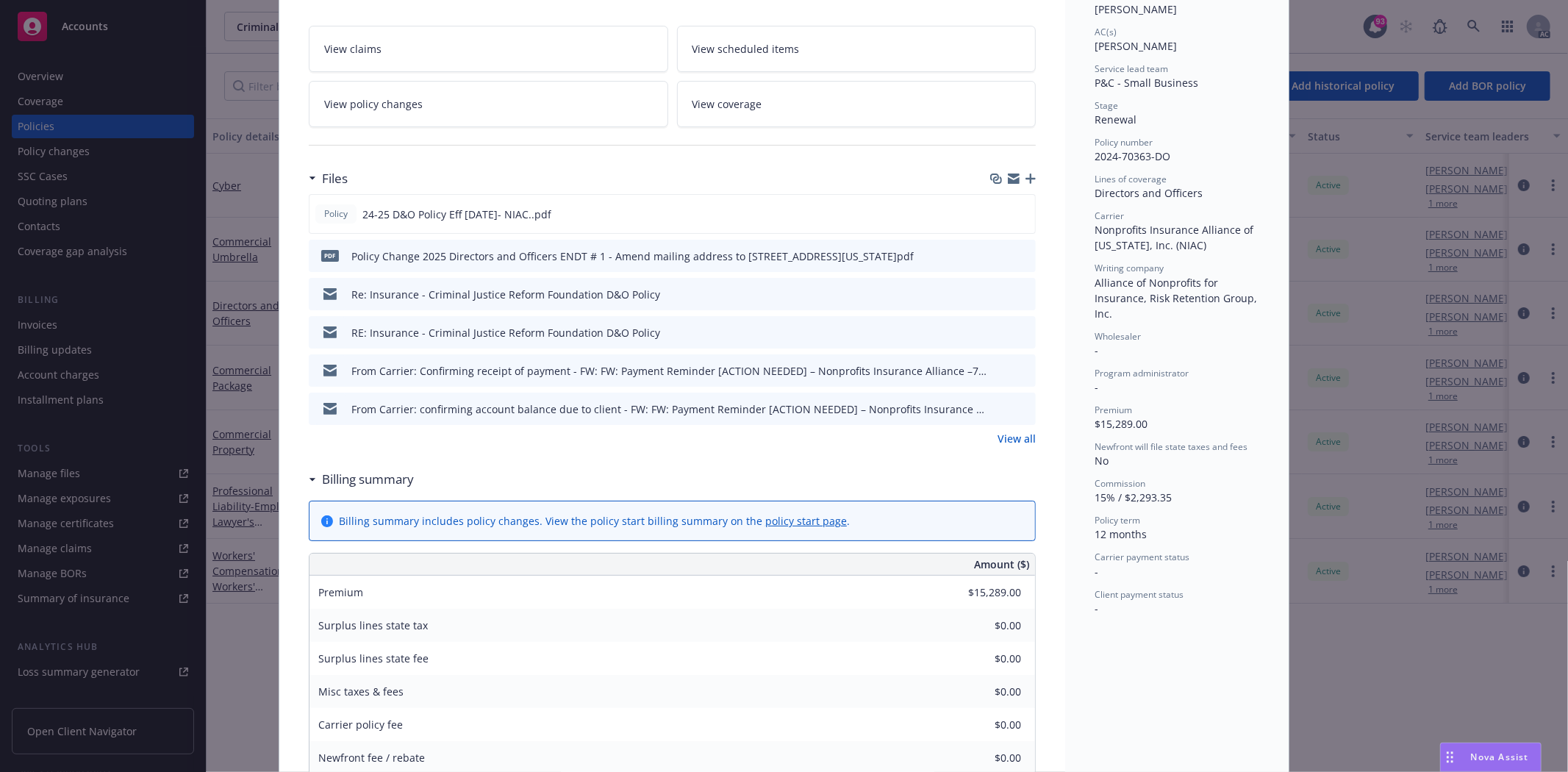
scroll to position [245, 0]
click at [1009, 434] on link "View all" at bounding box center [1016, 436] width 38 height 16
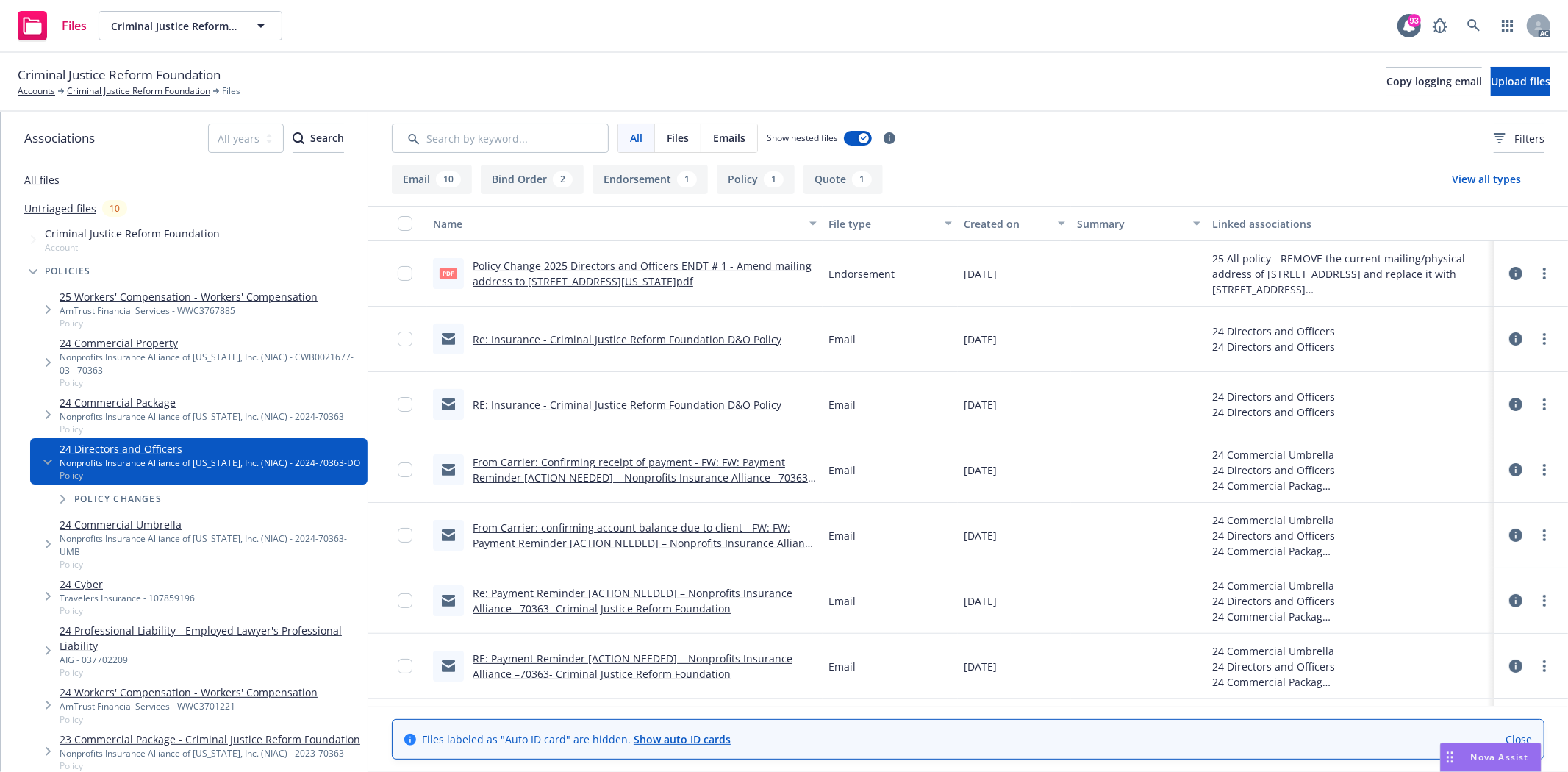
click at [739, 261] on link "Policy Change 2025 Directors and Officers ENDT # 1 - Amend mailing address to […" at bounding box center [642, 273] width 339 height 29
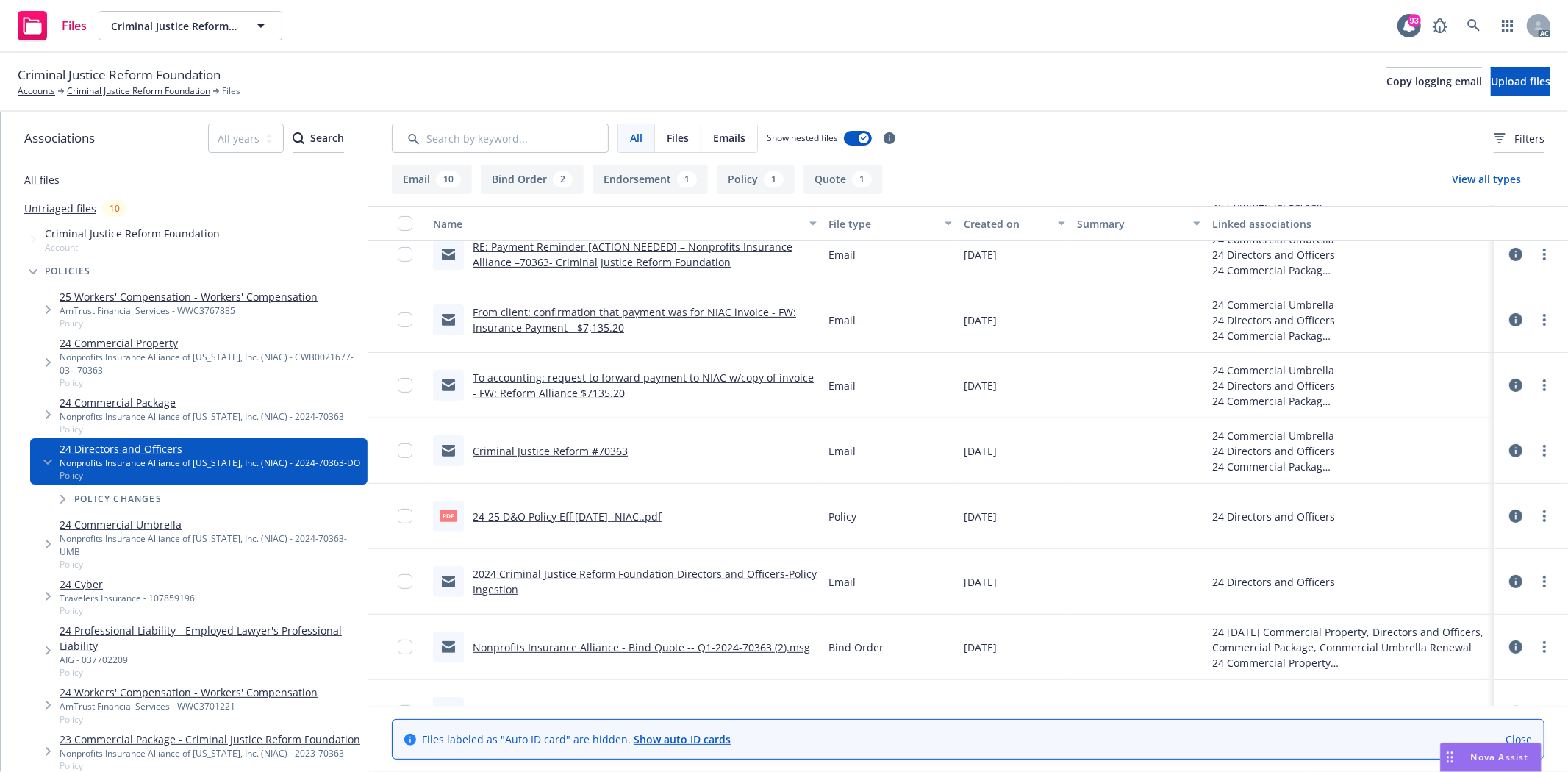
scroll to position [512, 0]
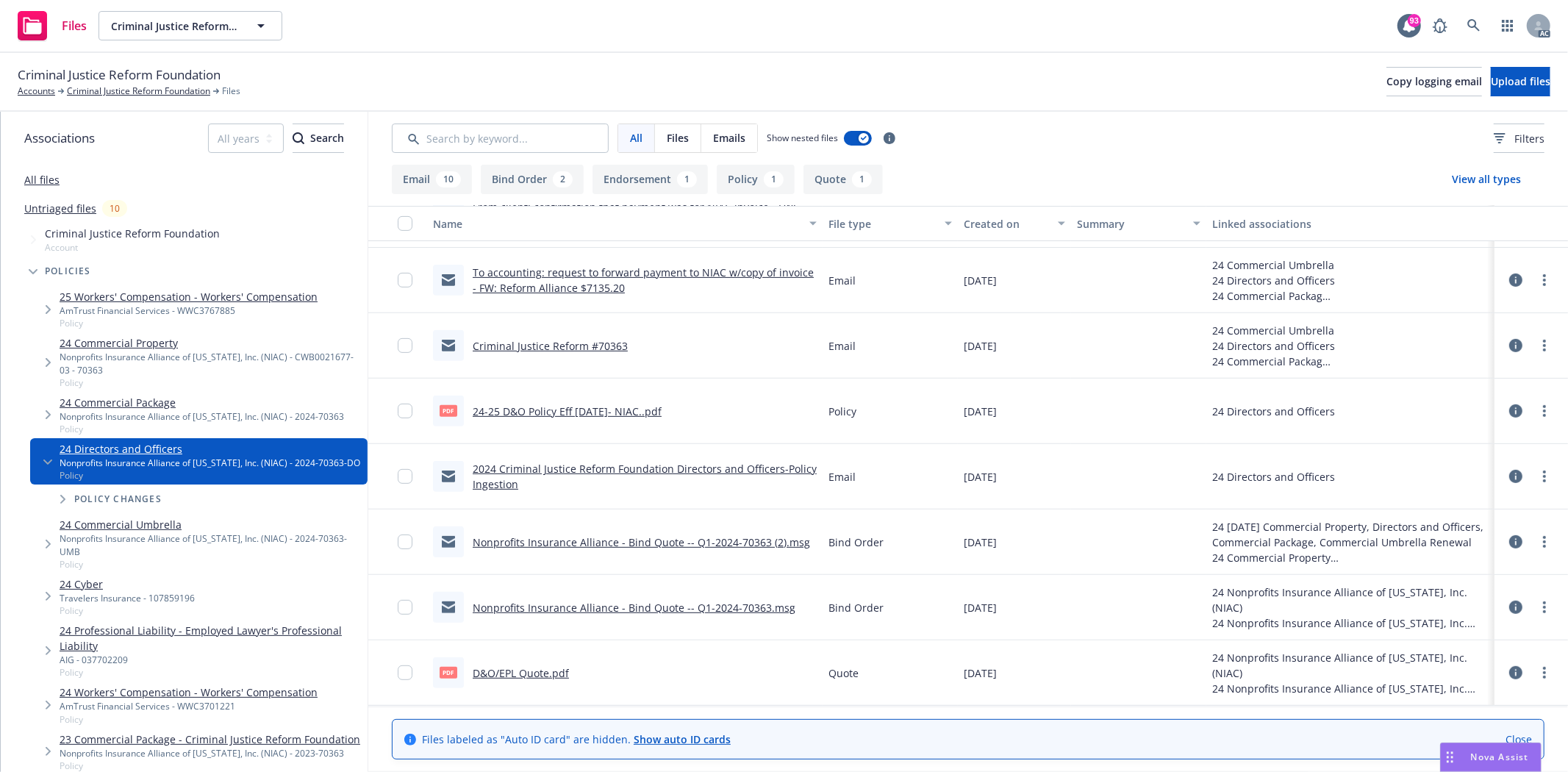
click at [626, 413] on link "24-25 D&O Policy Eff [DATE]- NIAC..pdf" at bounding box center [567, 411] width 189 height 14
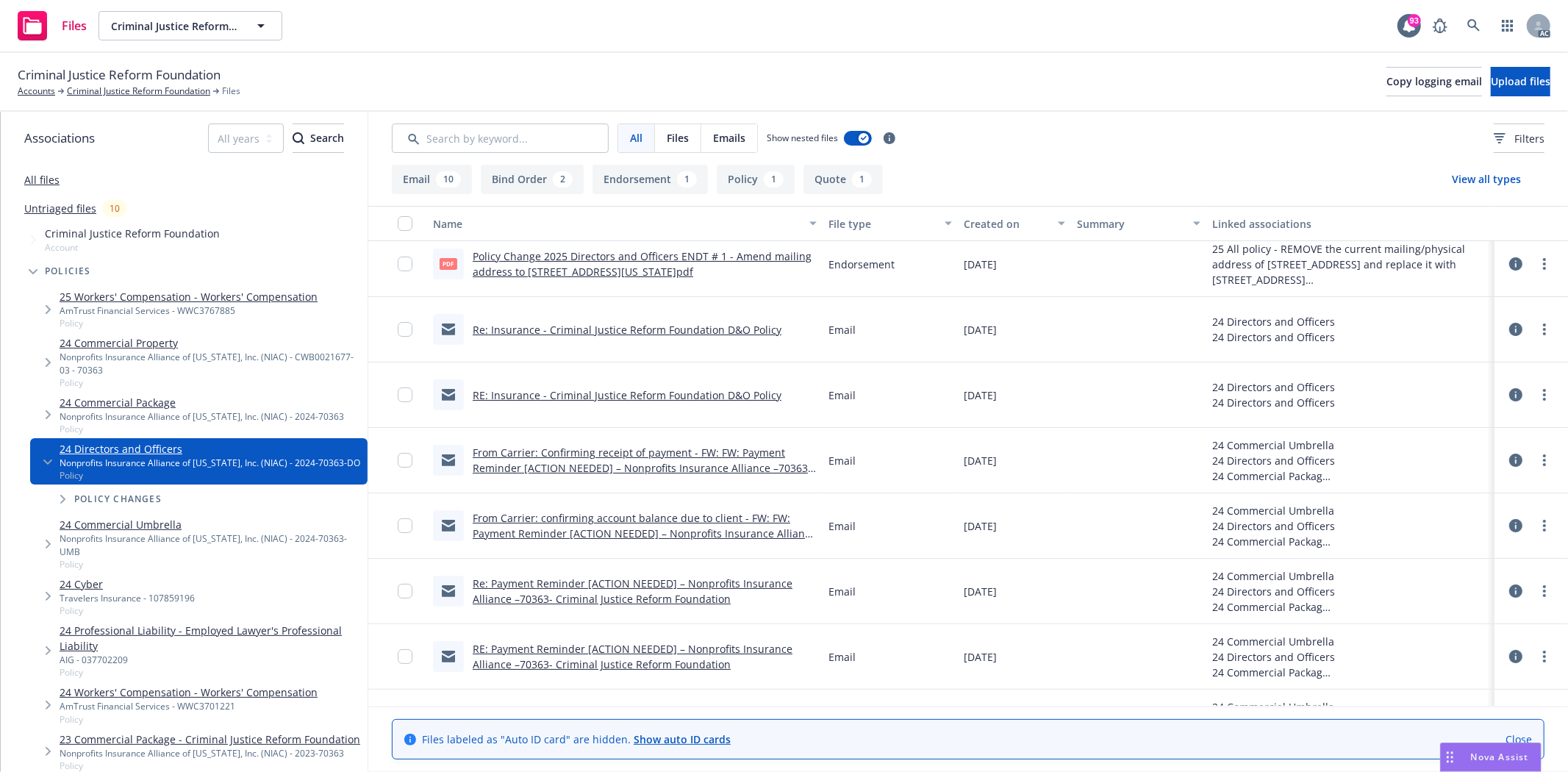
scroll to position [0, 0]
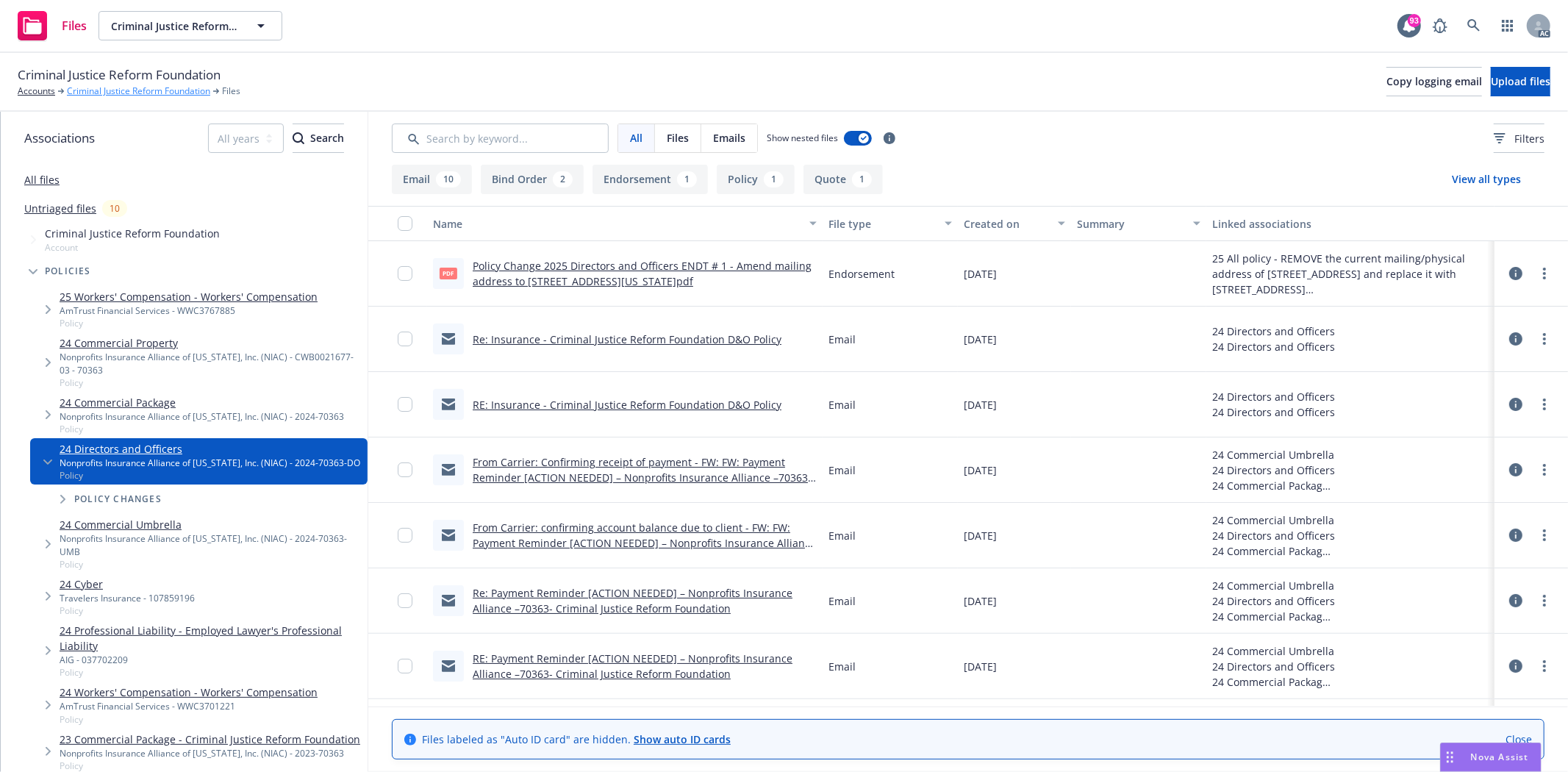
click at [111, 94] on link "Criminal Justice Reform Foundation" at bounding box center [138, 91] width 143 height 14
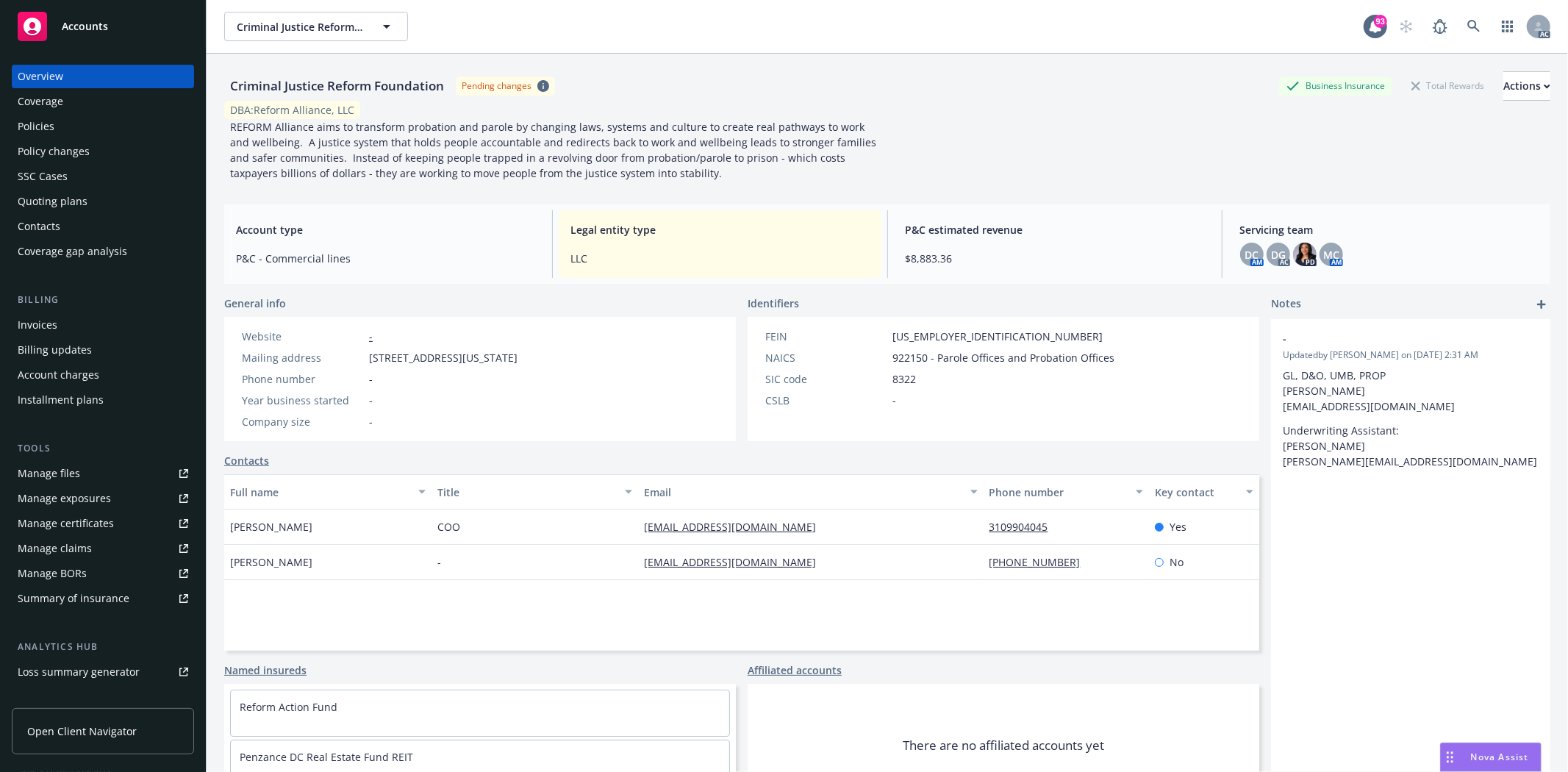
click at [55, 473] on div "Manage files" at bounding box center [49, 473] width 63 height 24
drag, startPoint x: 229, startPoint y: 530, endPoint x: 326, endPoint y: 526, distance: 97.1
click at [326, 526] on div "Edward Herrera" at bounding box center [328, 527] width 208 height 35
copy span "Edward Herrera"
drag, startPoint x: 431, startPoint y: 520, endPoint x: 458, endPoint y: 523, distance: 27.2
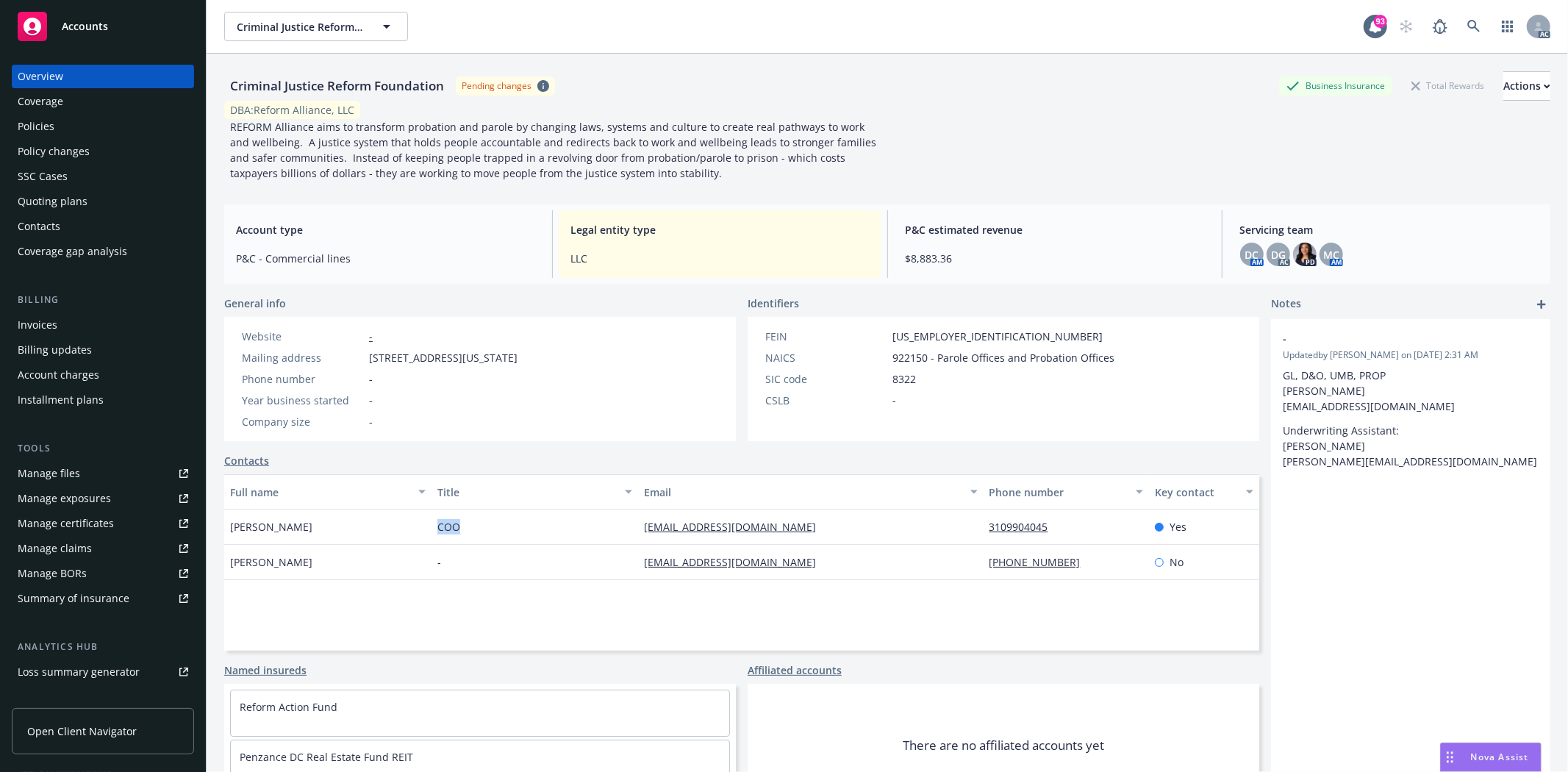
click at [459, 520] on div "COO" at bounding box center [535, 527] width 208 height 35
copy span "COO"
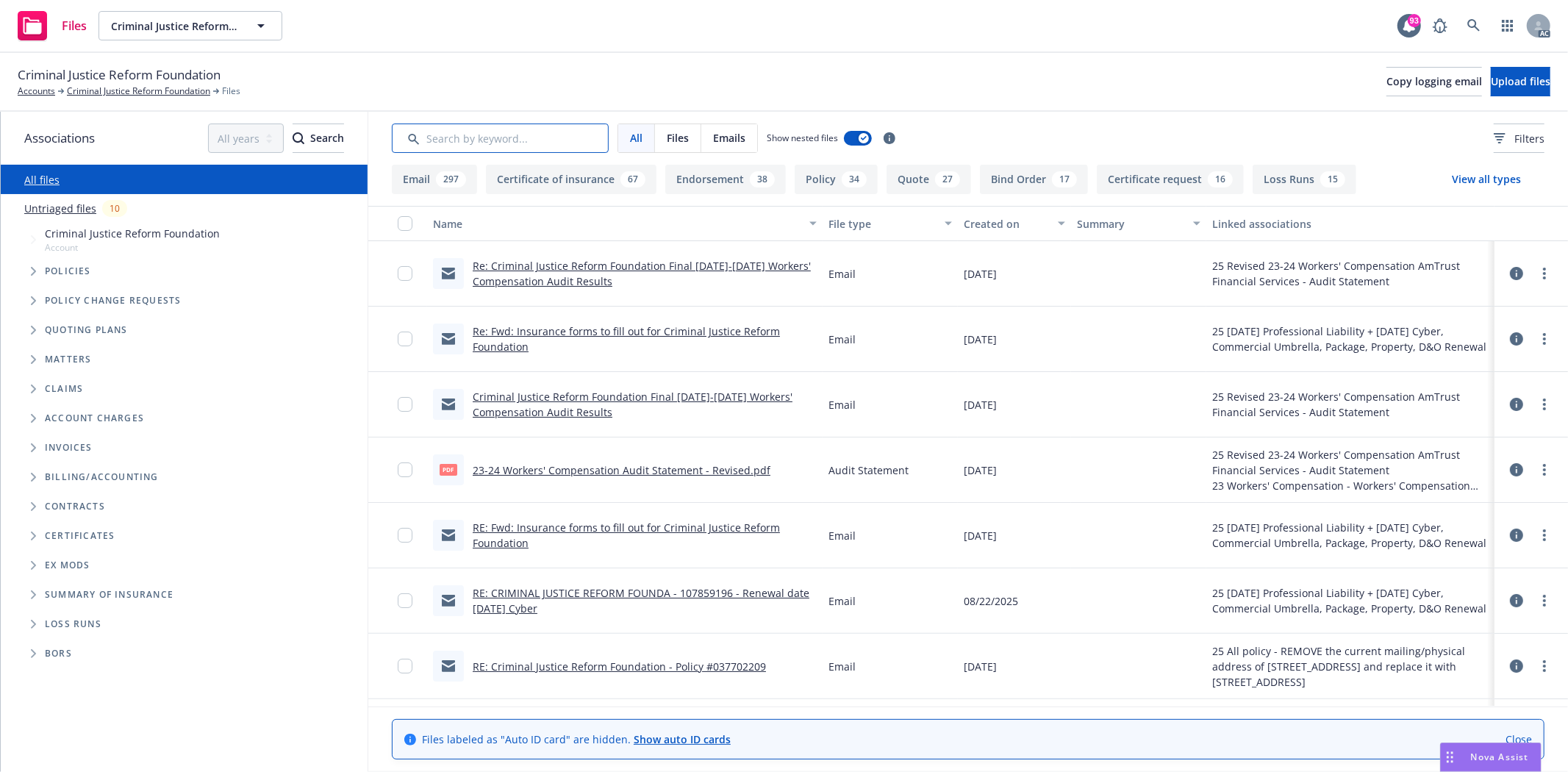
click at [483, 134] on input "Search by keyword..." at bounding box center [499, 138] width 216 height 29
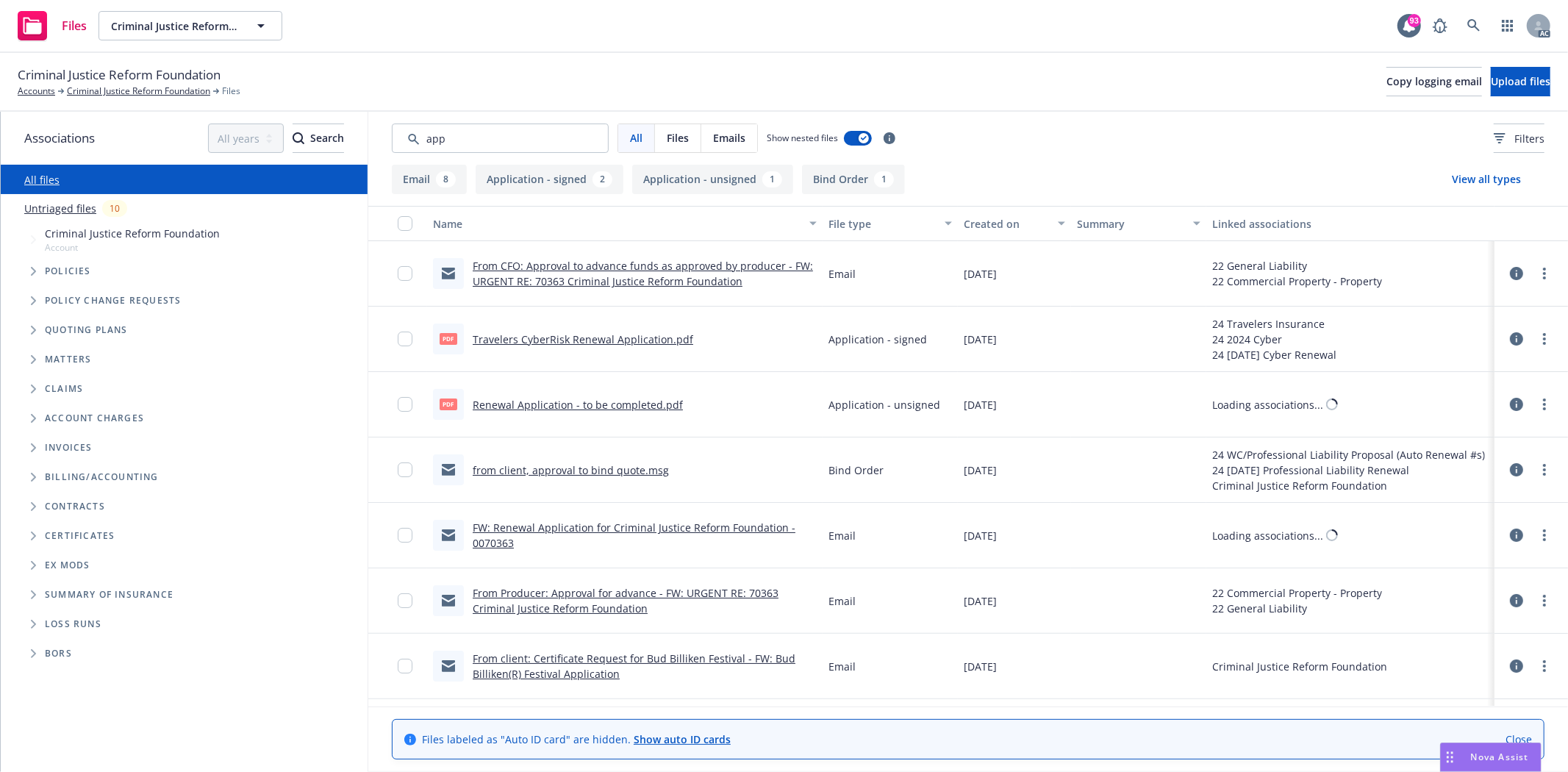
click at [974, 217] on div "Created on" at bounding box center [1006, 224] width 85 height 16
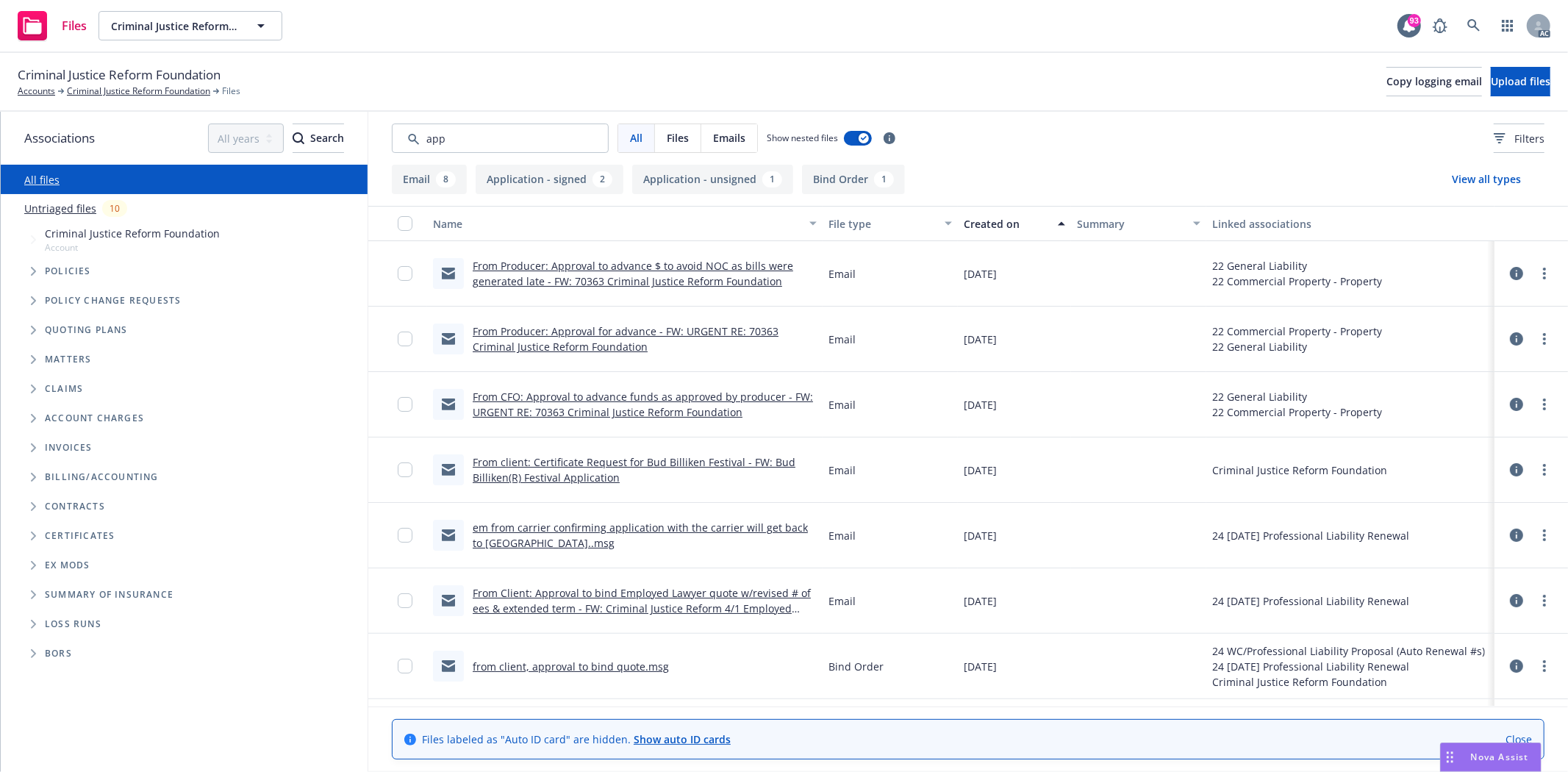
click at [974, 217] on div "Created on" at bounding box center [1006, 224] width 85 height 16
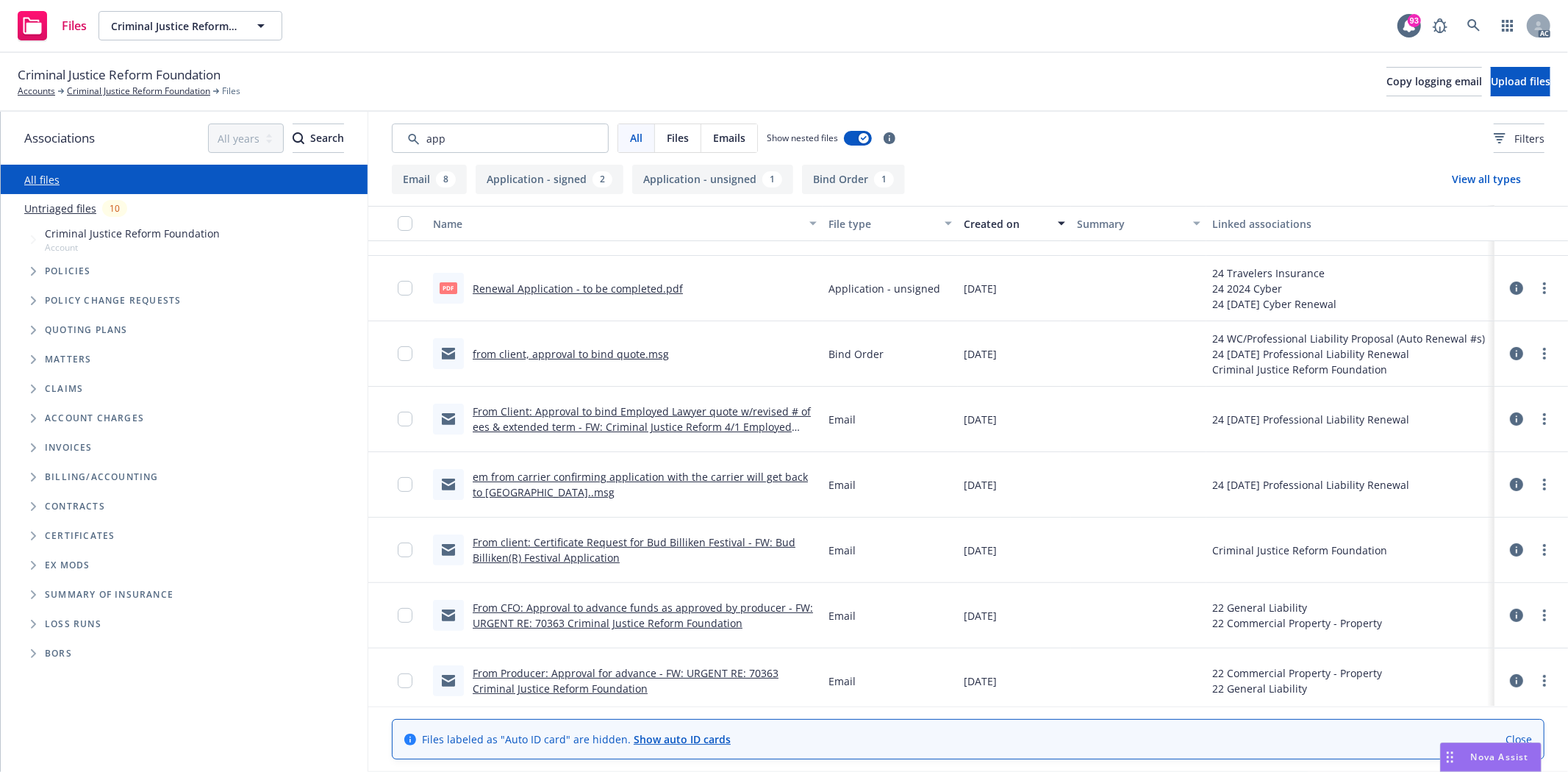
scroll to position [318, 0]
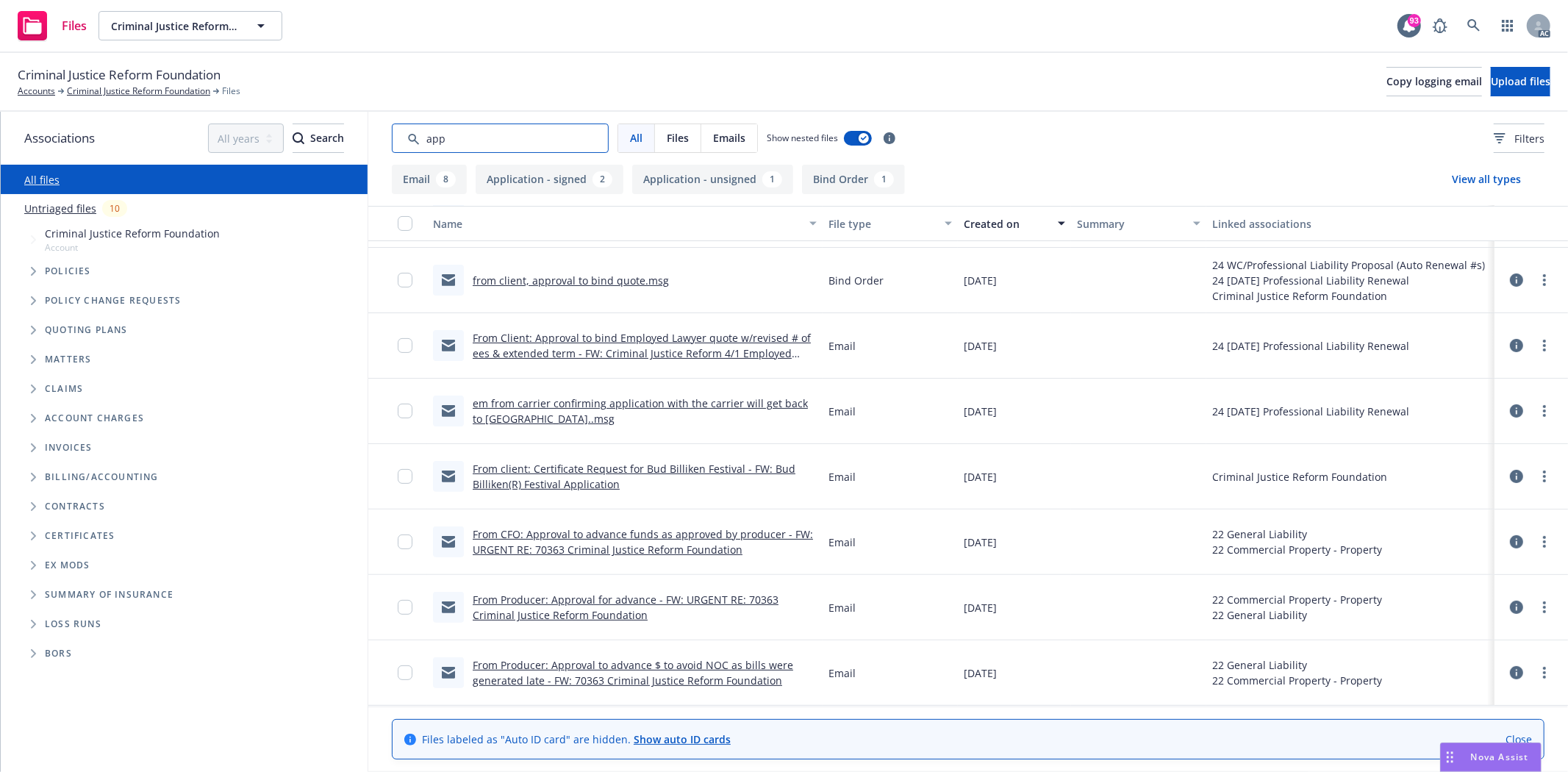
click at [493, 149] on input "Search by keyword..." at bounding box center [499, 138] width 216 height 29
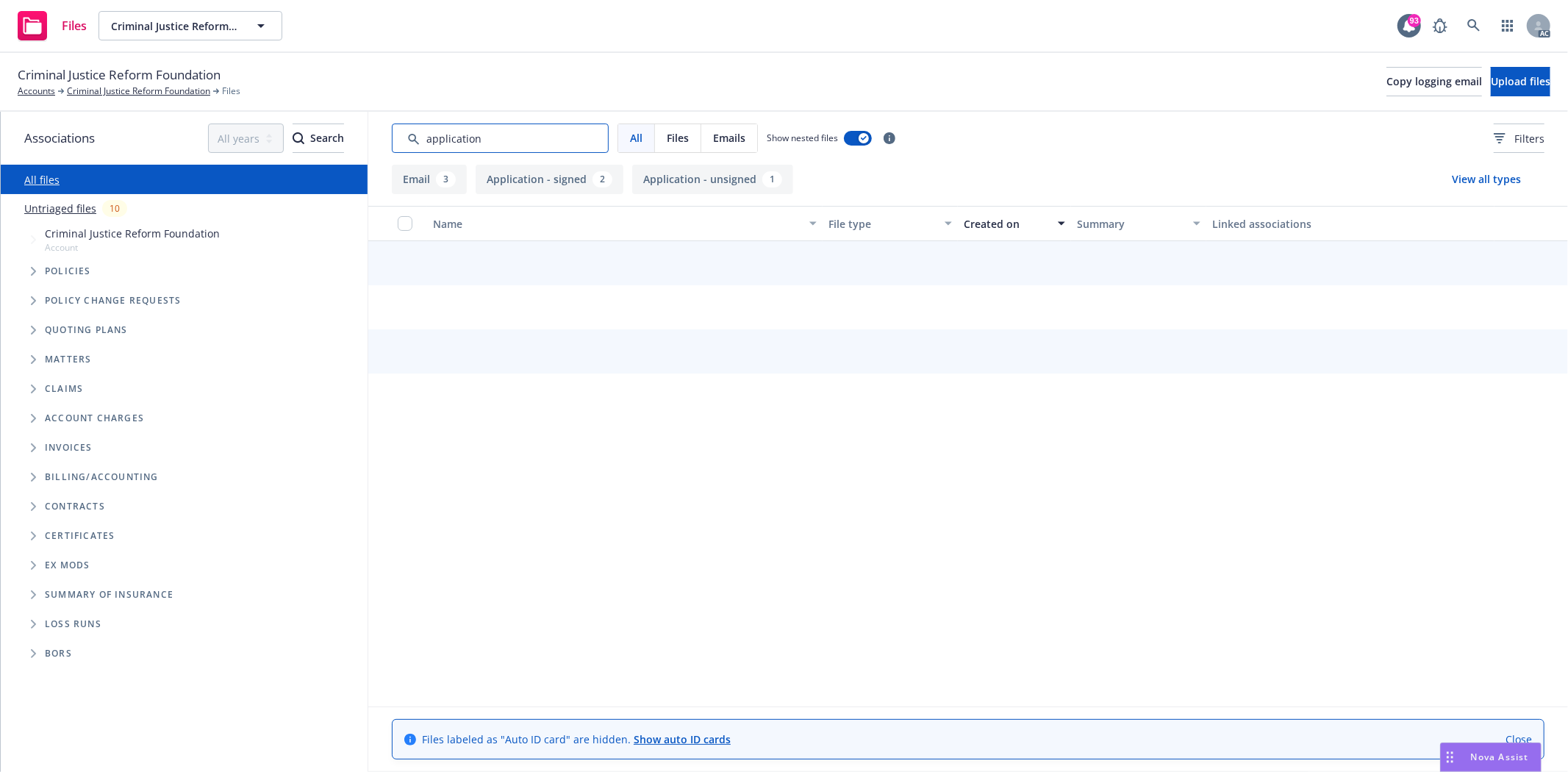
scroll to position [0, 0]
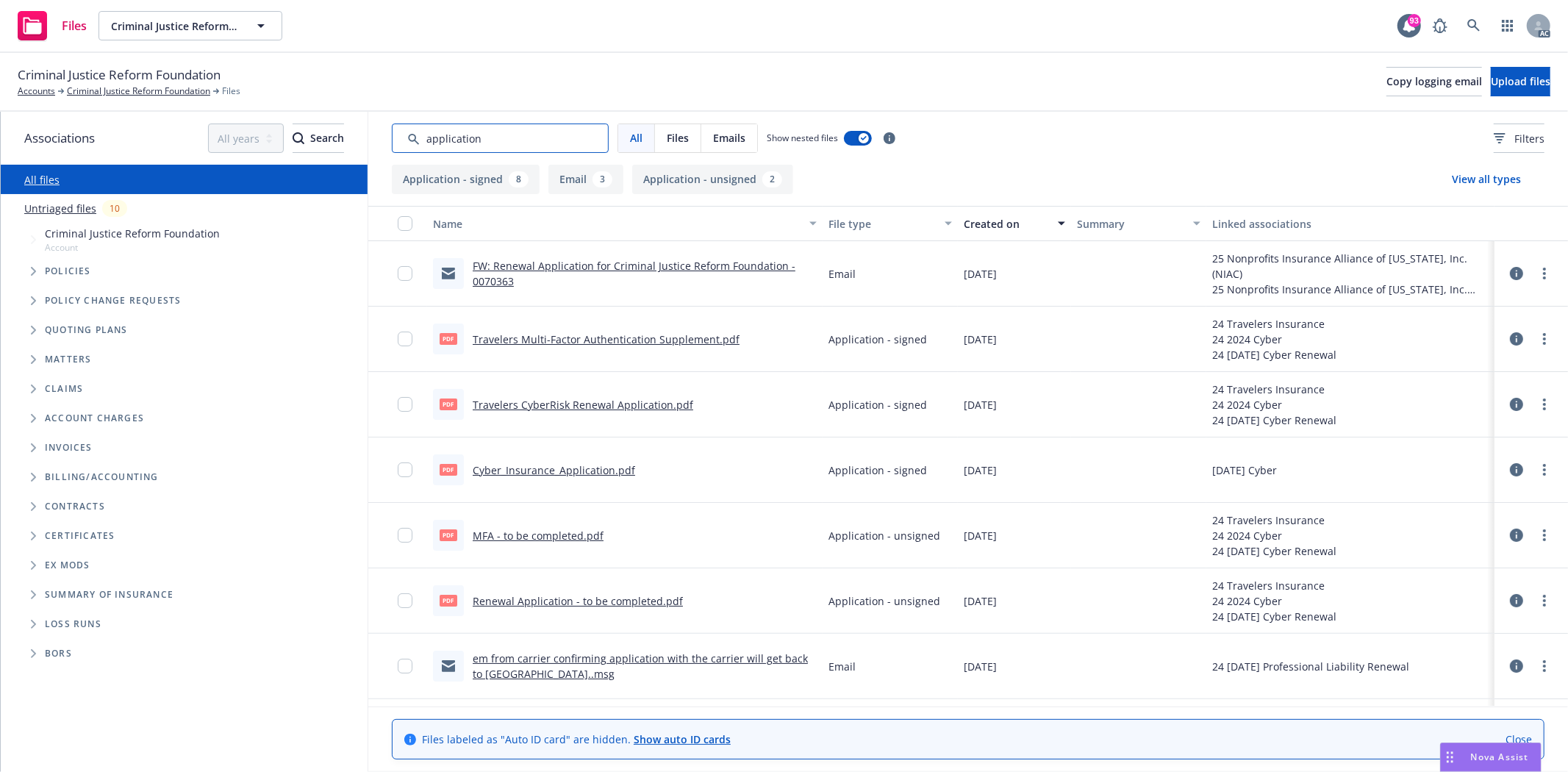
type input "application"
click at [1000, 218] on div "Created on" at bounding box center [1006, 224] width 85 height 16
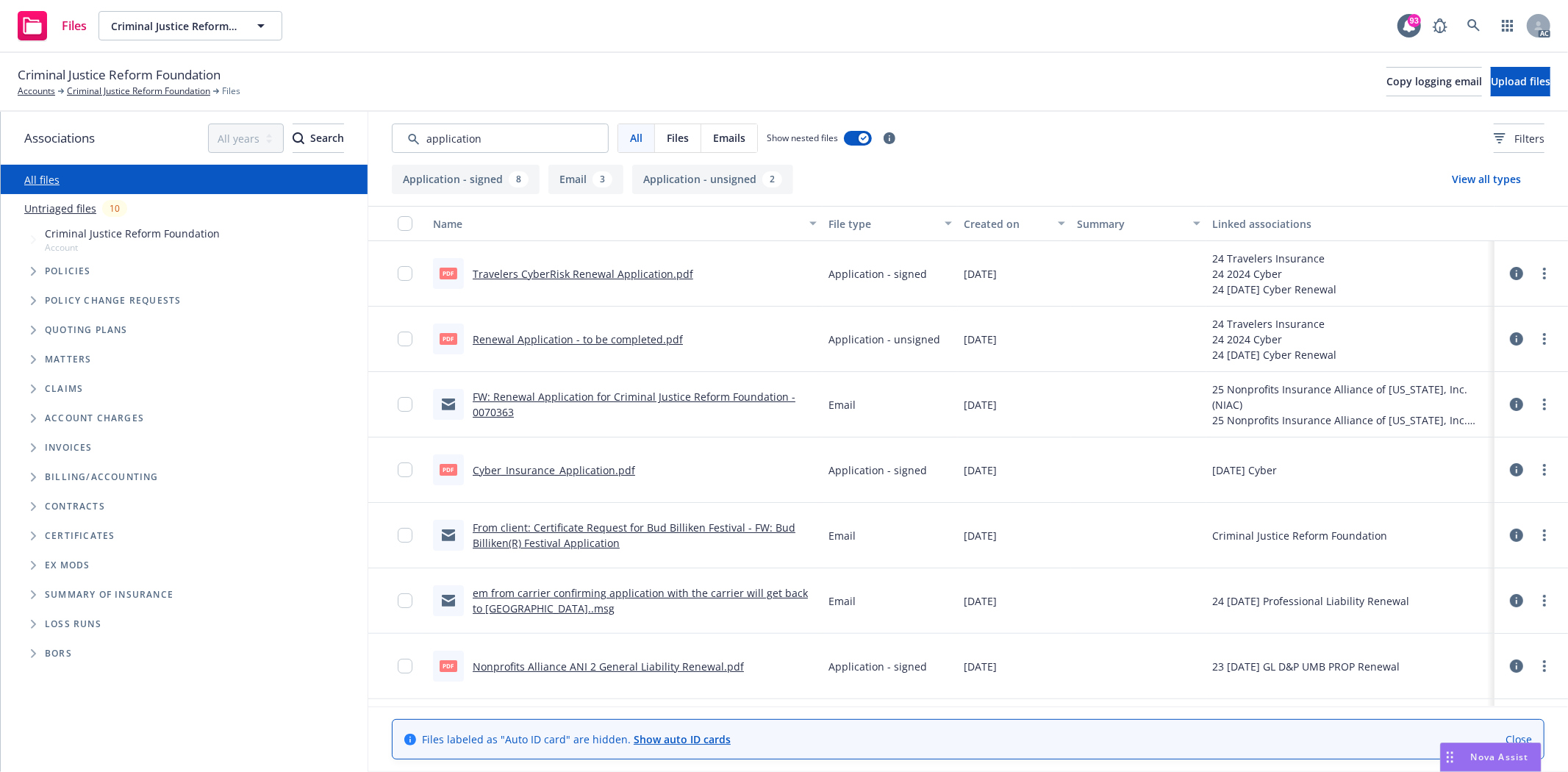
click at [1000, 218] on div "Created on" at bounding box center [1006, 224] width 85 height 16
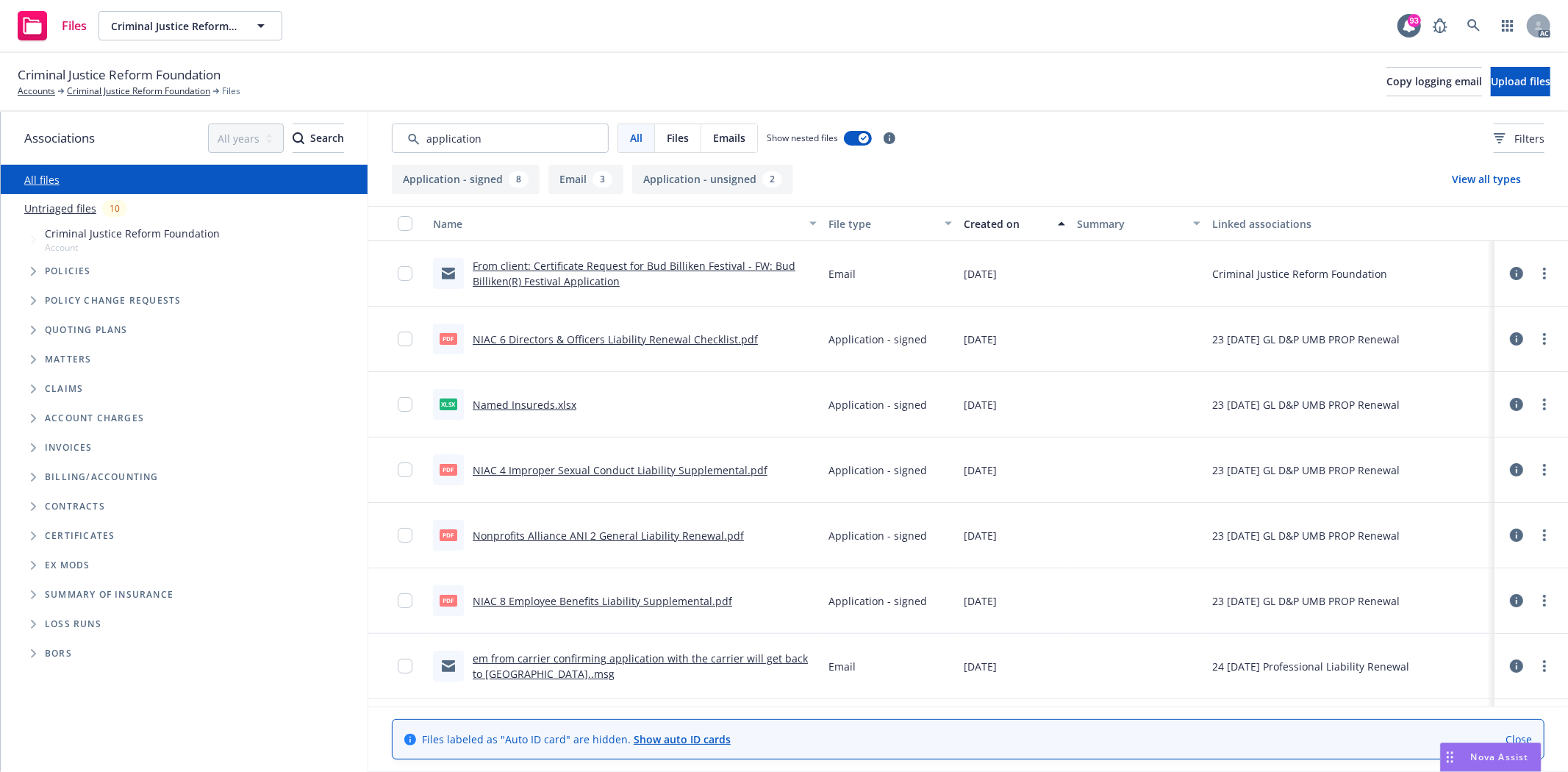
click at [1000, 218] on div "Created on" at bounding box center [1006, 224] width 85 height 16
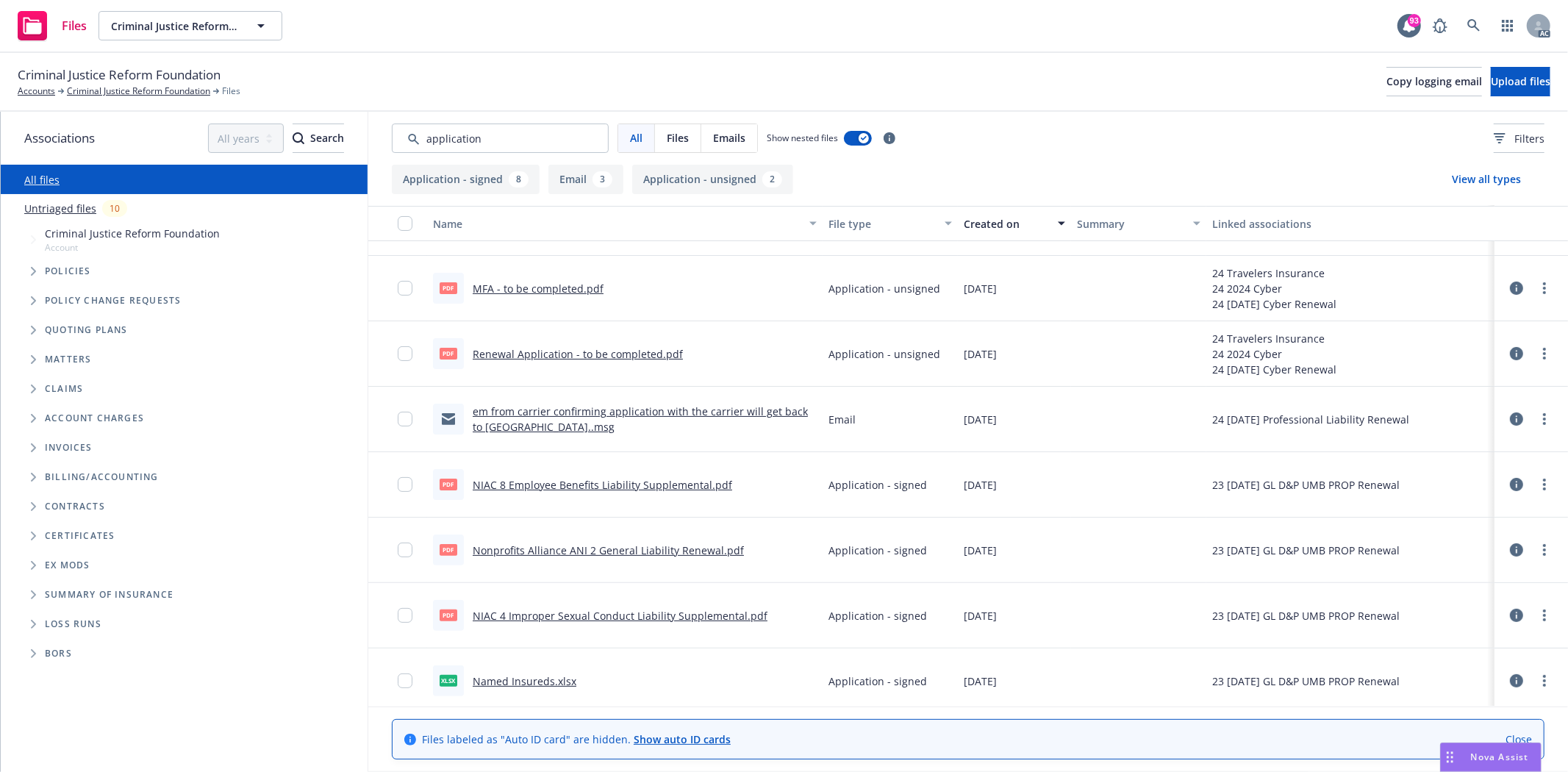
scroll to position [384, 0]
